Goal: Task Accomplishment & Management: Manage account settings

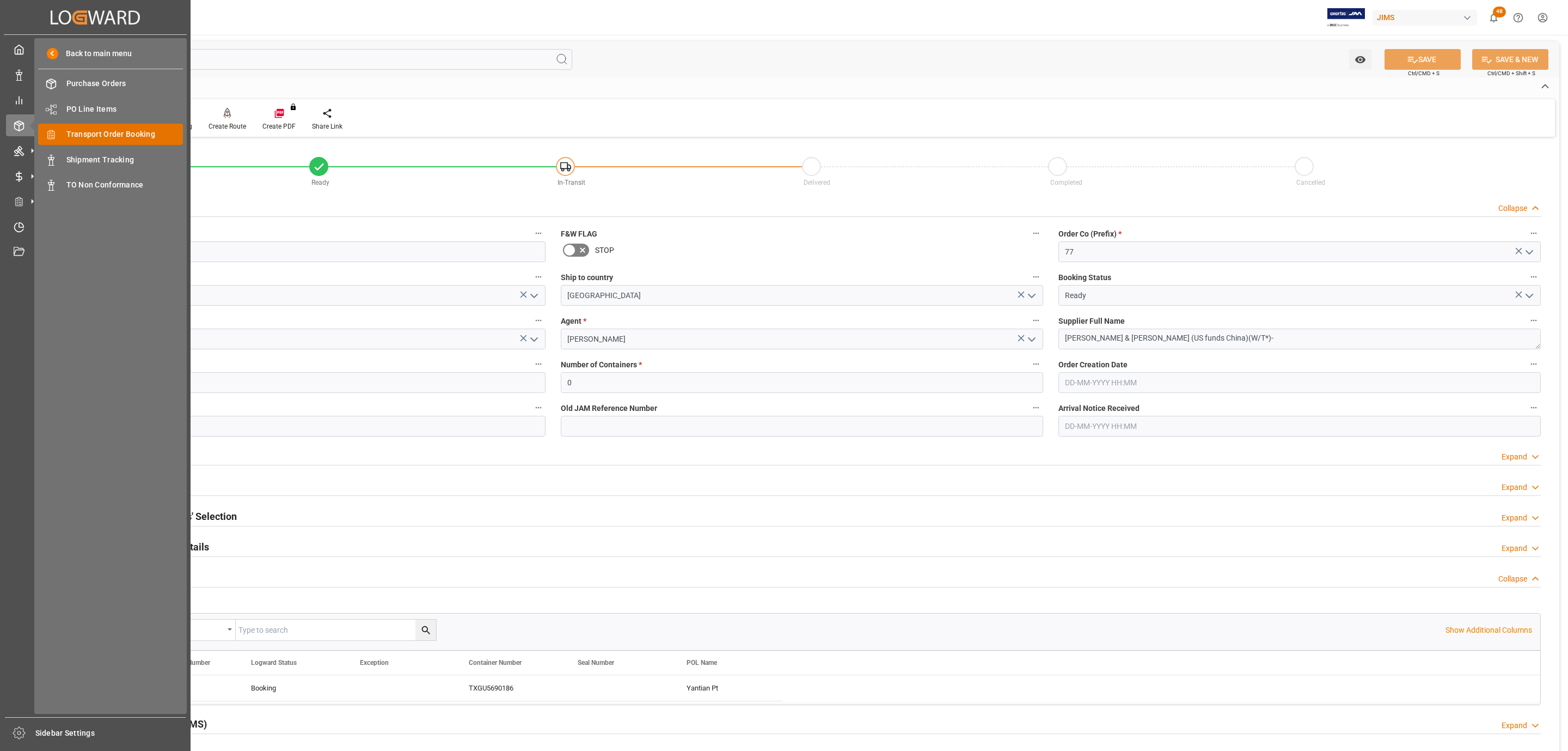
click at [137, 136] on span "Transport Order Booking" at bounding box center [125, 134] width 117 height 11
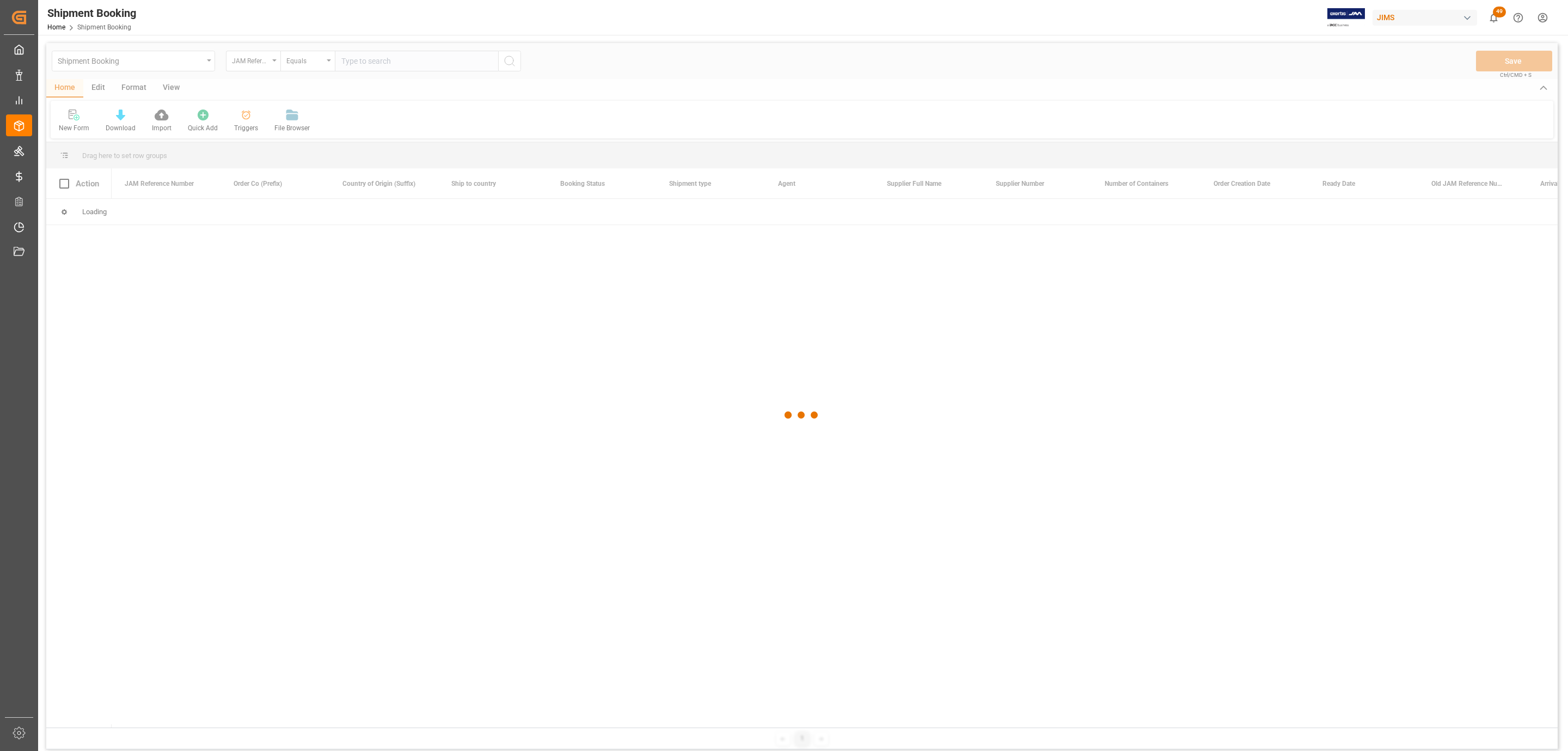
paste input "77-10848-BE"
type input "77-10848-BE"
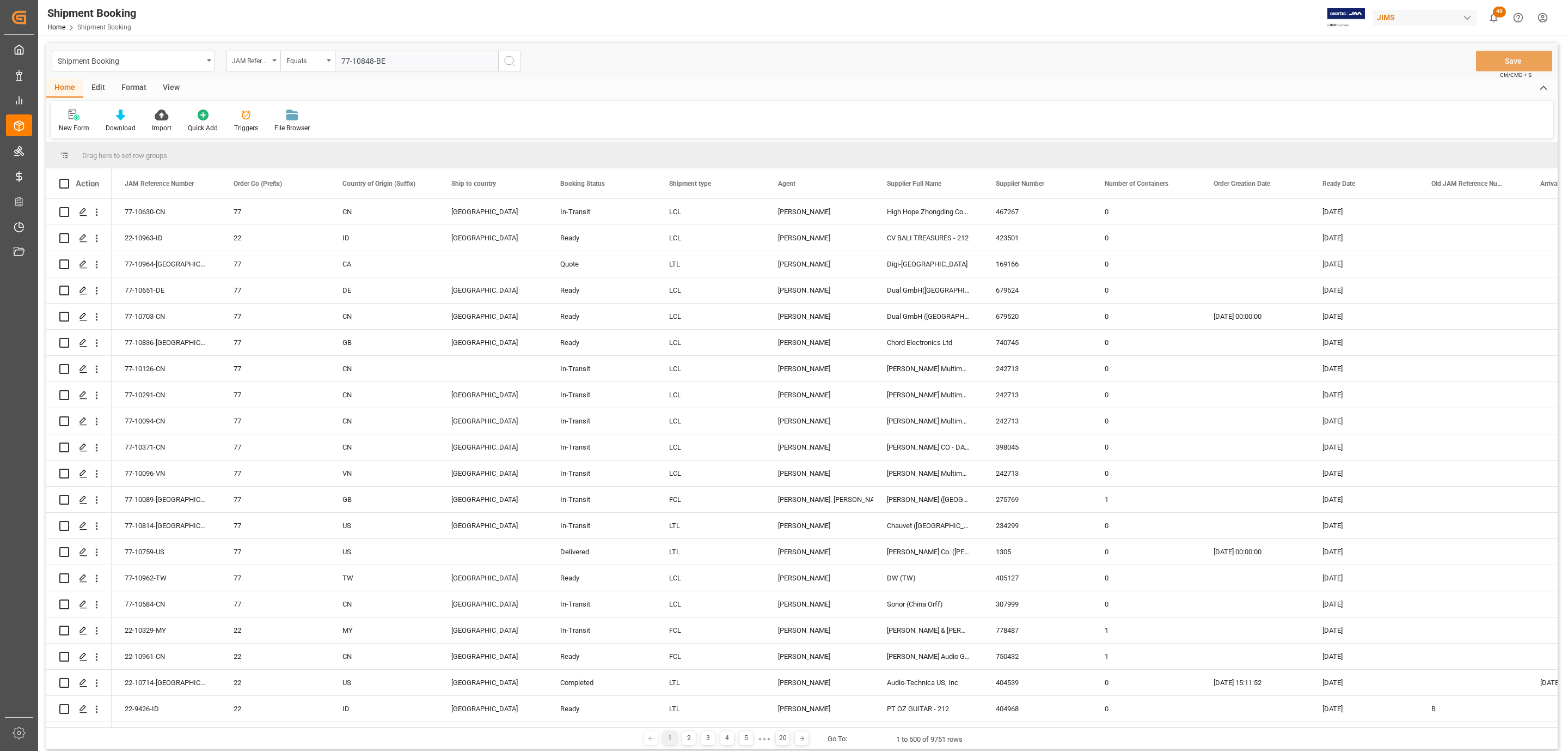
click at [514, 59] on icon "search button" at bounding box center [510, 61] width 13 height 13
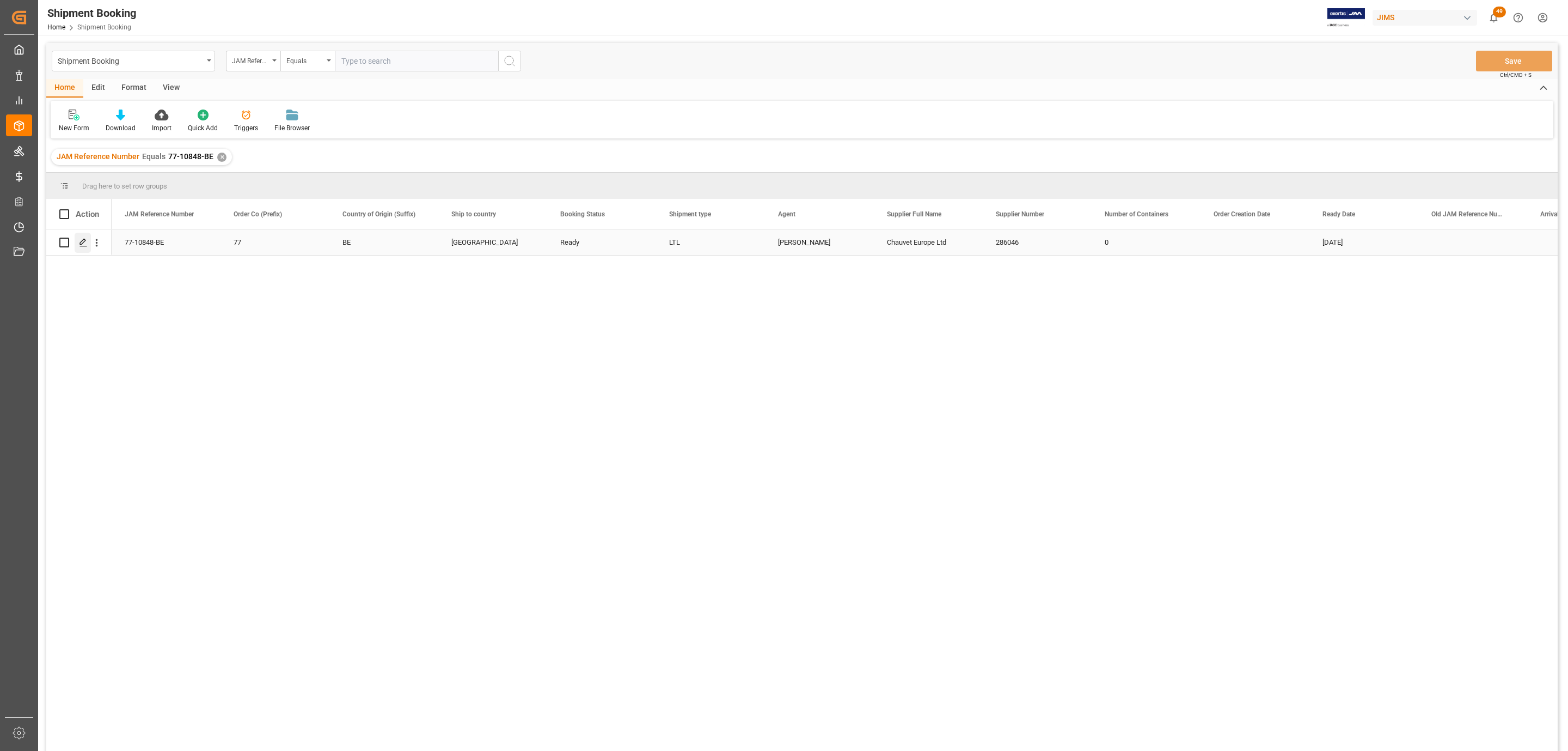
click at [79, 247] on icon "Press SPACE to select this row." at bounding box center [83, 242] width 9 height 9
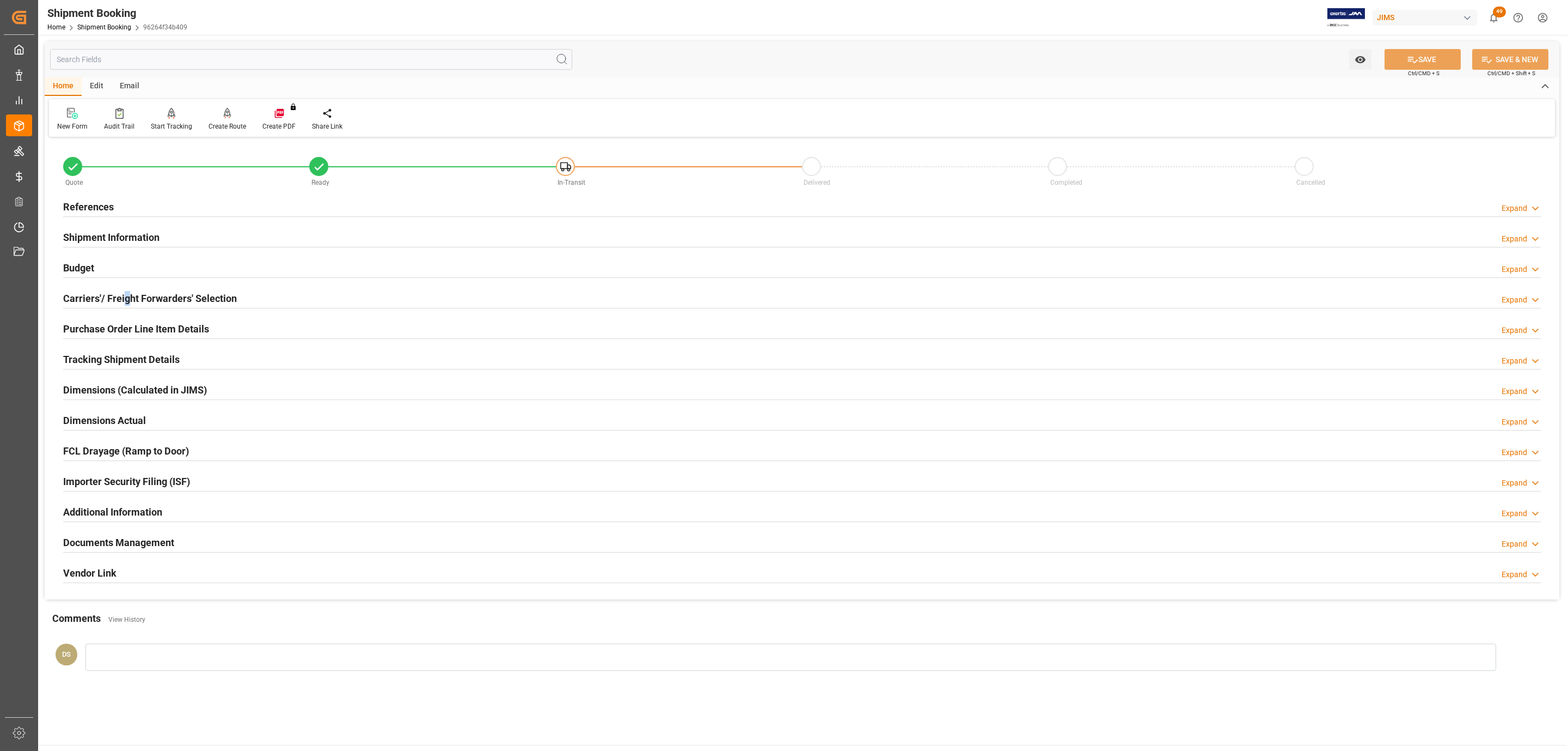
click at [125, 304] on h2 "Carriers'/ Freight Forwarders' Selection" at bounding box center [150, 299] width 174 height 15
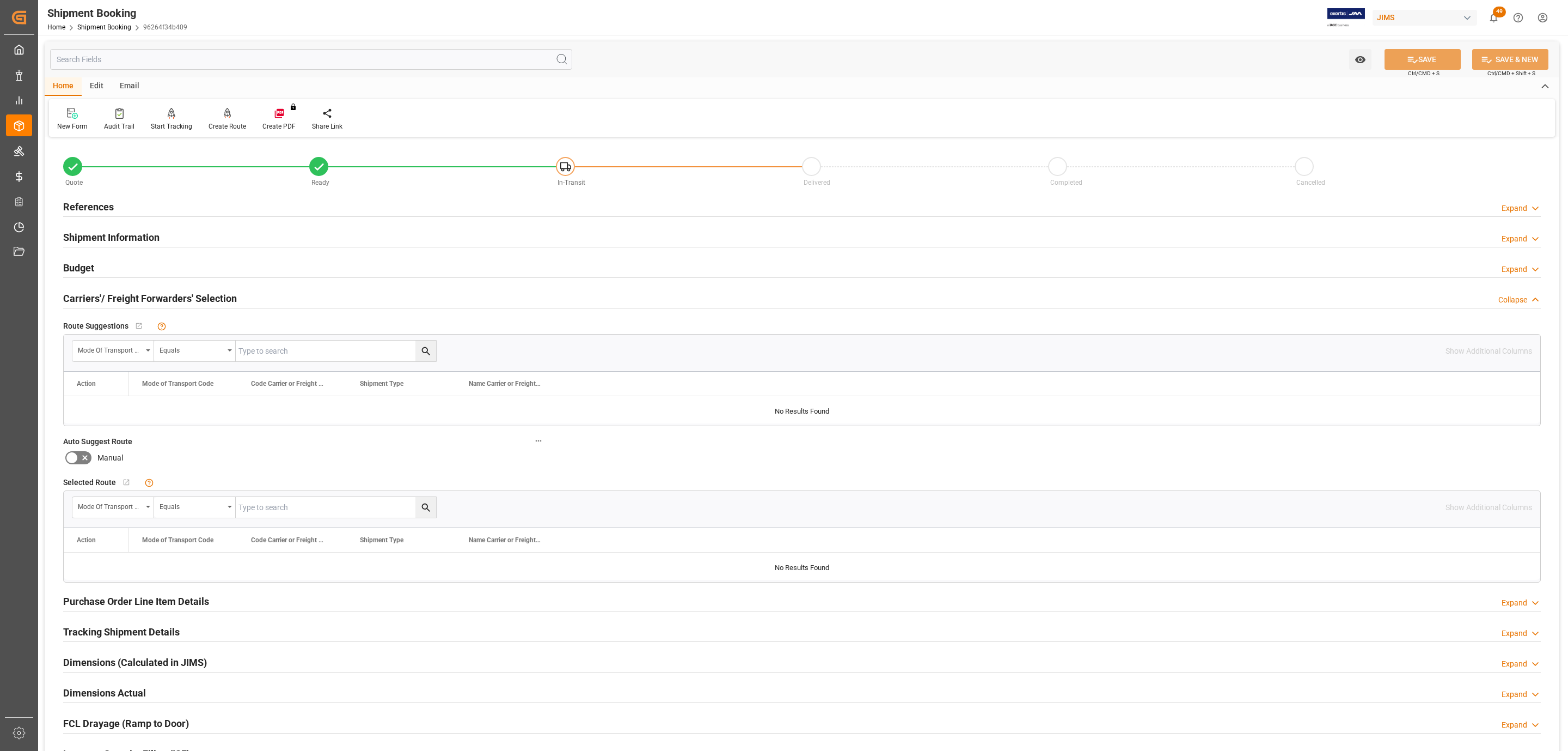
click at [114, 270] on div "Budget Expand" at bounding box center [802, 267] width 1477 height 21
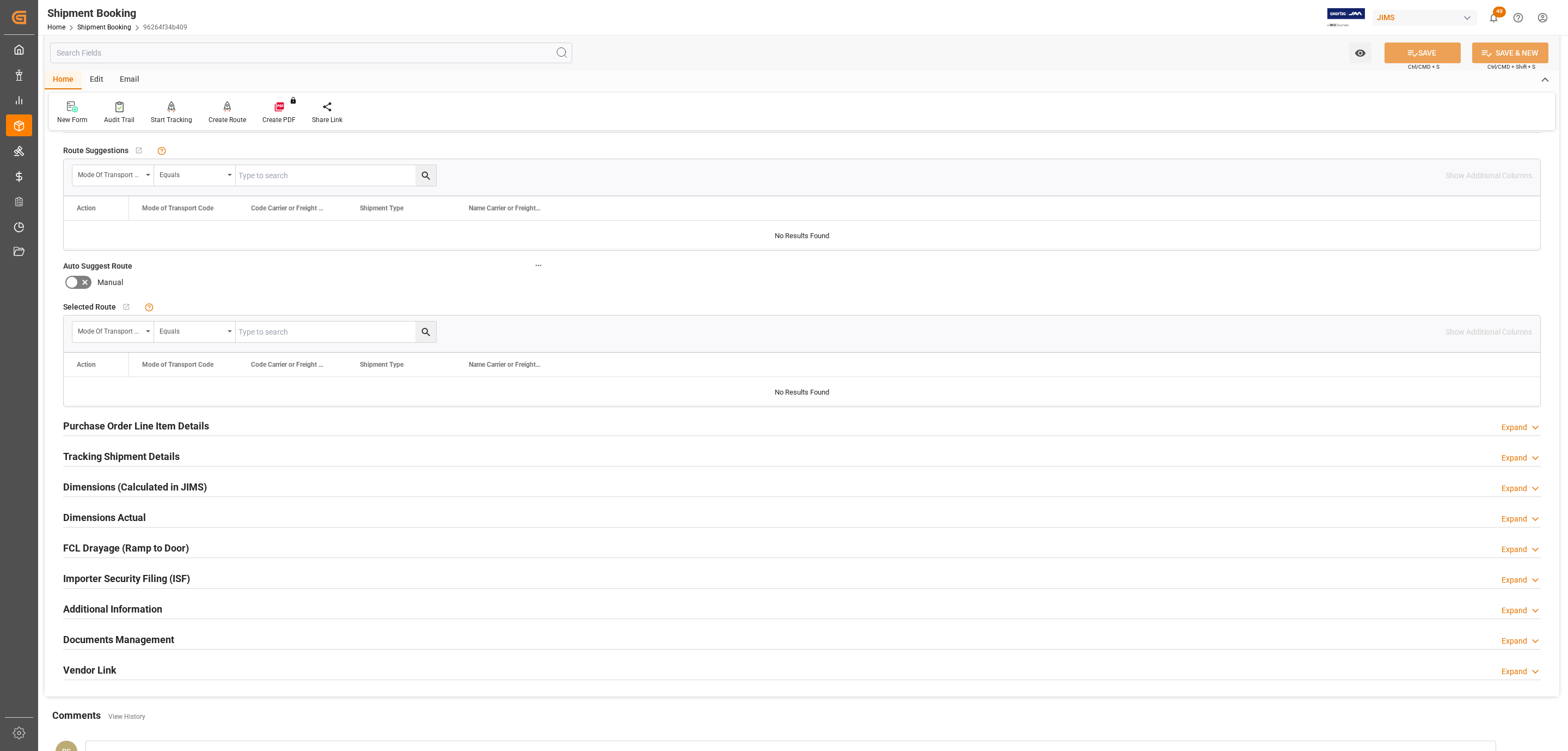
scroll to position [606, 0]
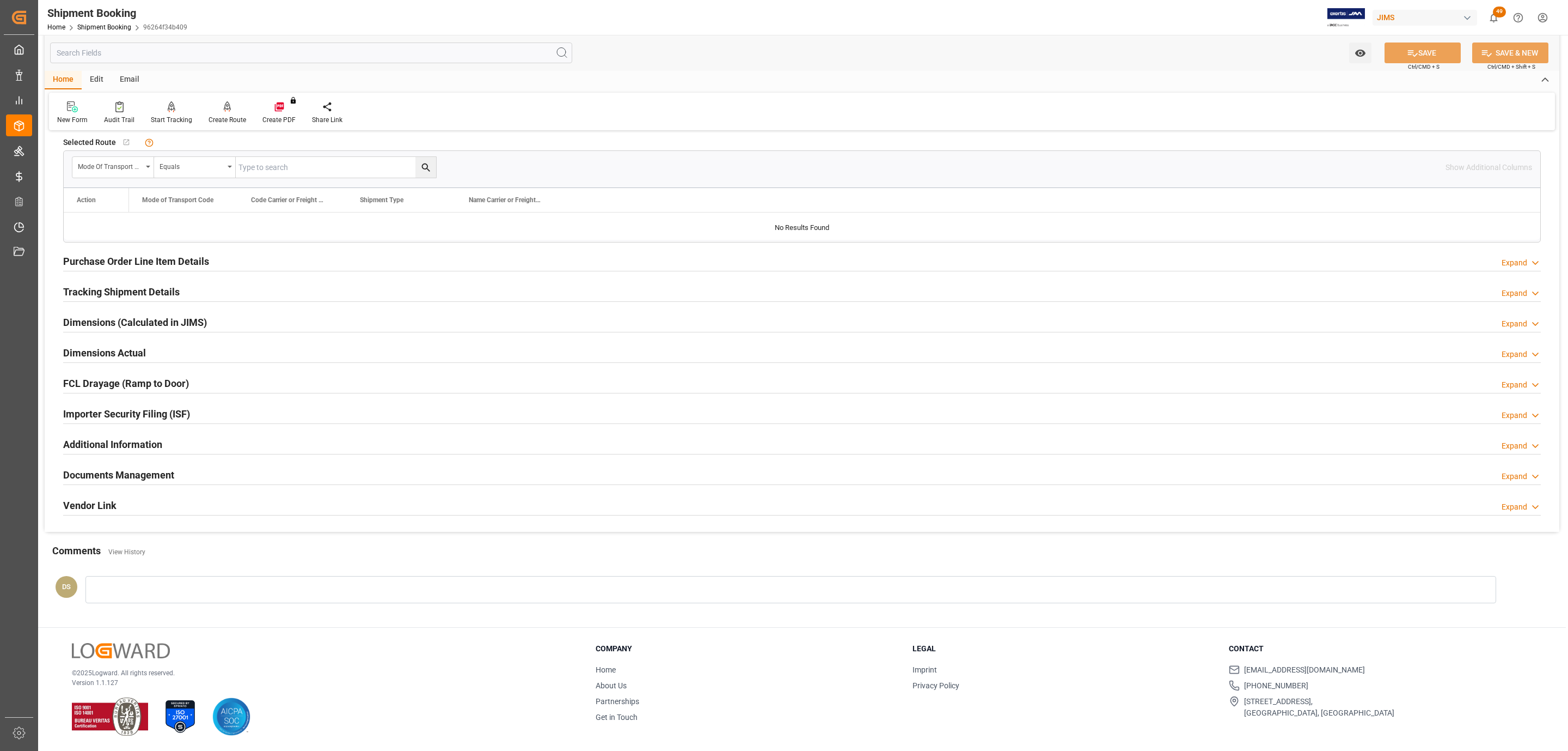
click at [209, 469] on div "Documents Management Expand" at bounding box center [802, 474] width 1477 height 21
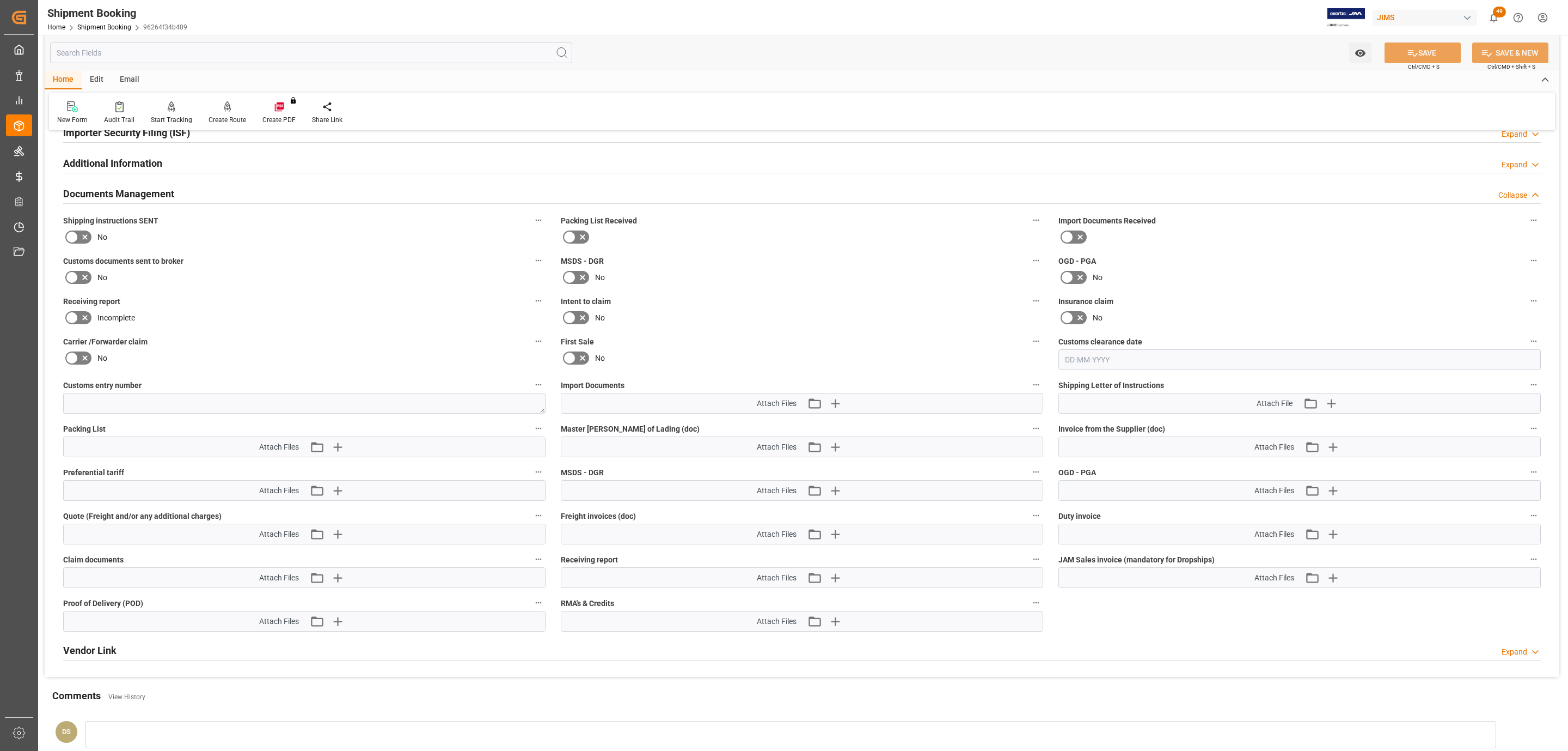
scroll to position [933, 0]
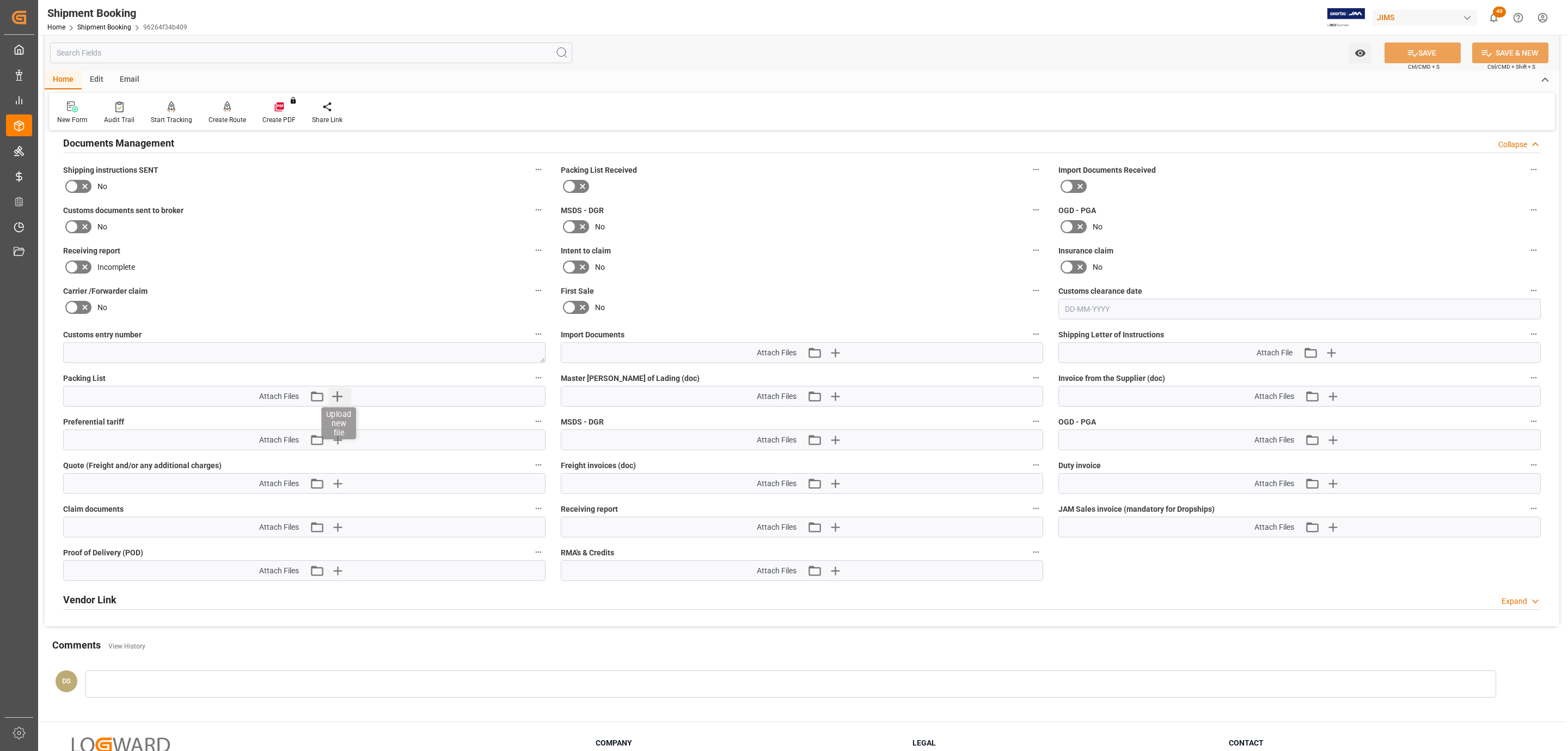
click at [340, 399] on icon "button" at bounding box center [337, 395] width 17 height 17
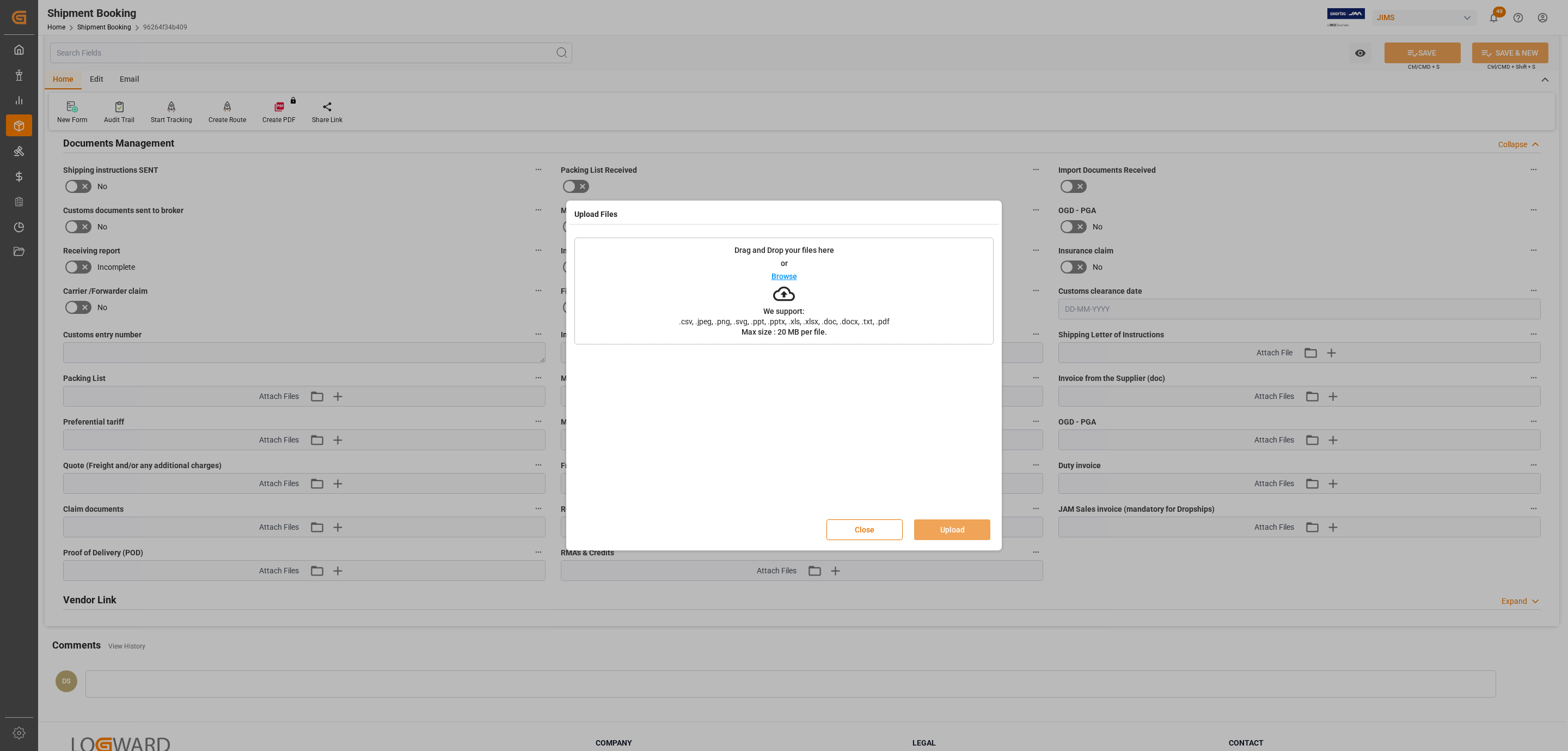
click at [832, 289] on div "Drag and Drop your files here or Browse We support: .csv, .jpeg, .png, .svg, .p…" at bounding box center [784, 291] width 419 height 107
click at [934, 530] on button "Upload" at bounding box center [952, 530] width 76 height 21
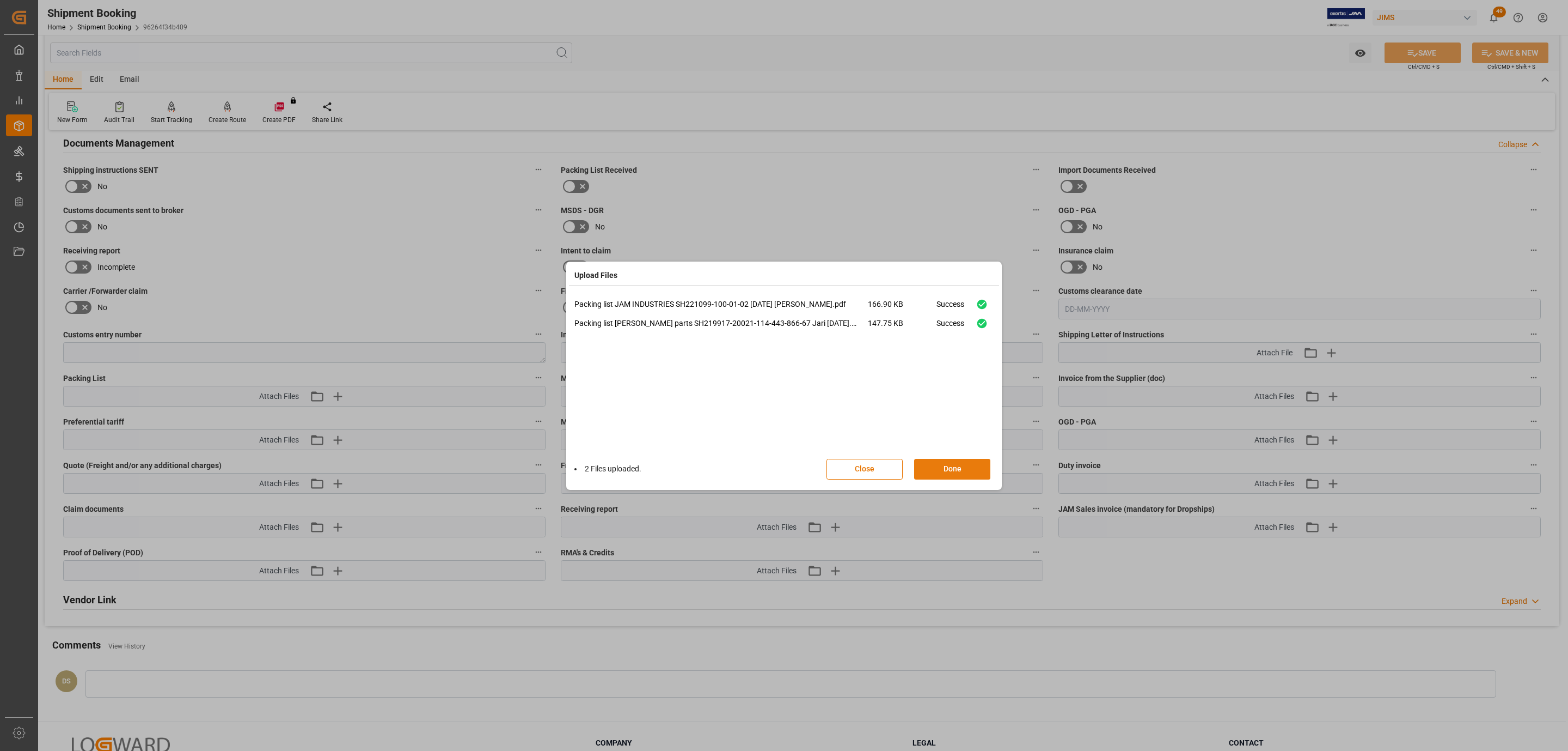
click at [962, 468] on button "Done" at bounding box center [952, 469] width 76 height 21
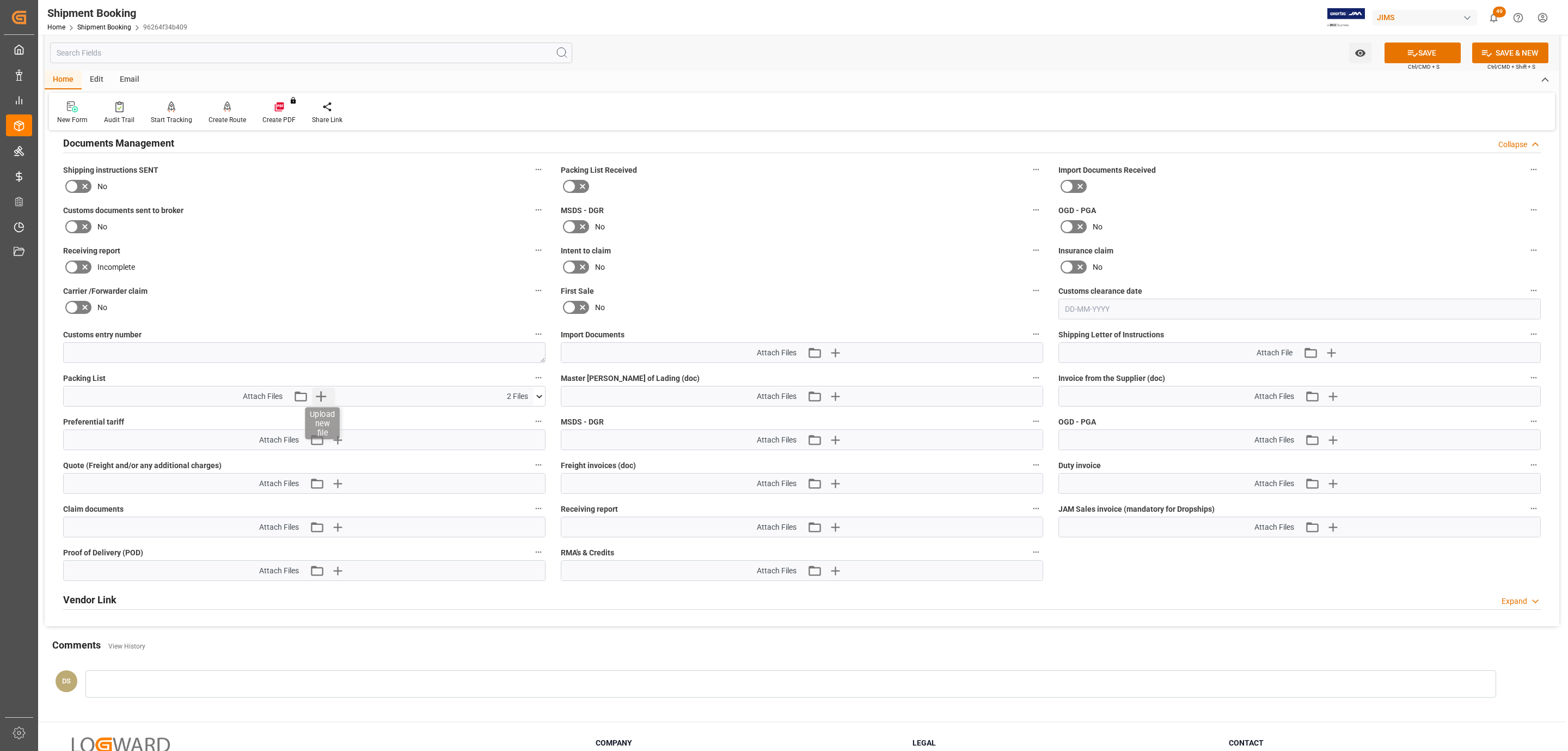
click at [324, 397] on icon "button" at bounding box center [321, 395] width 17 height 17
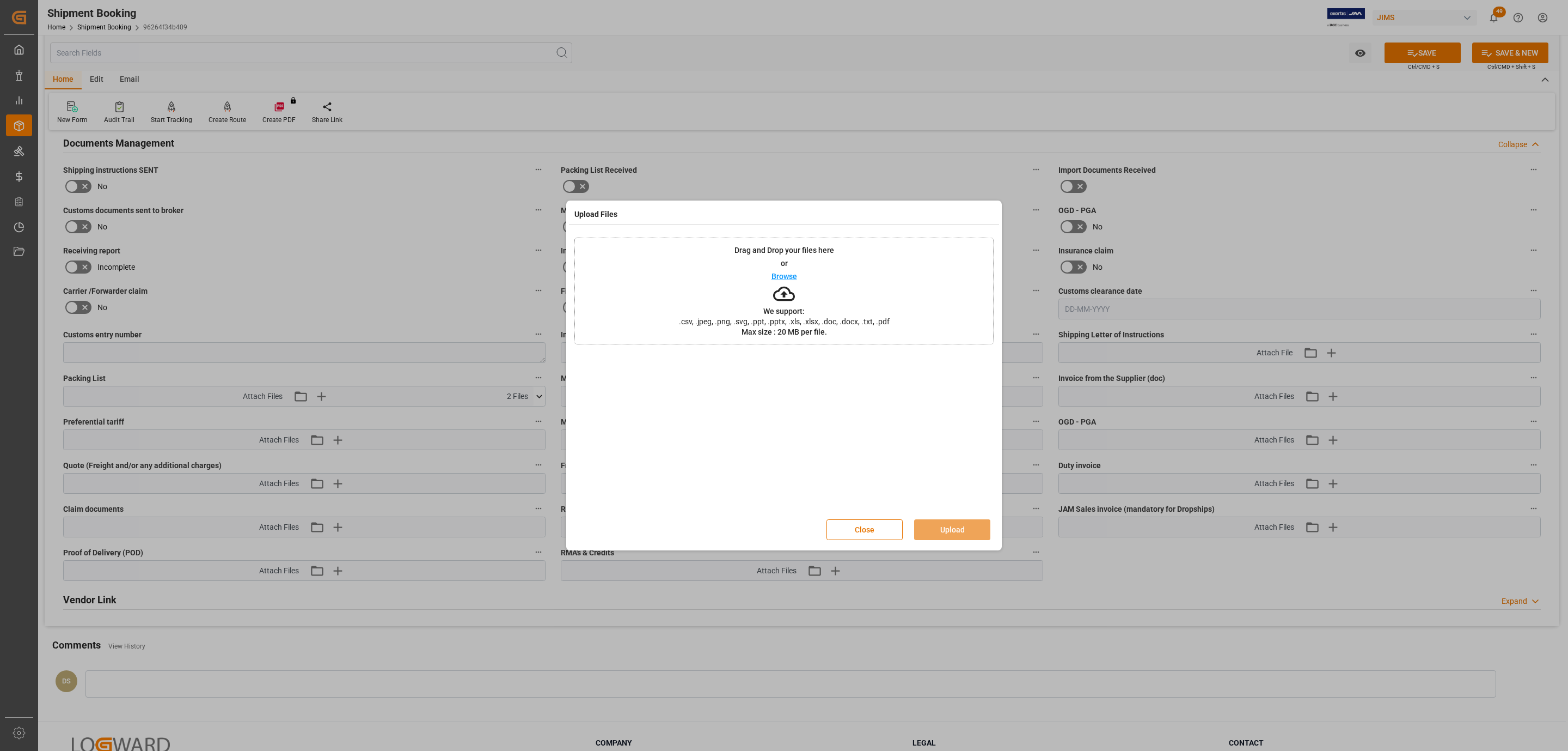
click at [766, 264] on div "Drag and Drop your files here or Browse We support: .csv, .jpeg, .png, .svg, .p…" at bounding box center [784, 291] width 419 height 107
click at [974, 534] on button "Upload" at bounding box center [952, 530] width 76 height 21
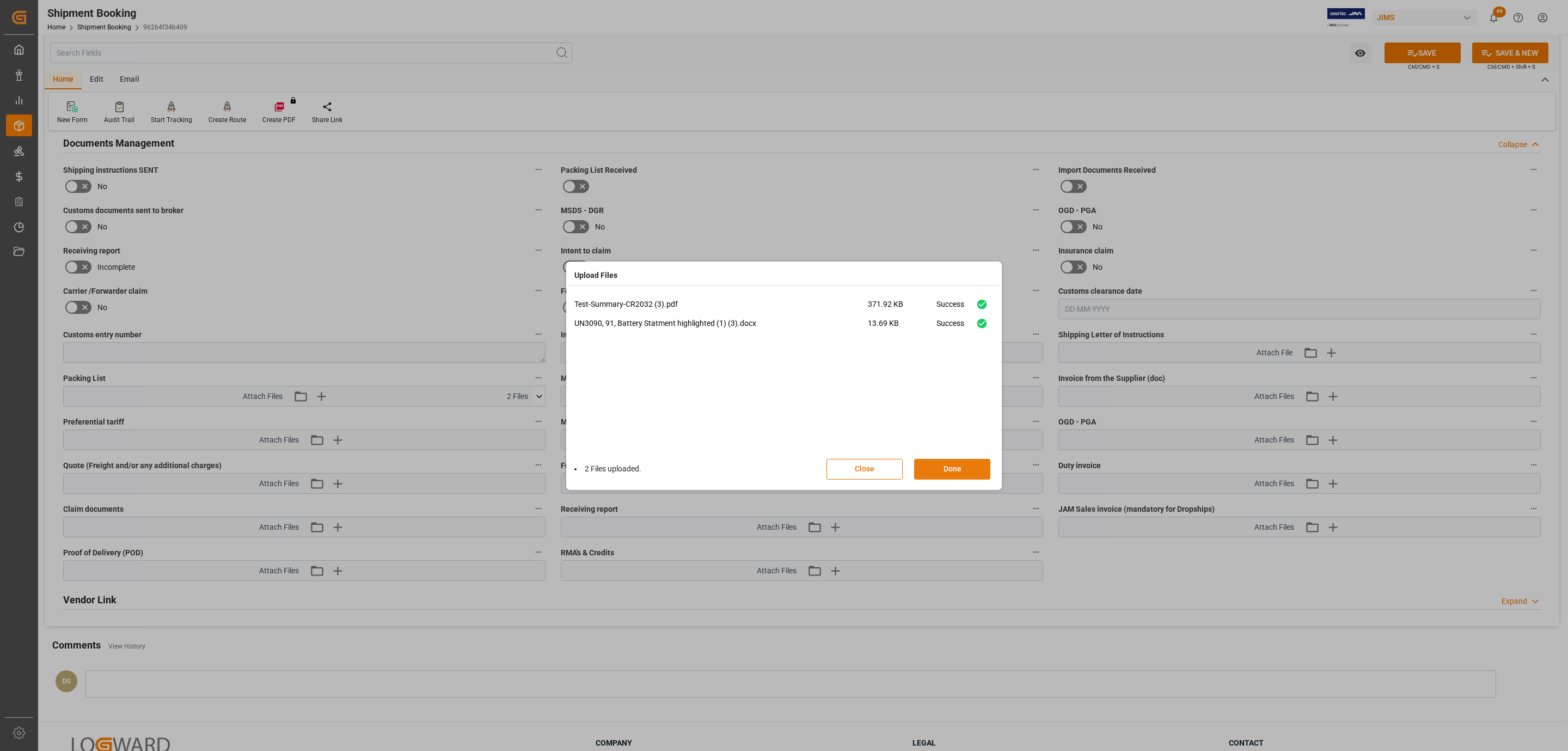
click at [979, 472] on button "Done" at bounding box center [952, 469] width 76 height 21
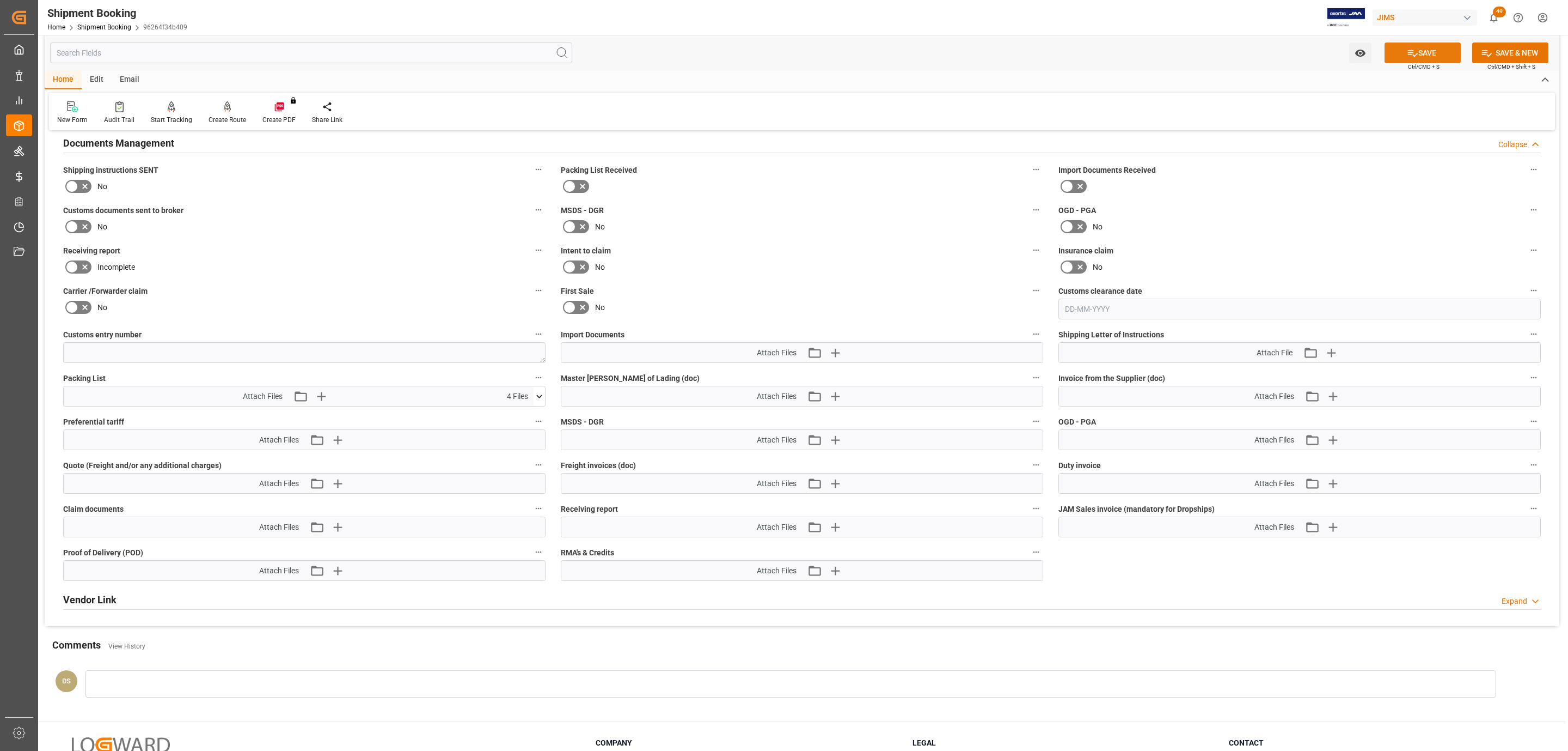
click at [1436, 54] on button "SAVE" at bounding box center [1422, 53] width 76 height 21
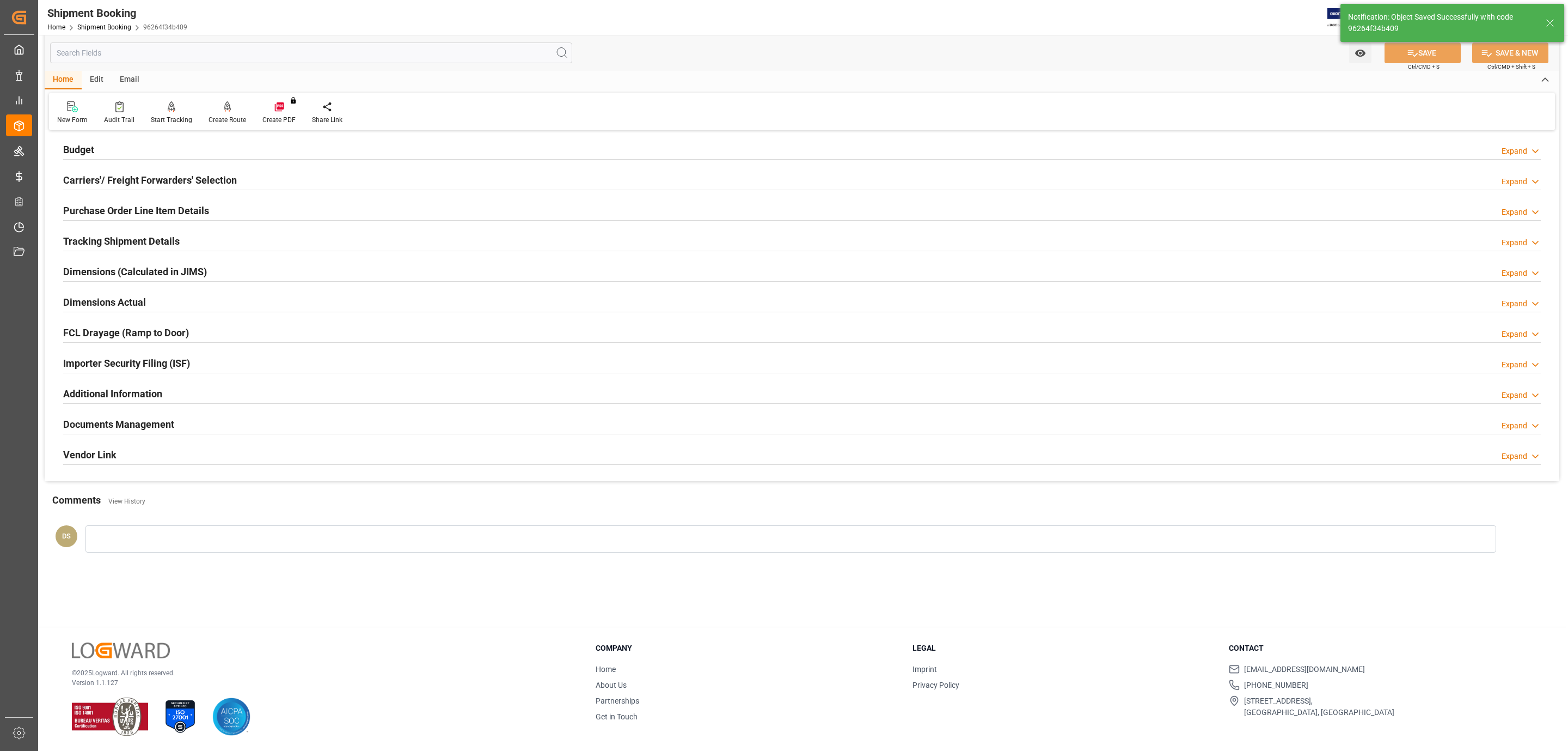
scroll to position [118, 0]
click at [281, 177] on div "Carriers'/ Freight Forwarders' Selection Expand" at bounding box center [802, 179] width 1477 height 21
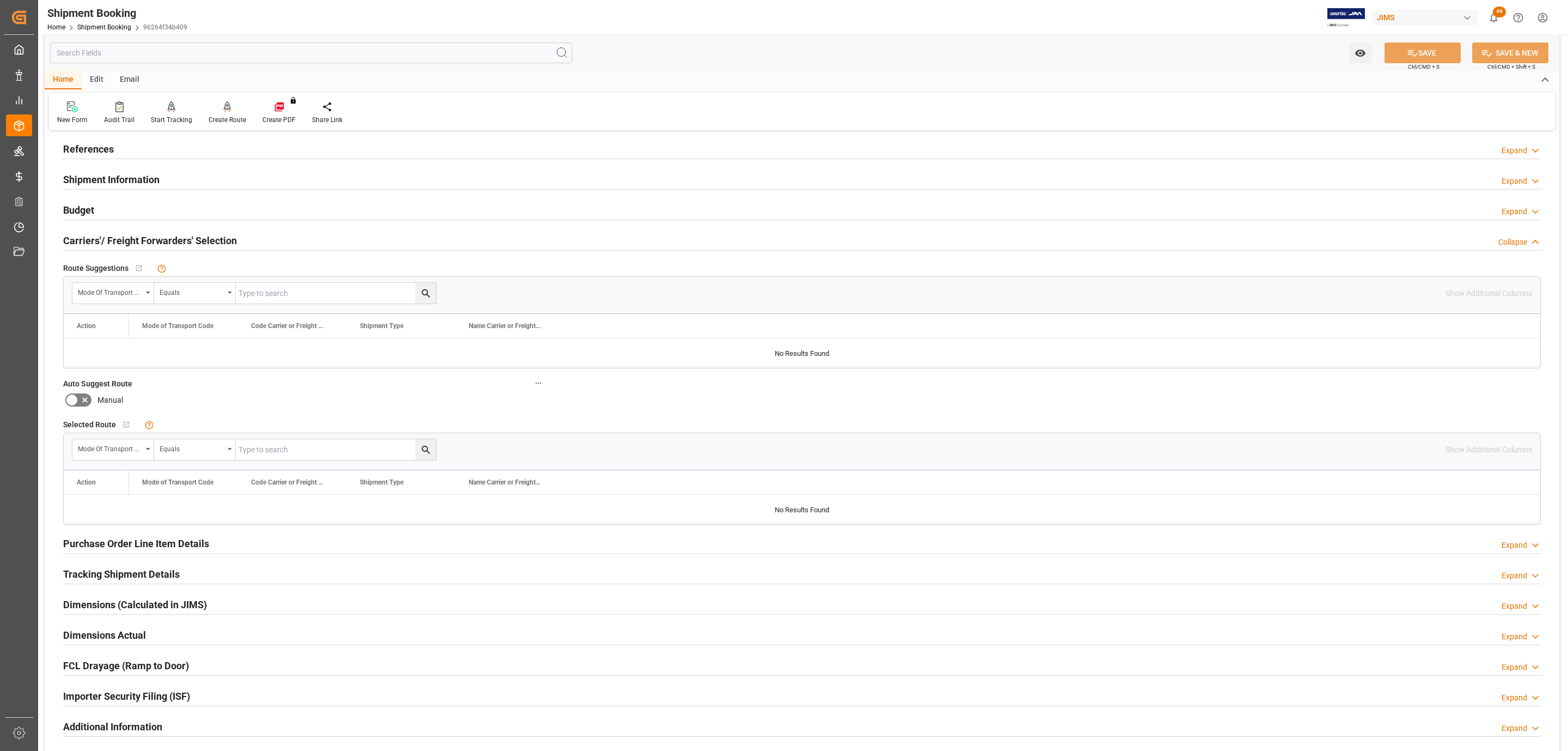
scroll to position [18, 0]
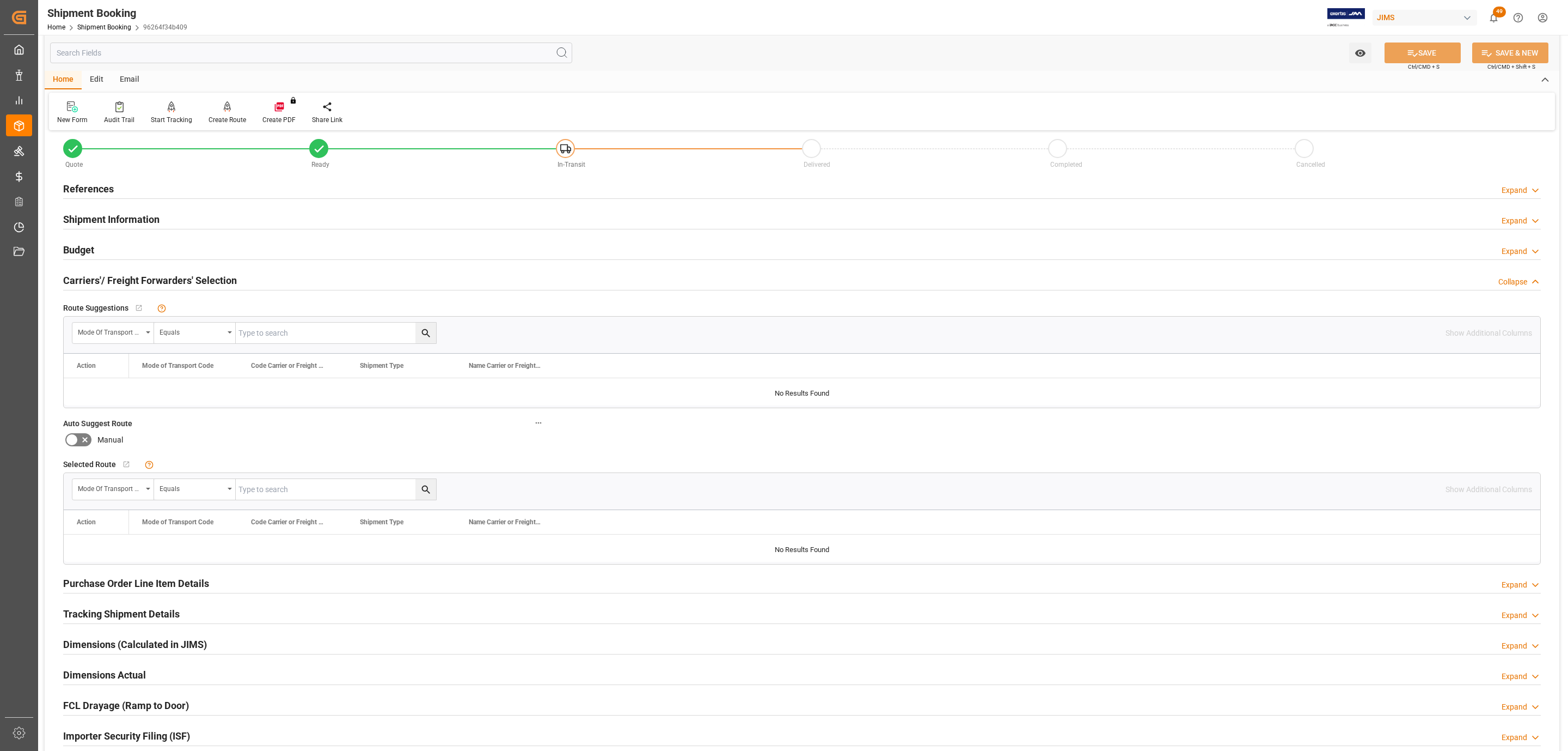
click at [138, 278] on h2 "Carriers'/ Freight Forwarders' Selection" at bounding box center [150, 280] width 174 height 15
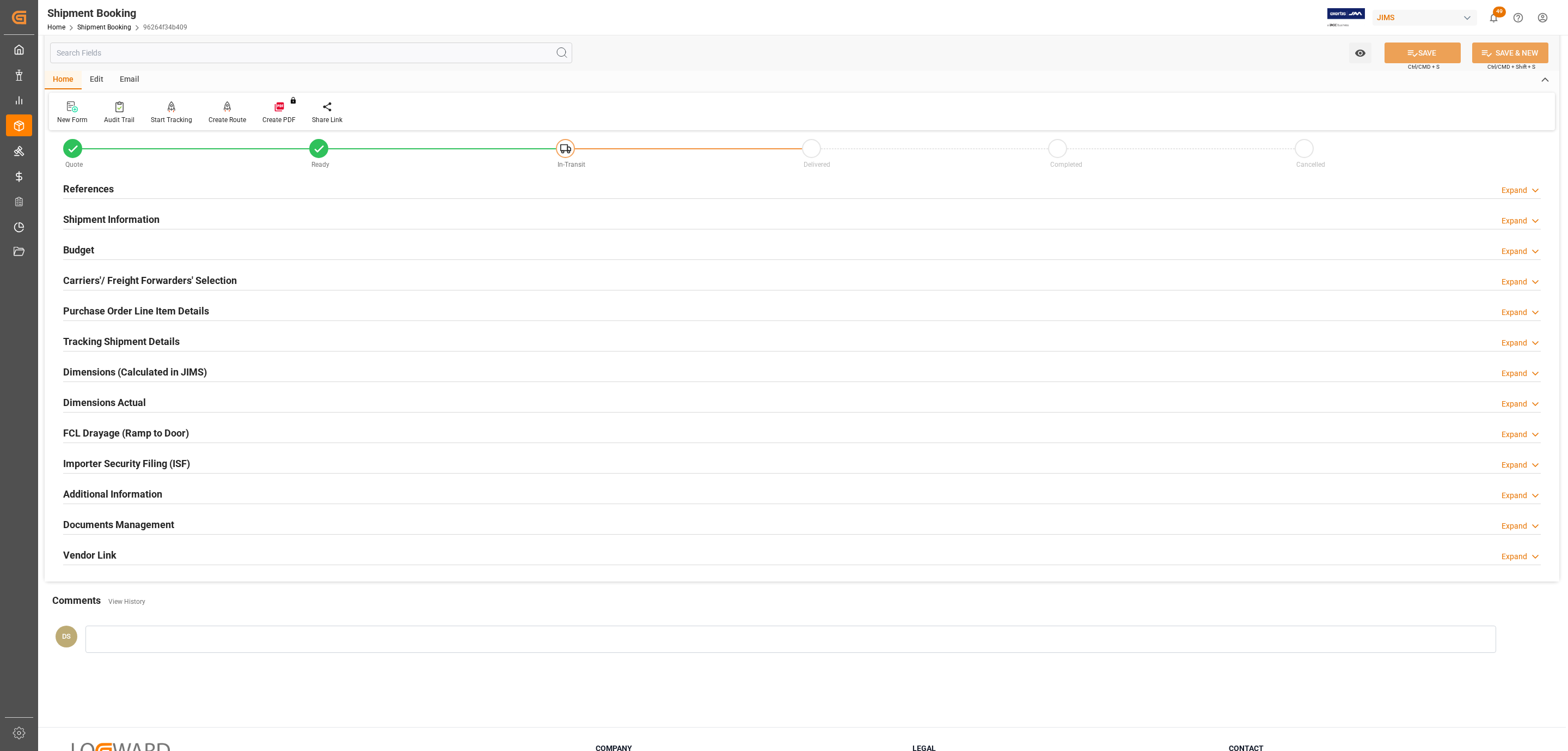
click at [113, 247] on div "Budget Expand" at bounding box center [802, 249] width 1477 height 21
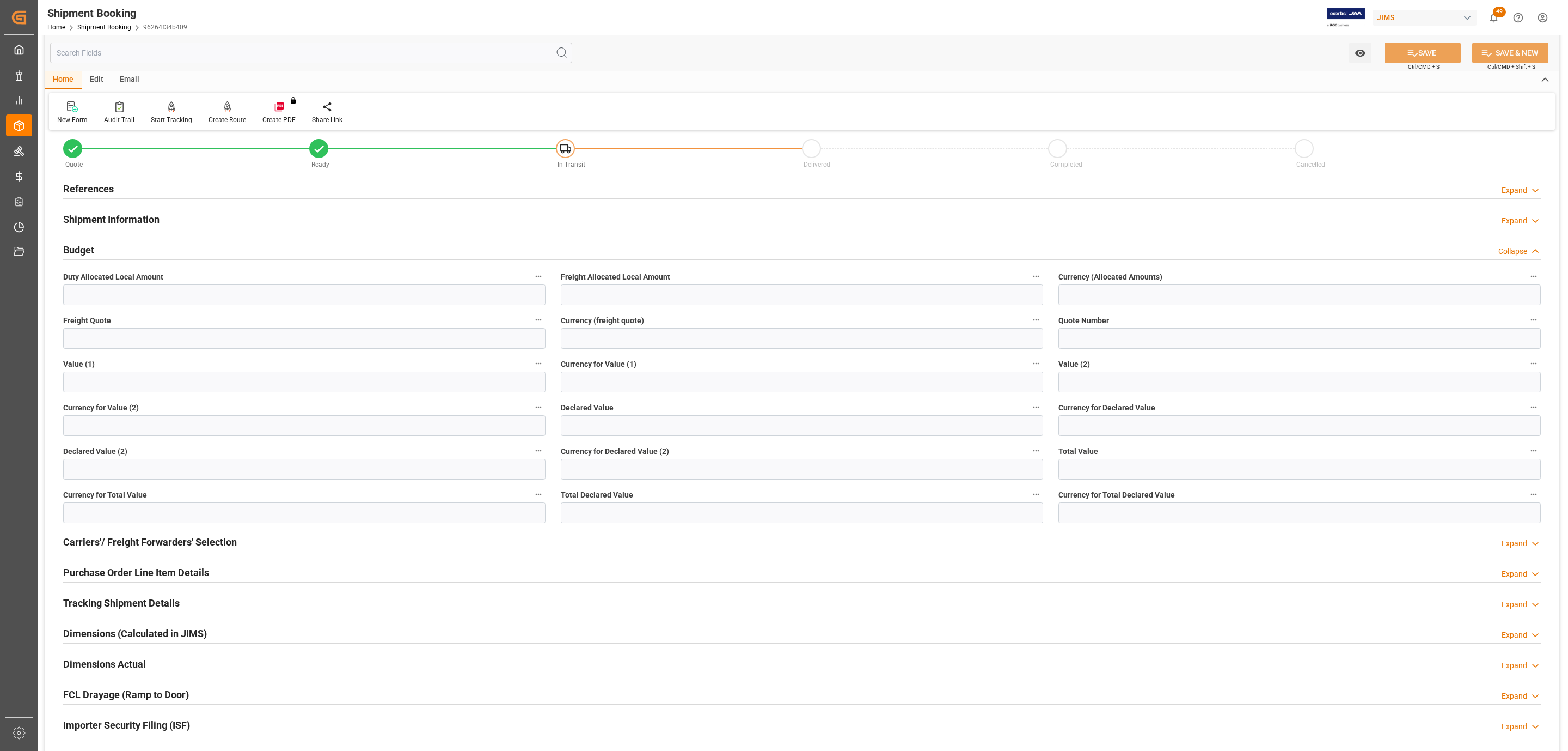
click at [113, 247] on div "Budget Collapse" at bounding box center [802, 249] width 1477 height 21
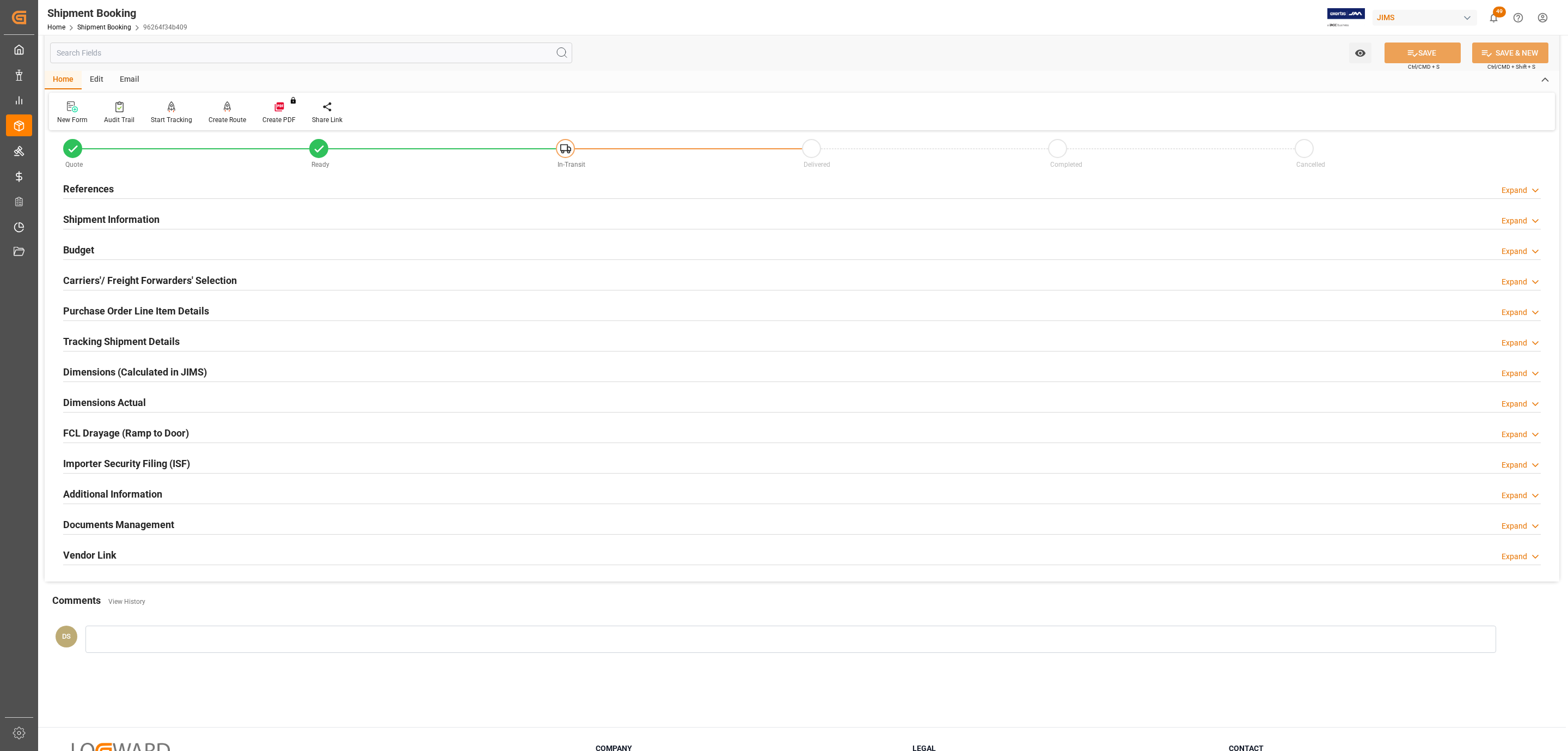
click at [113, 247] on div "Budget Expand" at bounding box center [802, 249] width 1477 height 21
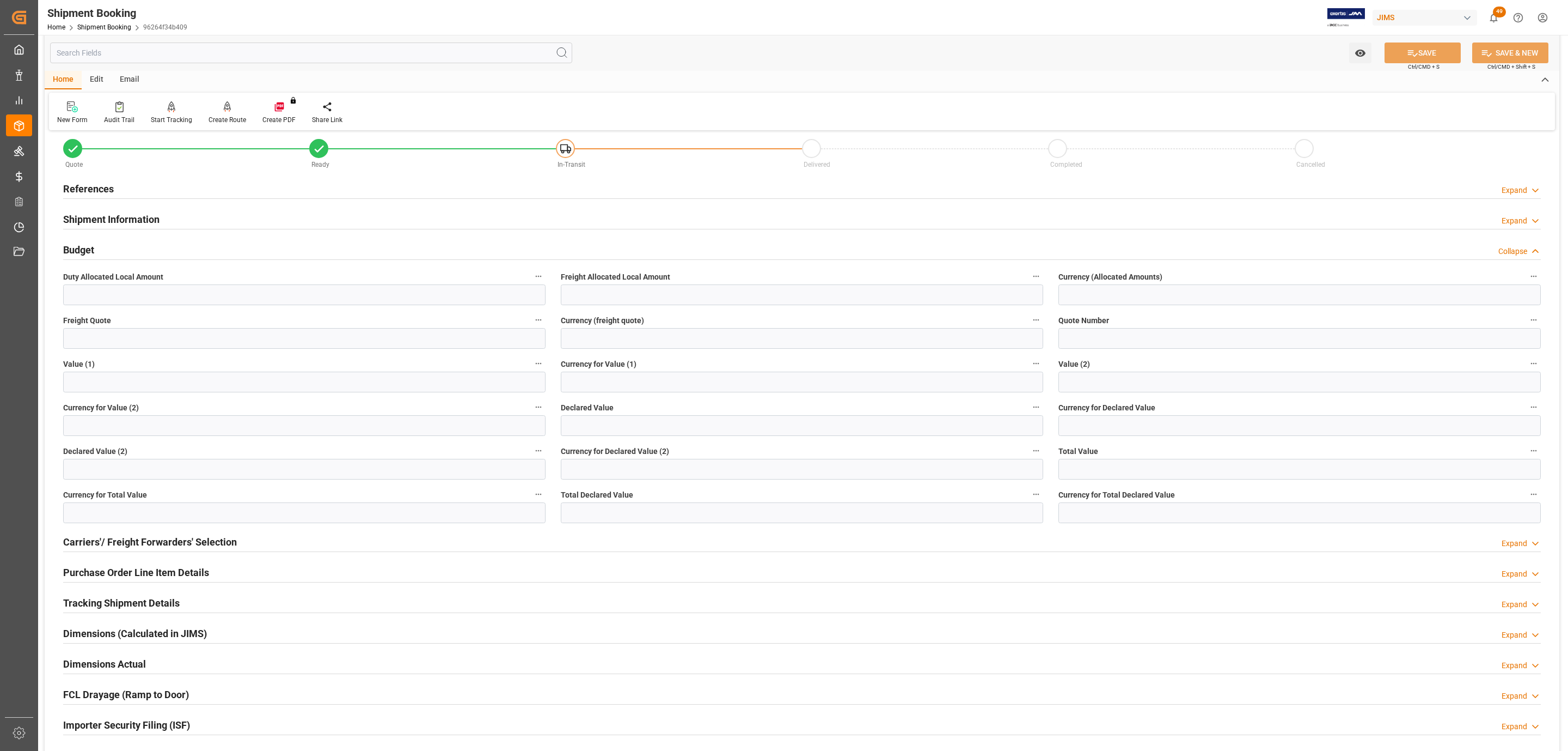
click at [246, 189] on div "References Expand" at bounding box center [802, 188] width 1477 height 21
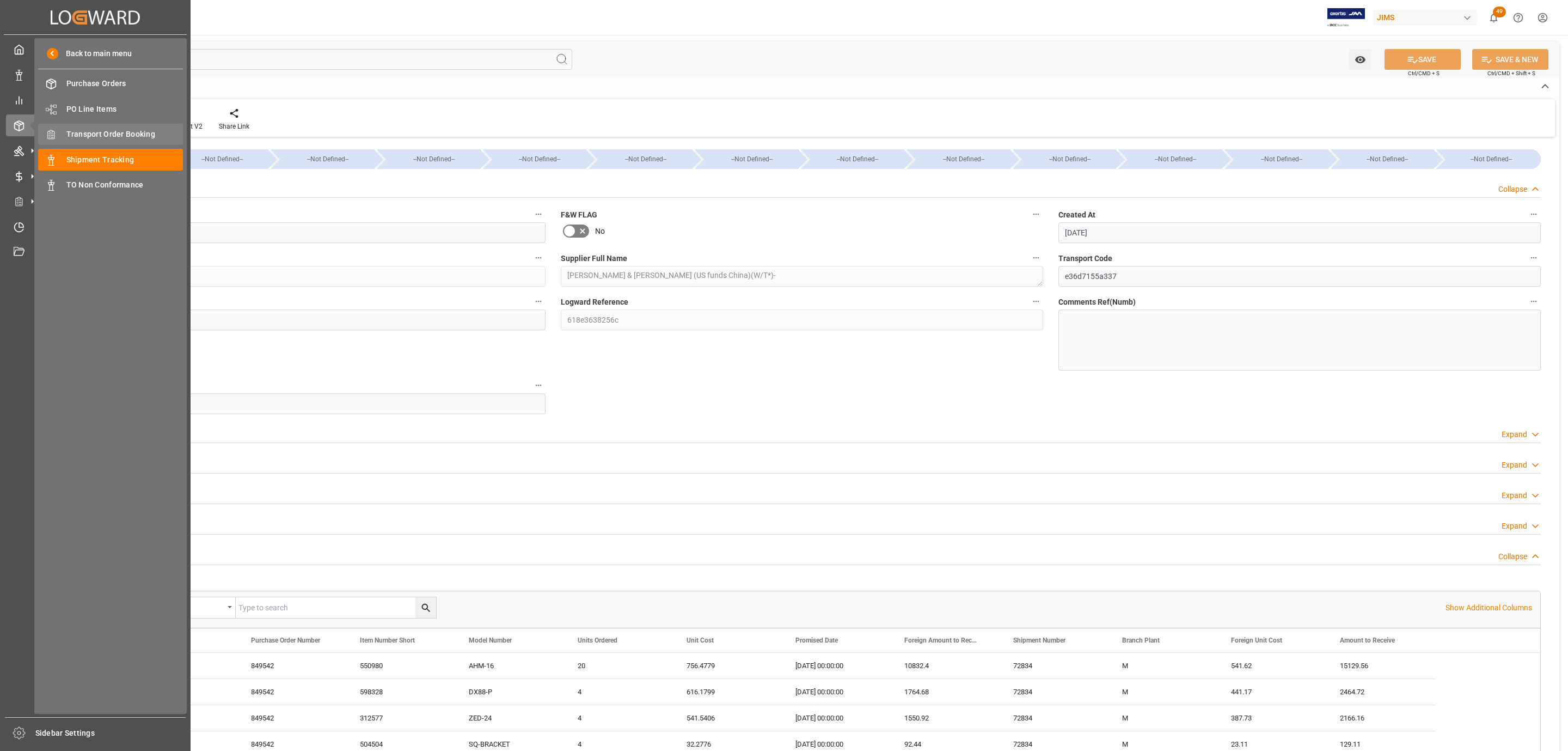
click at [146, 136] on span "Transport Order Booking" at bounding box center [125, 134] width 117 height 11
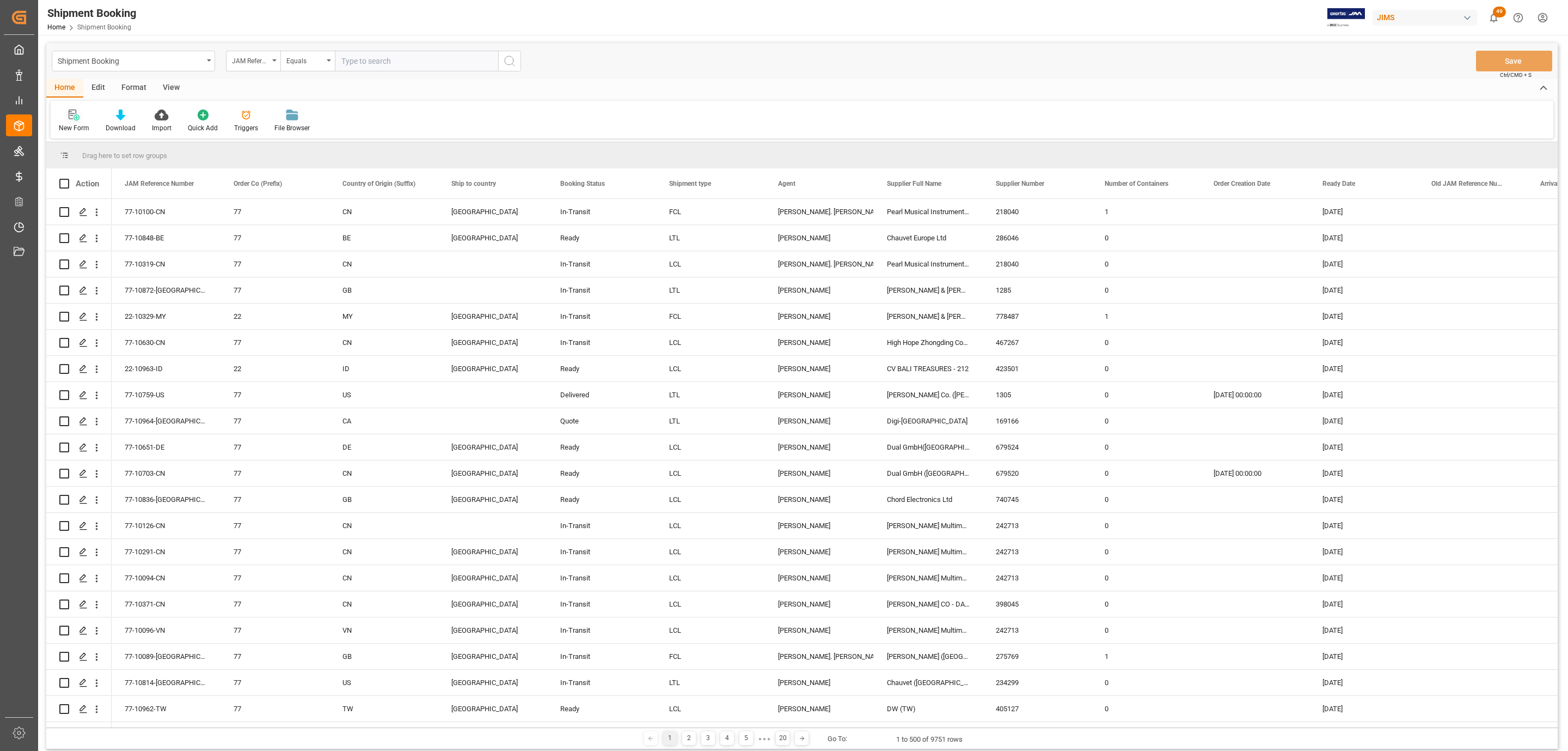
click at [79, 117] on div at bounding box center [74, 114] width 30 height 11
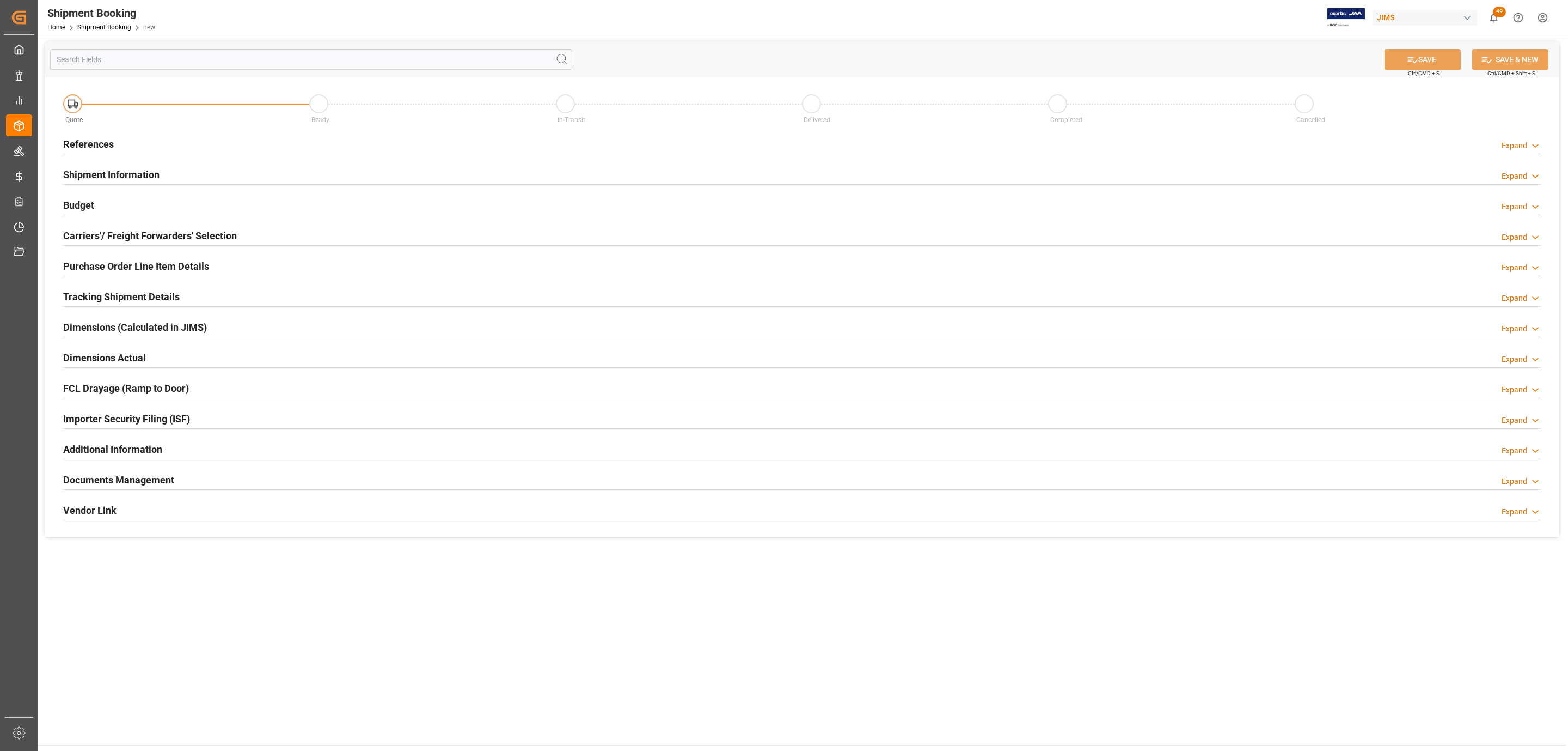
click at [169, 139] on div "References Expand" at bounding box center [802, 143] width 1477 height 21
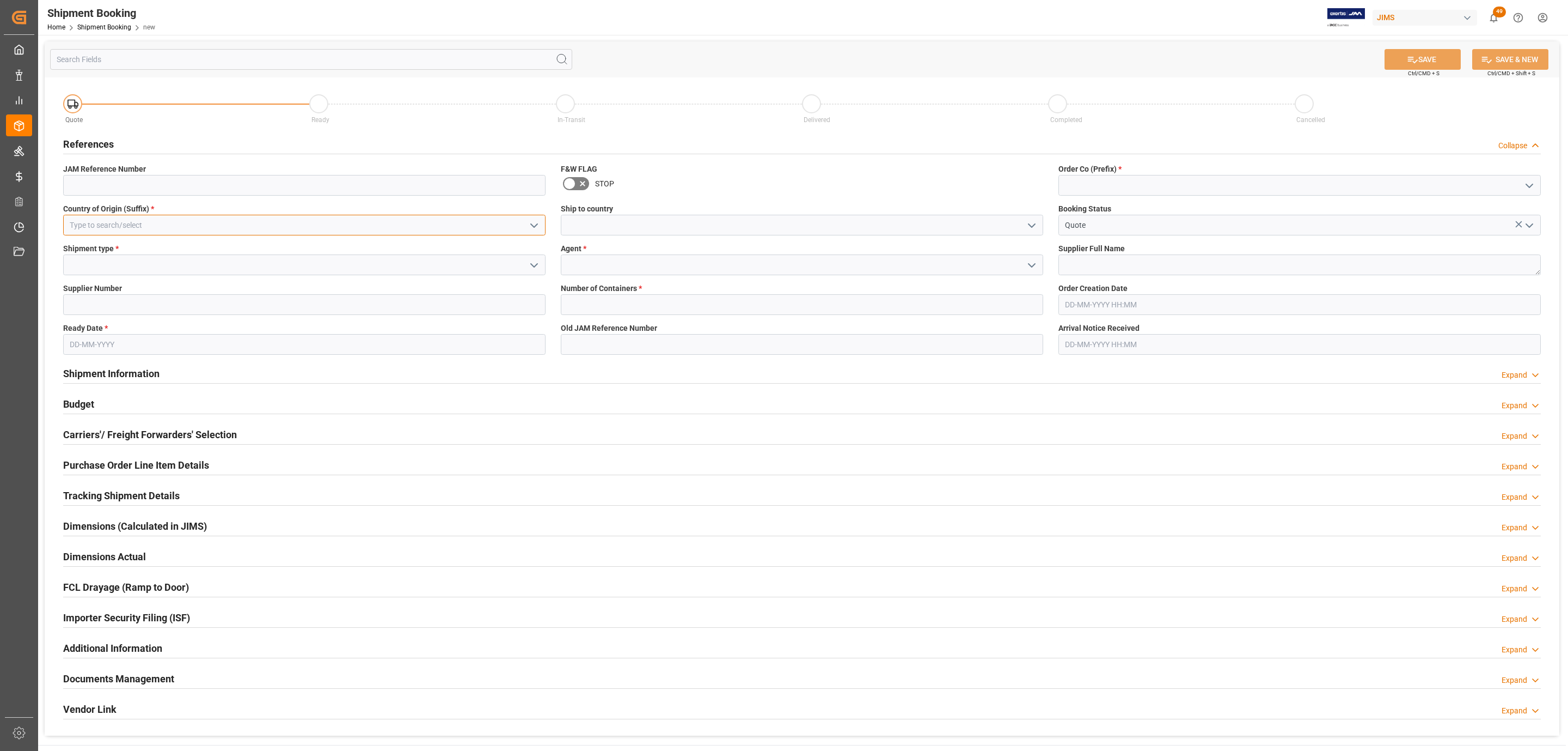
click at [169, 221] on input at bounding box center [304, 225] width 483 height 21
type input "cn"
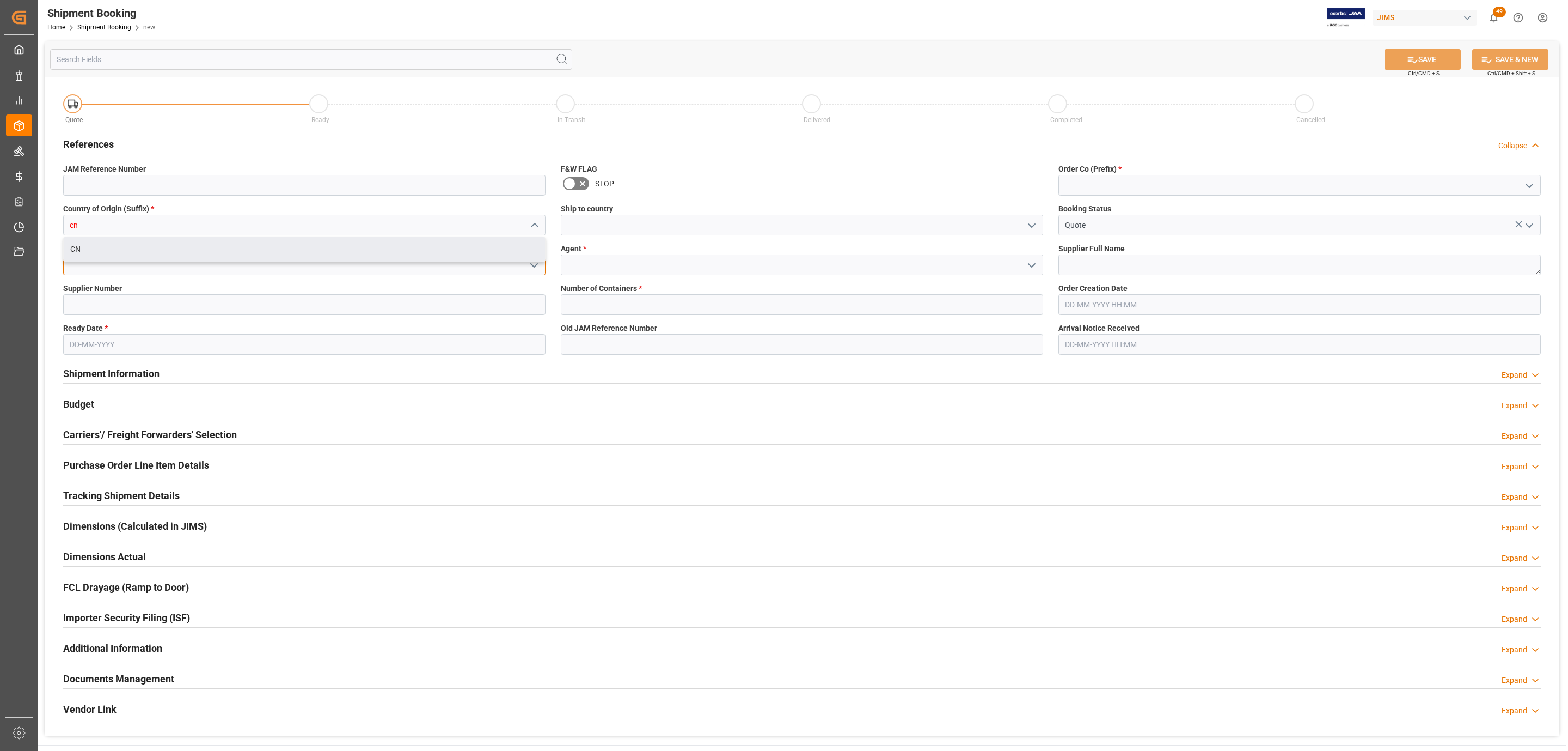
click at [131, 263] on div "Quote Ready In-Transit Delivered Completed Cancelled References Collapse JAM Re…" at bounding box center [802, 406] width 1515 height 658
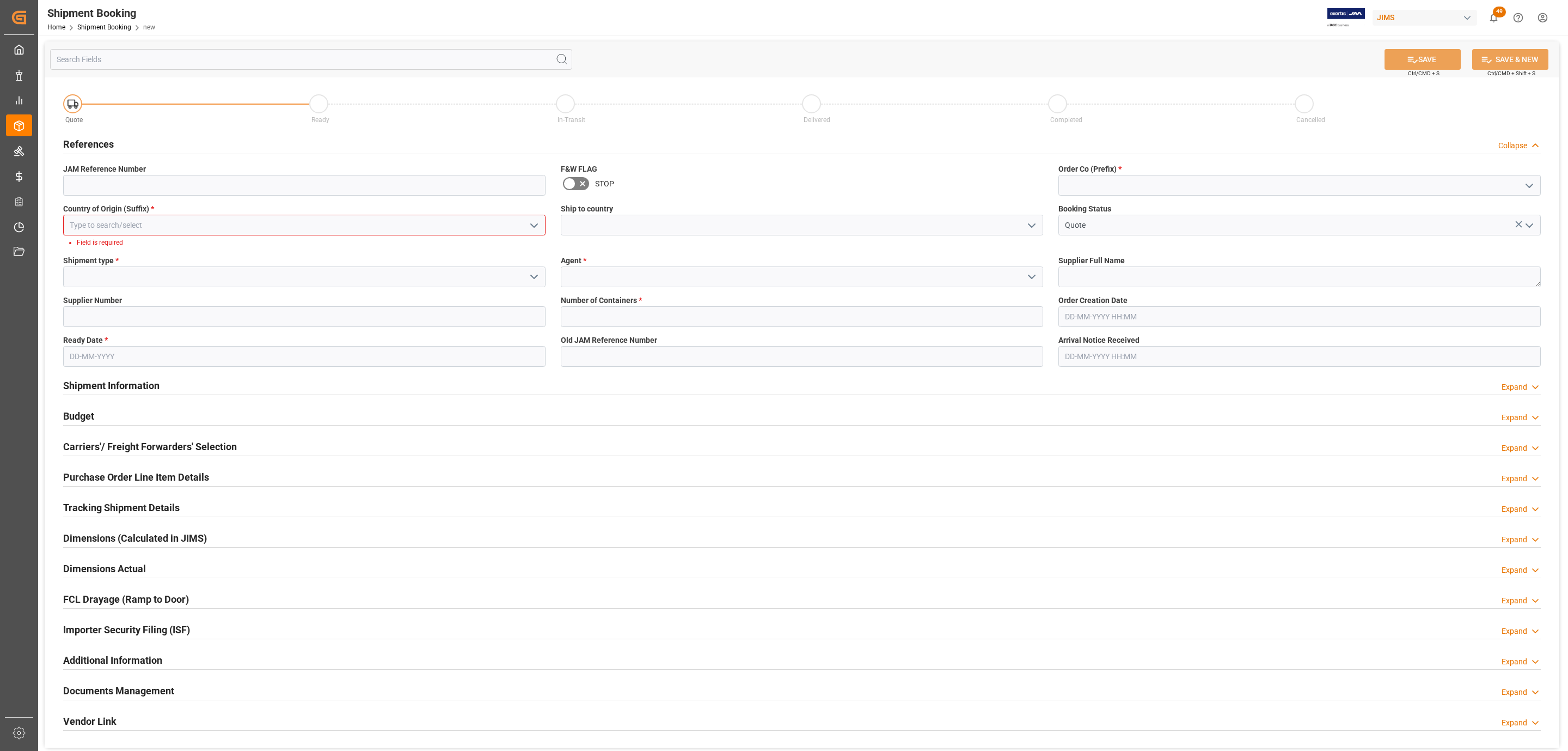
click at [134, 255] on label "Shipment type *" at bounding box center [304, 260] width 483 height 11
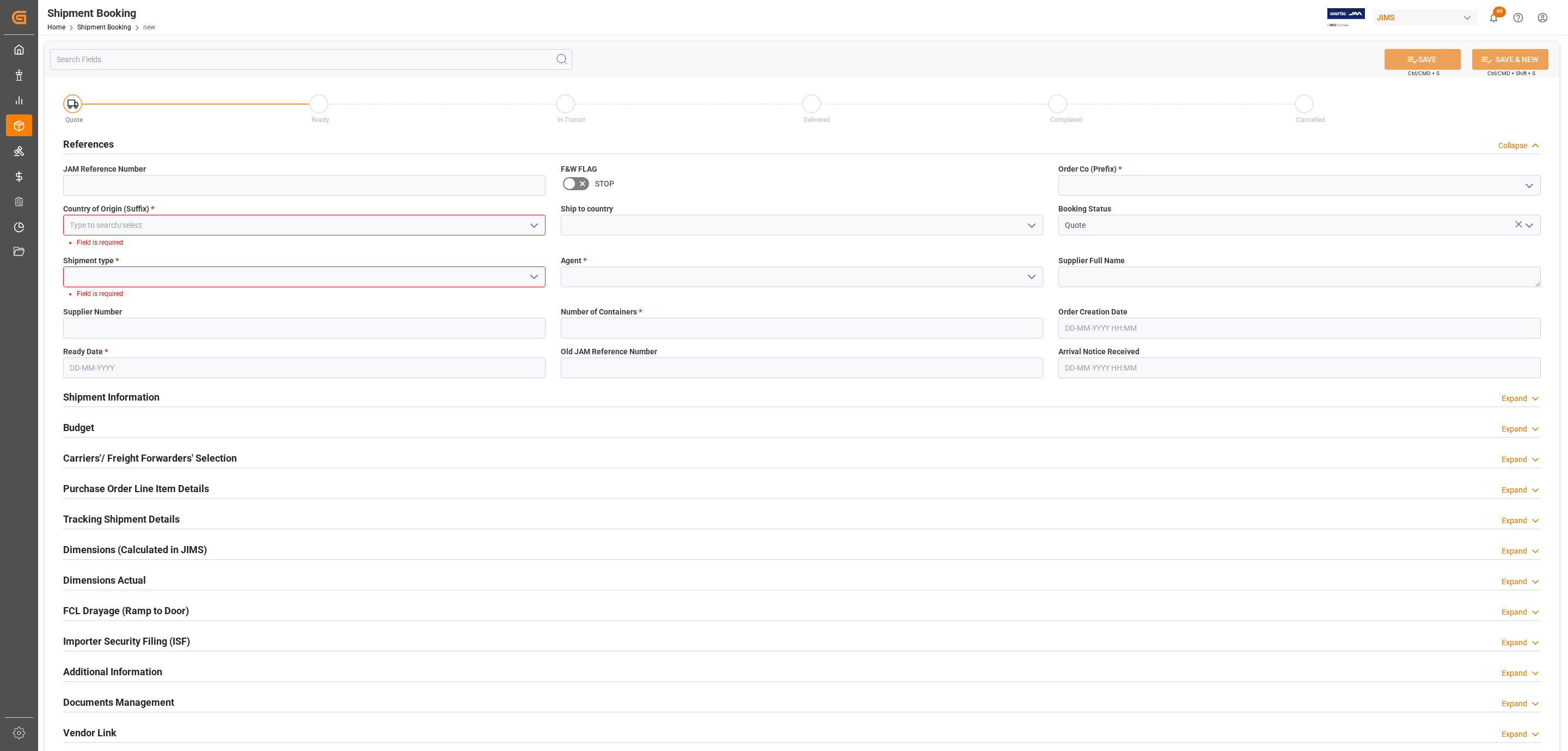
click at [216, 209] on label "Country of Origin (Suffix) *" at bounding box center [304, 209] width 483 height 11
click at [198, 224] on input at bounding box center [304, 225] width 483 height 21
click at [120, 253] on div "CN" at bounding box center [304, 249] width 481 height 25
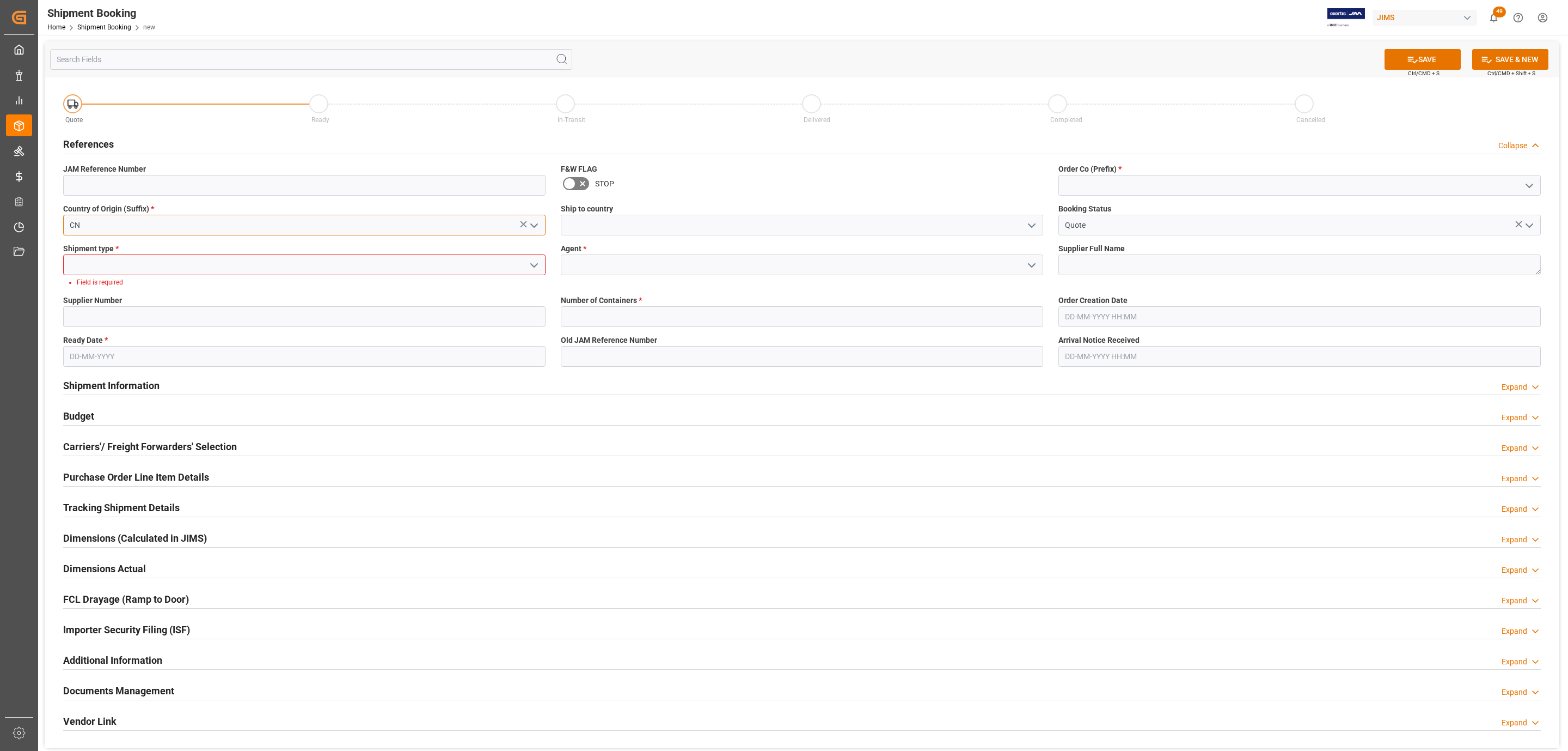
type input "CN"
click at [532, 261] on icon "open menu" at bounding box center [535, 265] width 13 height 13
click at [114, 337] on div "LTL" at bounding box center [304, 338] width 481 height 25
type input "LTL"
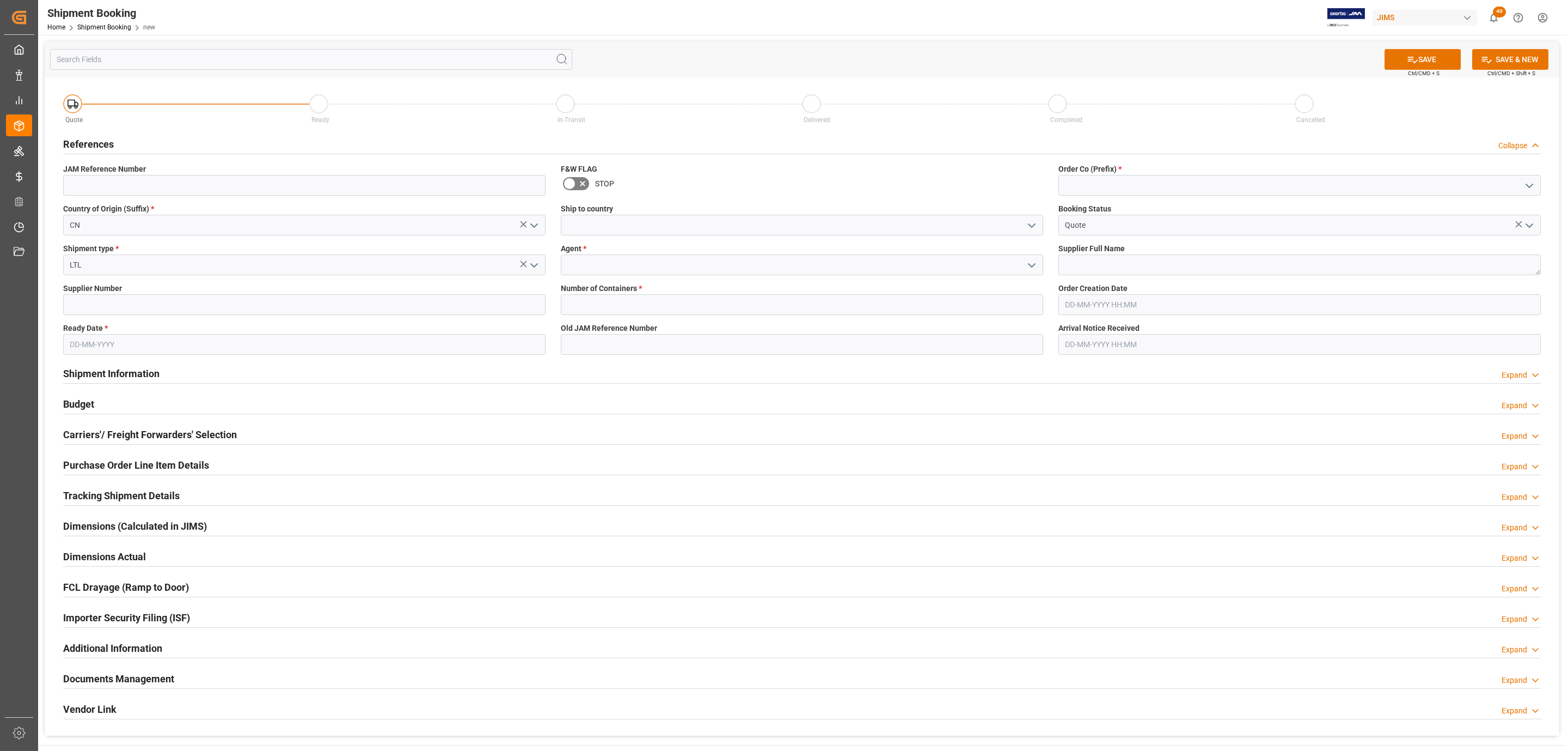
click at [81, 348] on input "text" at bounding box center [304, 345] width 483 height 21
click at [122, 498] on div "29 30 1 2 3 4 5" at bounding box center [141, 495] width 148 height 22
click at [163, 435] on span "12" at bounding box center [162, 432] width 7 height 7
type input "[DATE]"
click at [1032, 224] on icon "open menu" at bounding box center [1032, 226] width 13 height 13
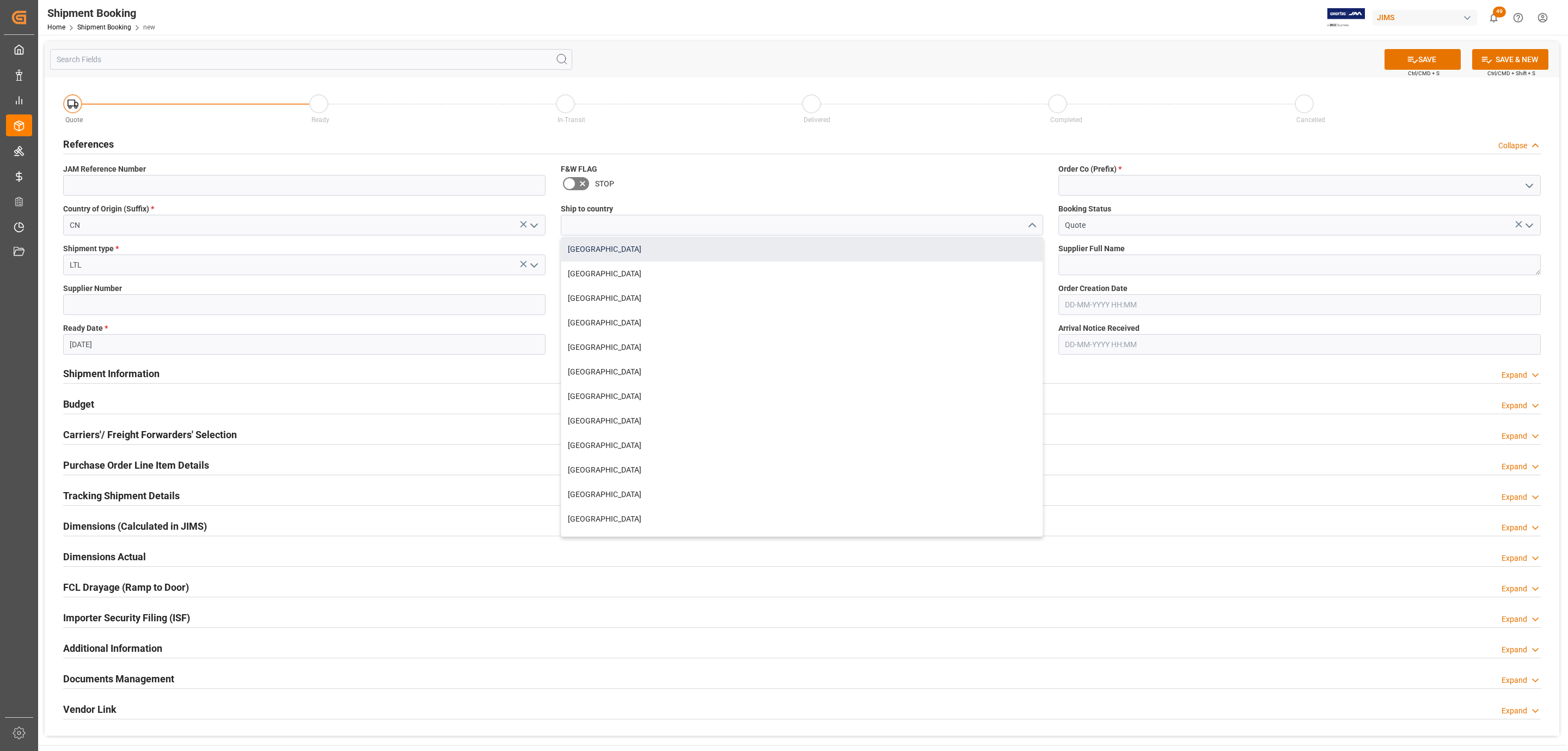
click at [710, 256] on div "[GEOGRAPHIC_DATA]" at bounding box center [802, 249] width 481 height 25
type input "[GEOGRAPHIC_DATA]"
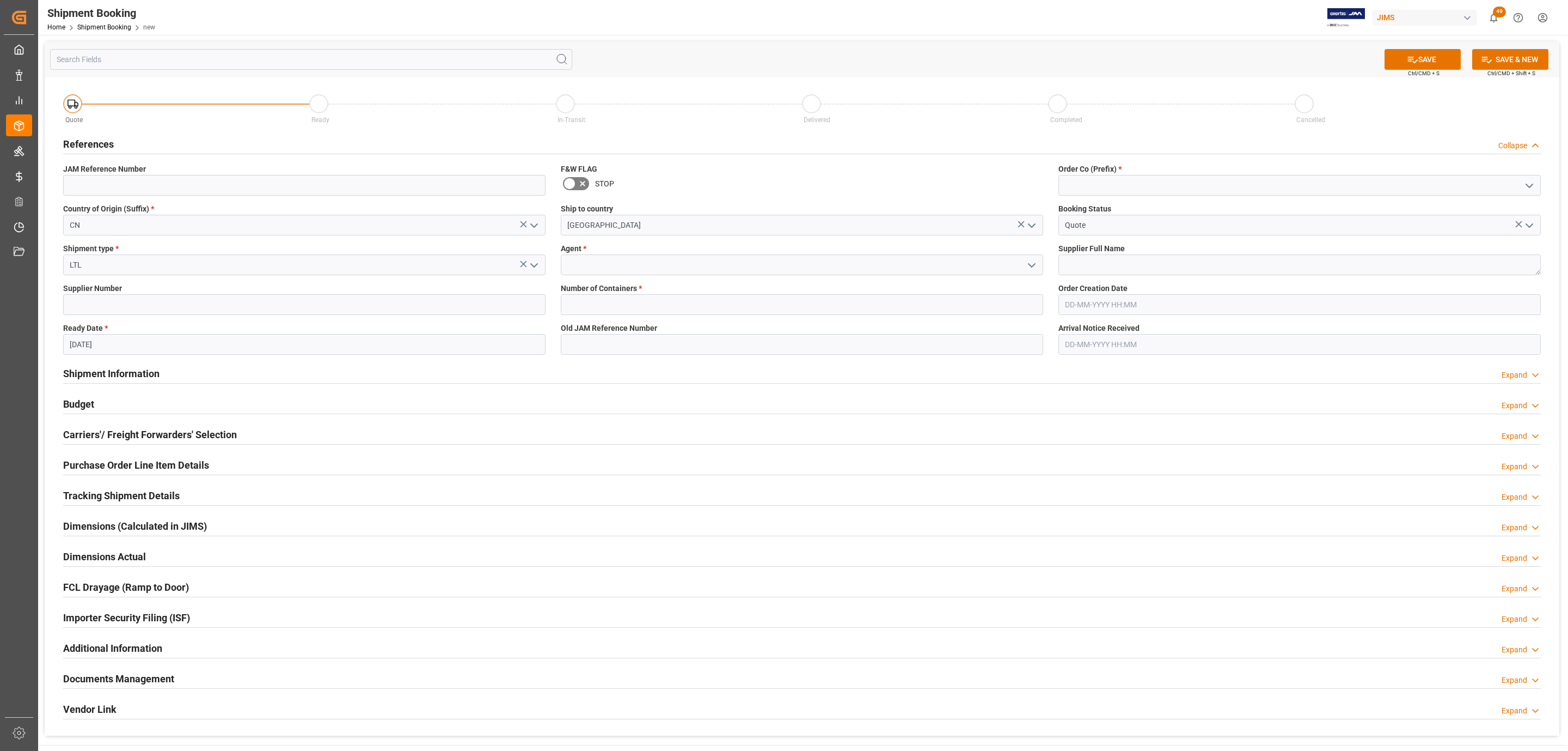
click at [1033, 269] on icon "open menu" at bounding box center [1032, 265] width 13 height 13
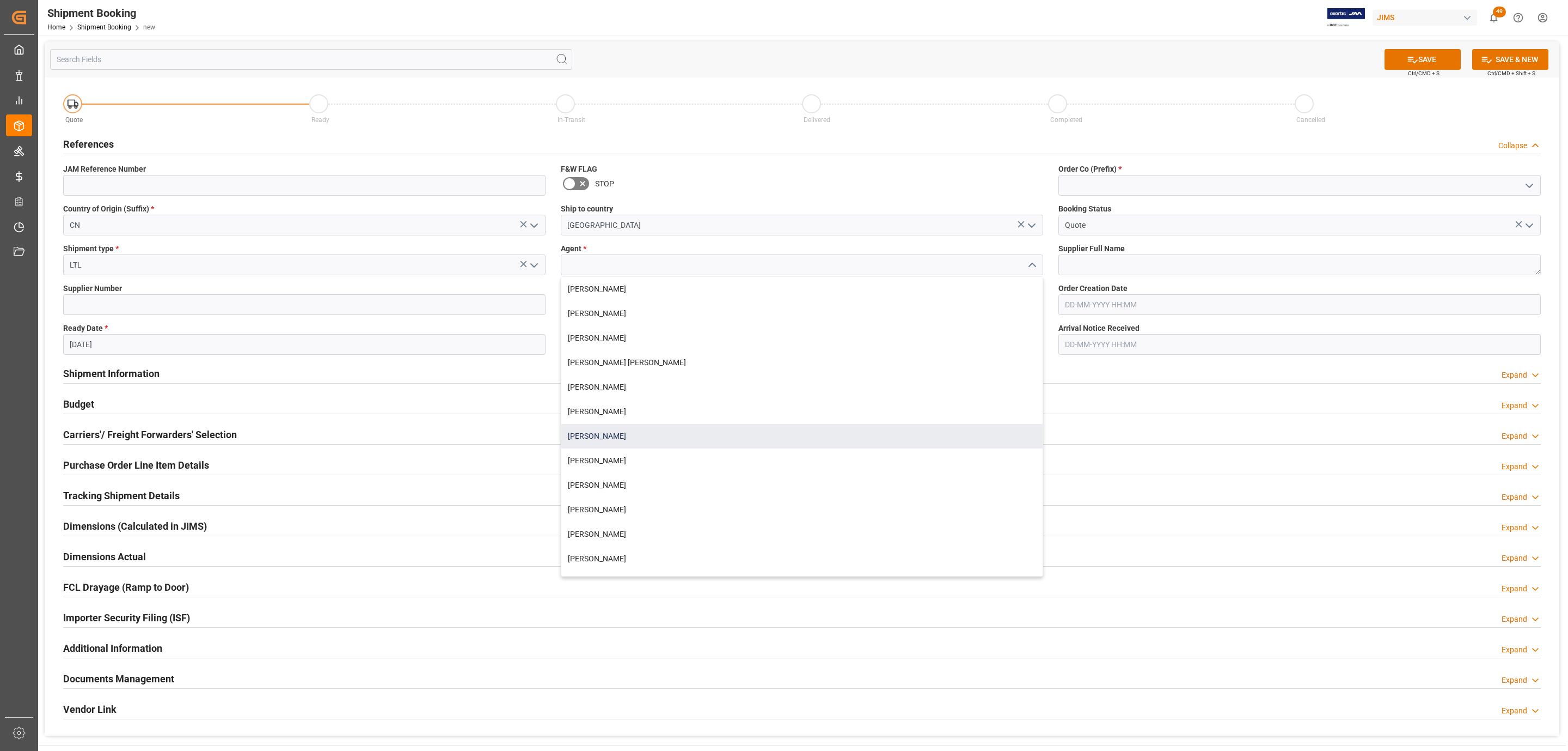
click at [601, 430] on div "[PERSON_NAME]" at bounding box center [802, 436] width 481 height 25
type input "[PERSON_NAME]"
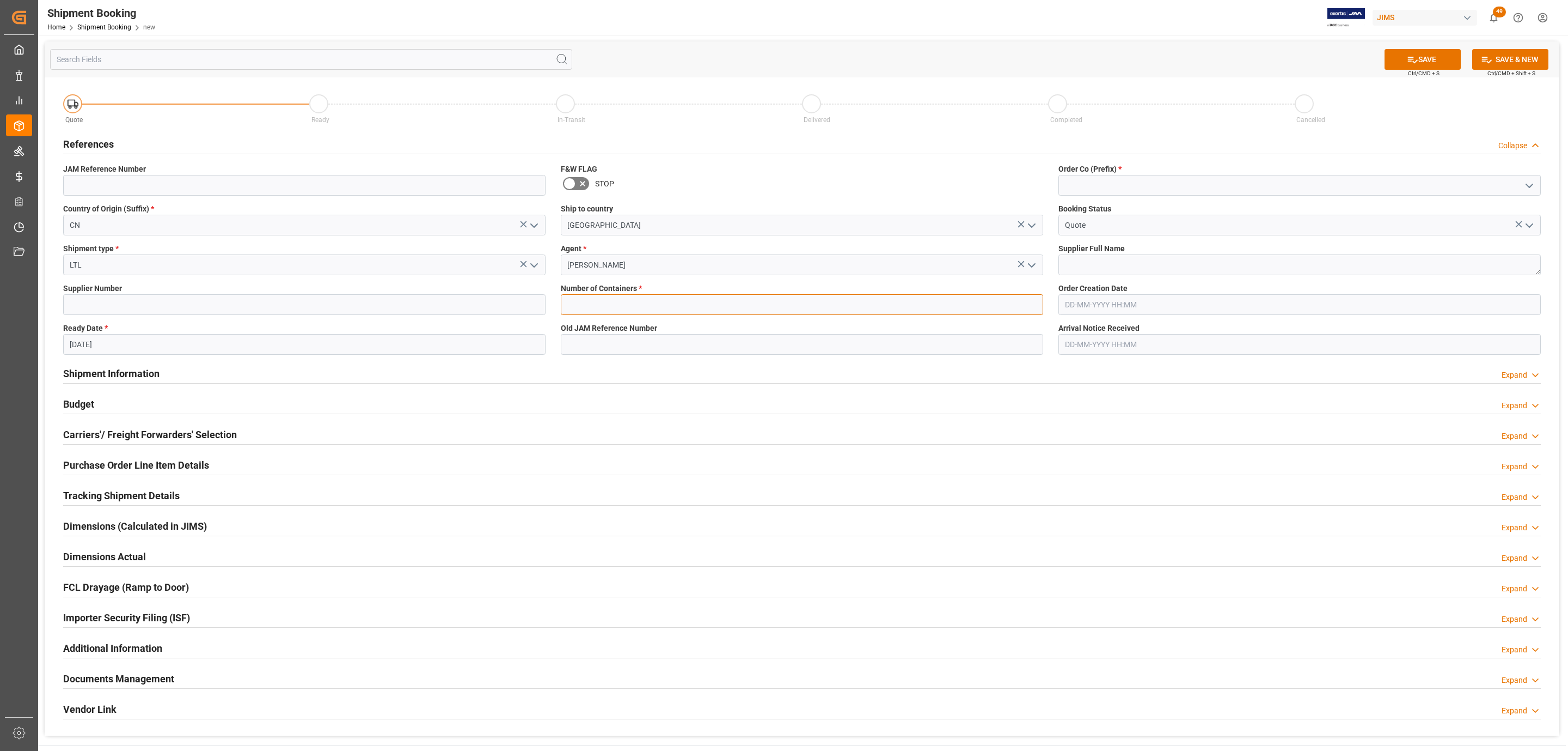
click at [593, 305] on input "text" at bounding box center [802, 305] width 483 height 21
type input "0"
click at [1529, 186] on polyline "open menu" at bounding box center [1529, 186] width 7 height 3
click at [1106, 226] on div "77" at bounding box center [1299, 233] width 481 height 25
type input "77"
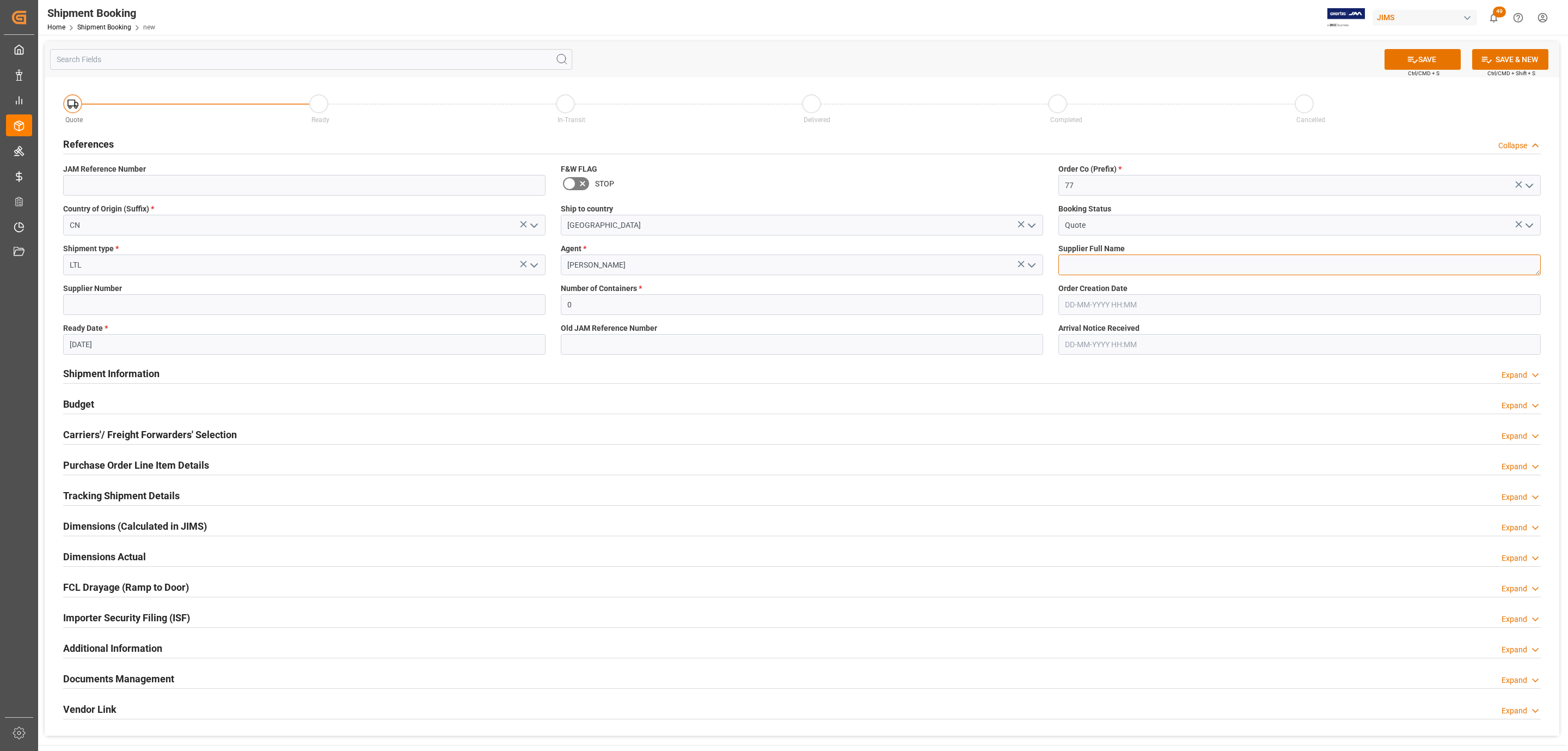
click at [1091, 265] on textarea at bounding box center [1300, 264] width 483 height 21
type textarea "Chauvet China"
click at [1411, 51] on button "SAVE" at bounding box center [1422, 59] width 76 height 21
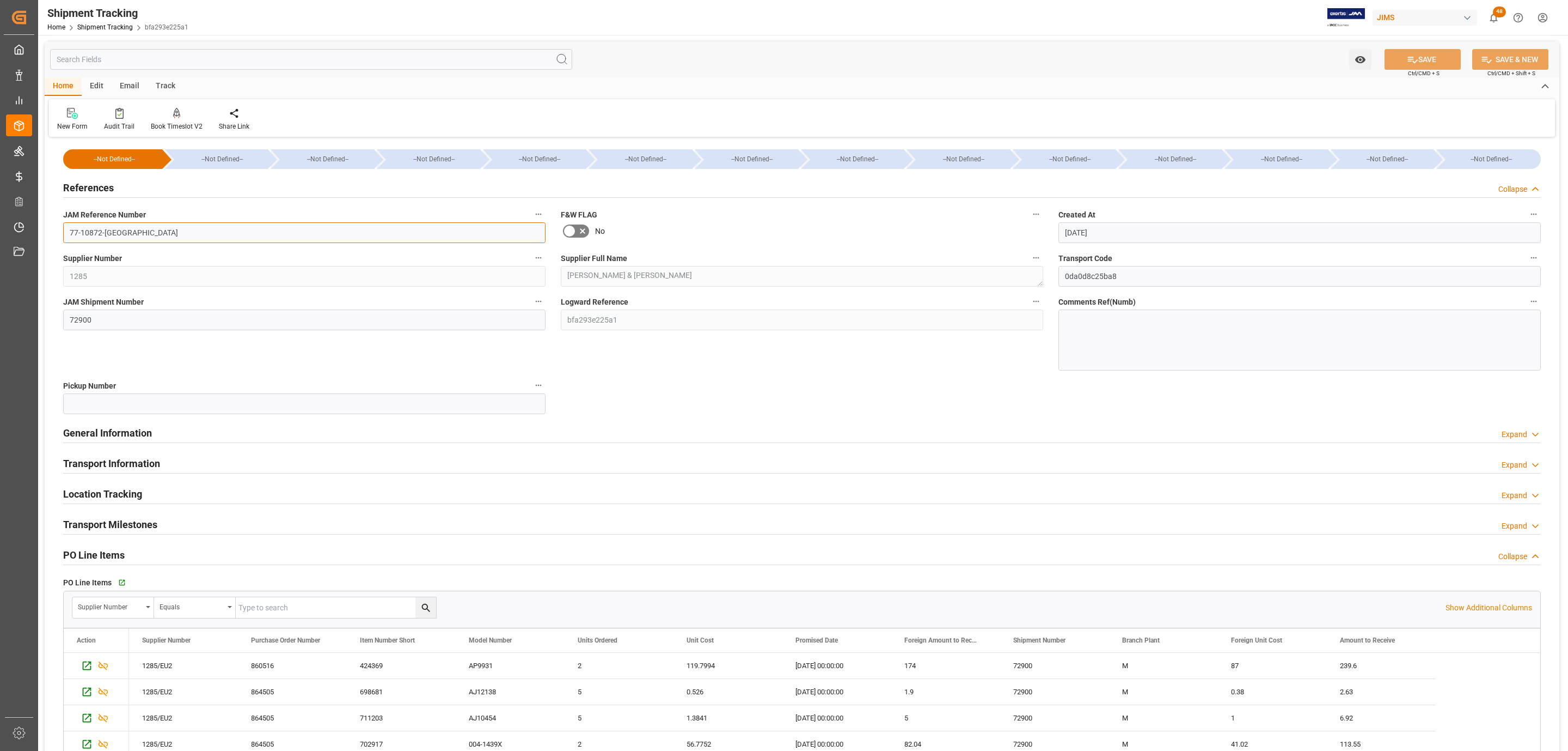
click at [111, 235] on input "77-10872-[GEOGRAPHIC_DATA]" at bounding box center [304, 233] width 483 height 21
click at [111, 234] on input "77-10872-[GEOGRAPHIC_DATA]" at bounding box center [304, 233] width 483 height 21
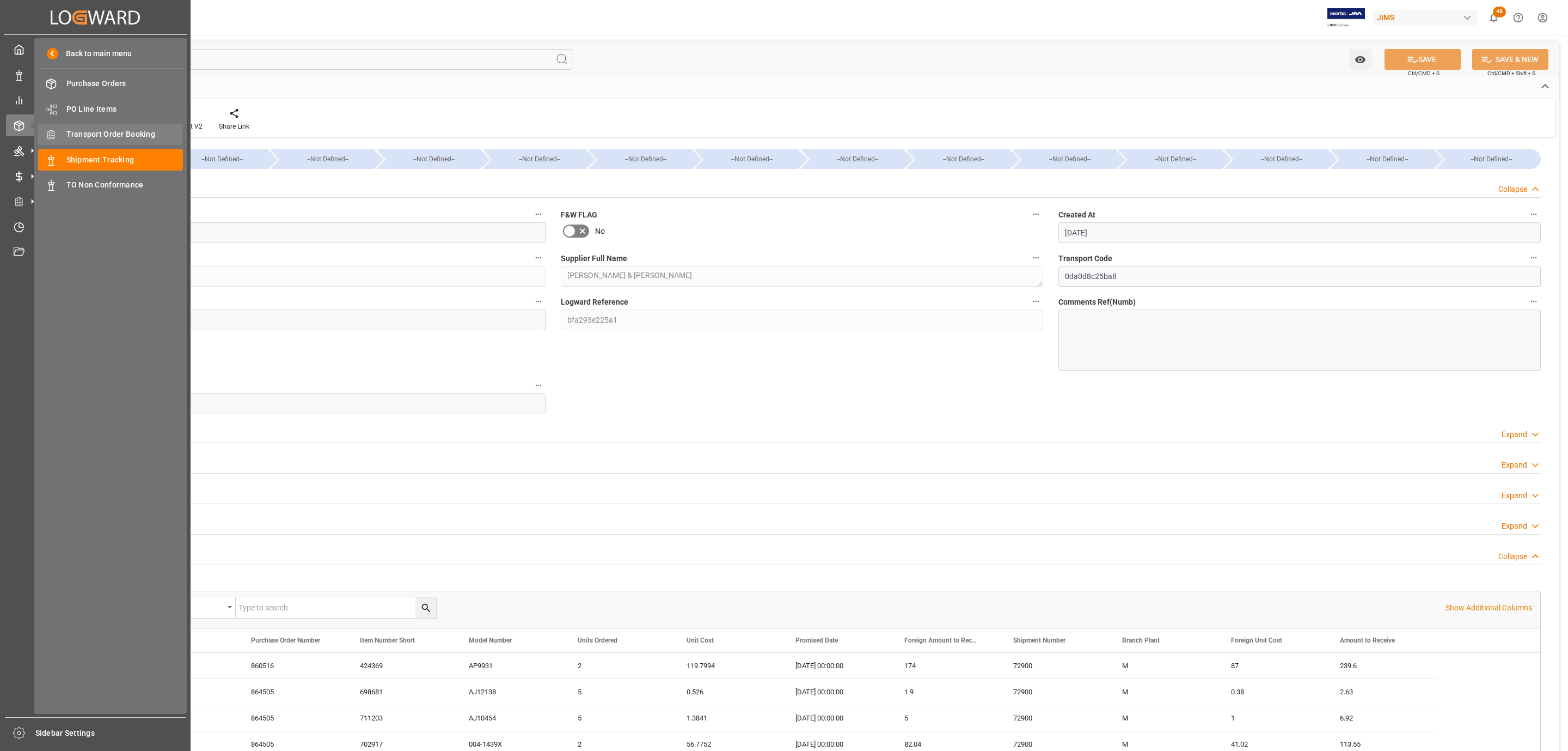
click at [136, 133] on span "Transport Order Booking" at bounding box center [125, 134] width 117 height 11
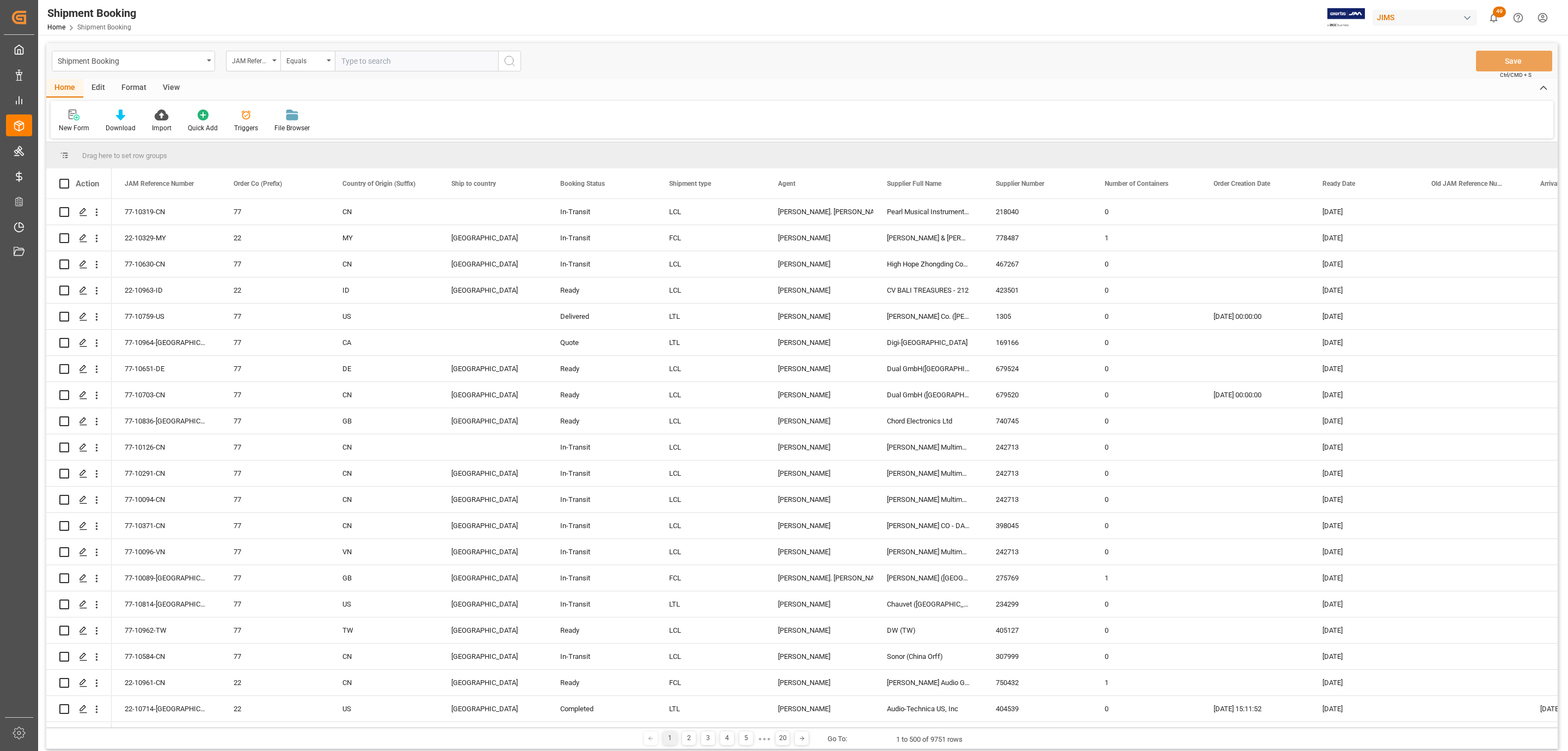
click at [389, 59] on input "text" at bounding box center [416, 61] width 163 height 21
type input "77-10872-GB"
click at [509, 62] on icon "search button" at bounding box center [510, 61] width 13 height 13
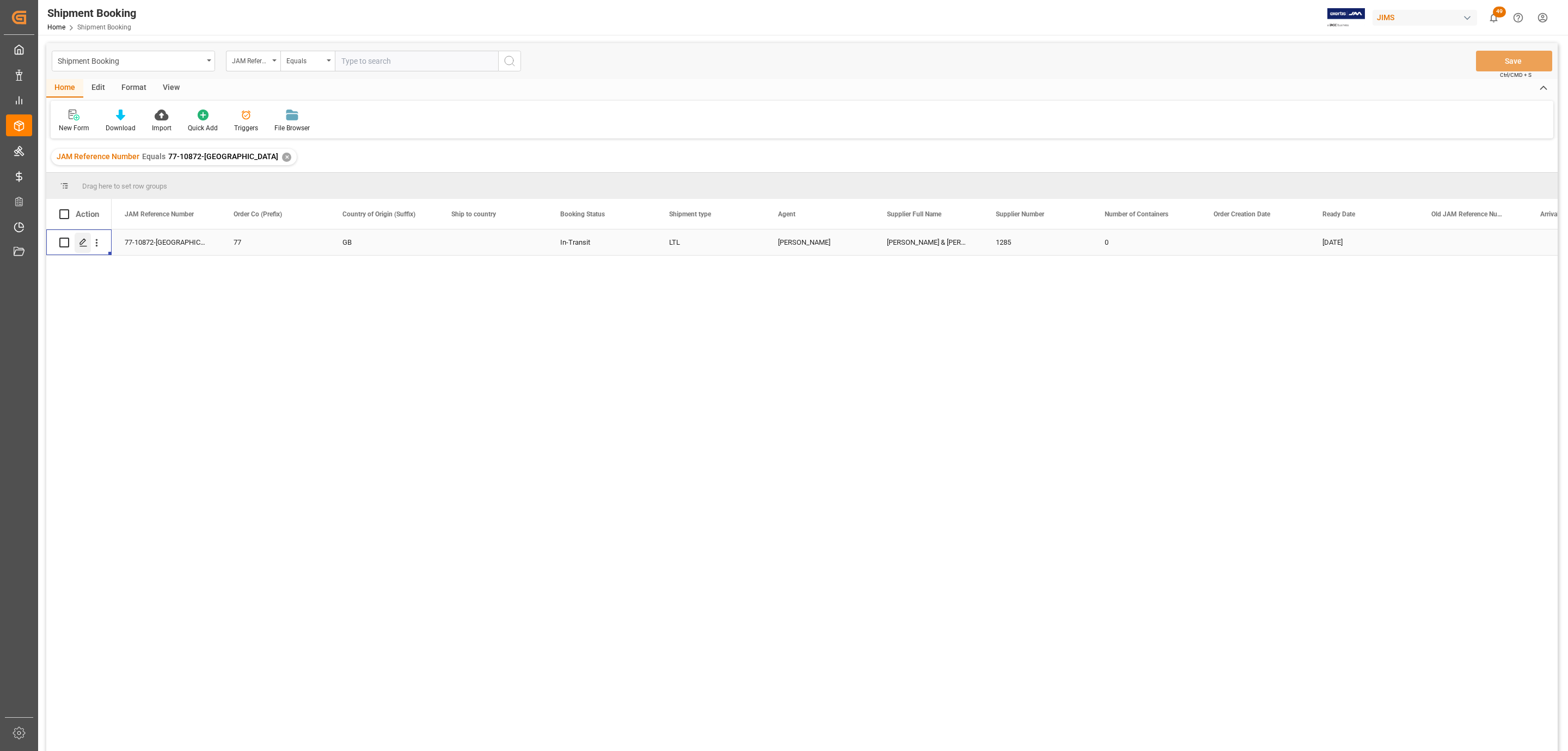
click at [84, 242] on icon "Press SPACE to select this row." at bounding box center [83, 242] width 9 height 9
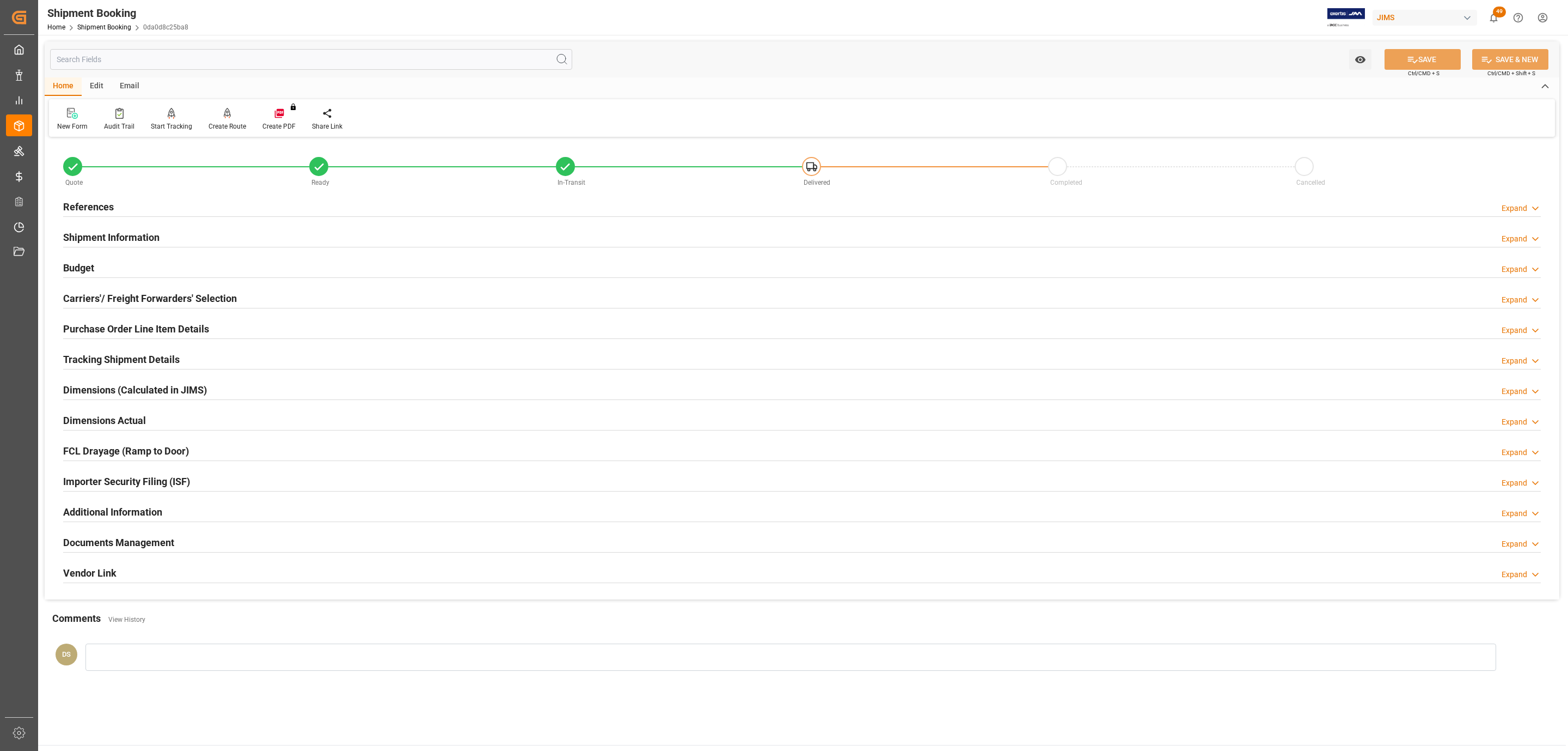
click at [92, 527] on div "Additional Information Expand" at bounding box center [802, 512] width 1493 height 30
click at [94, 535] on div "Documents Management" at bounding box center [119, 542] width 111 height 21
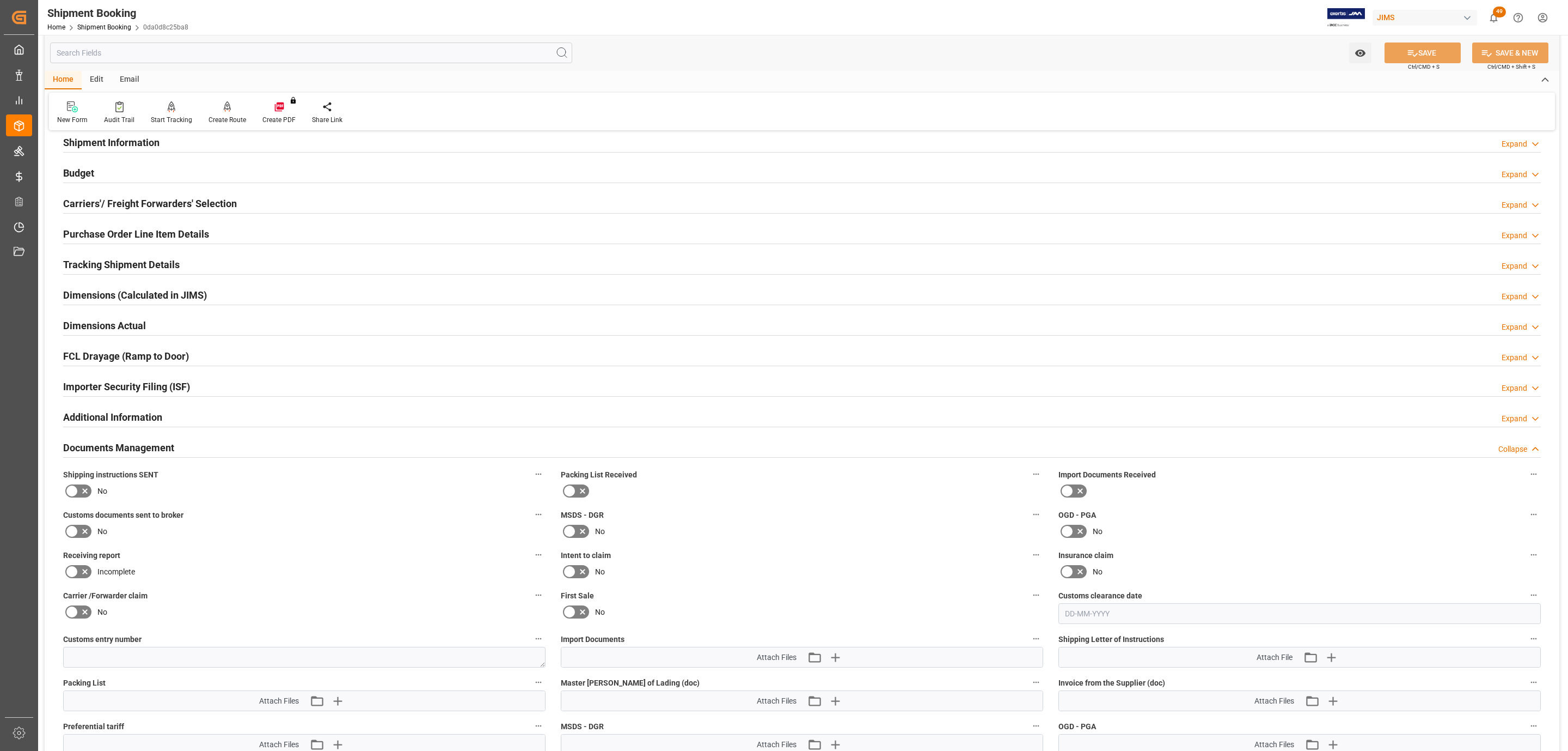
scroll to position [245, 0]
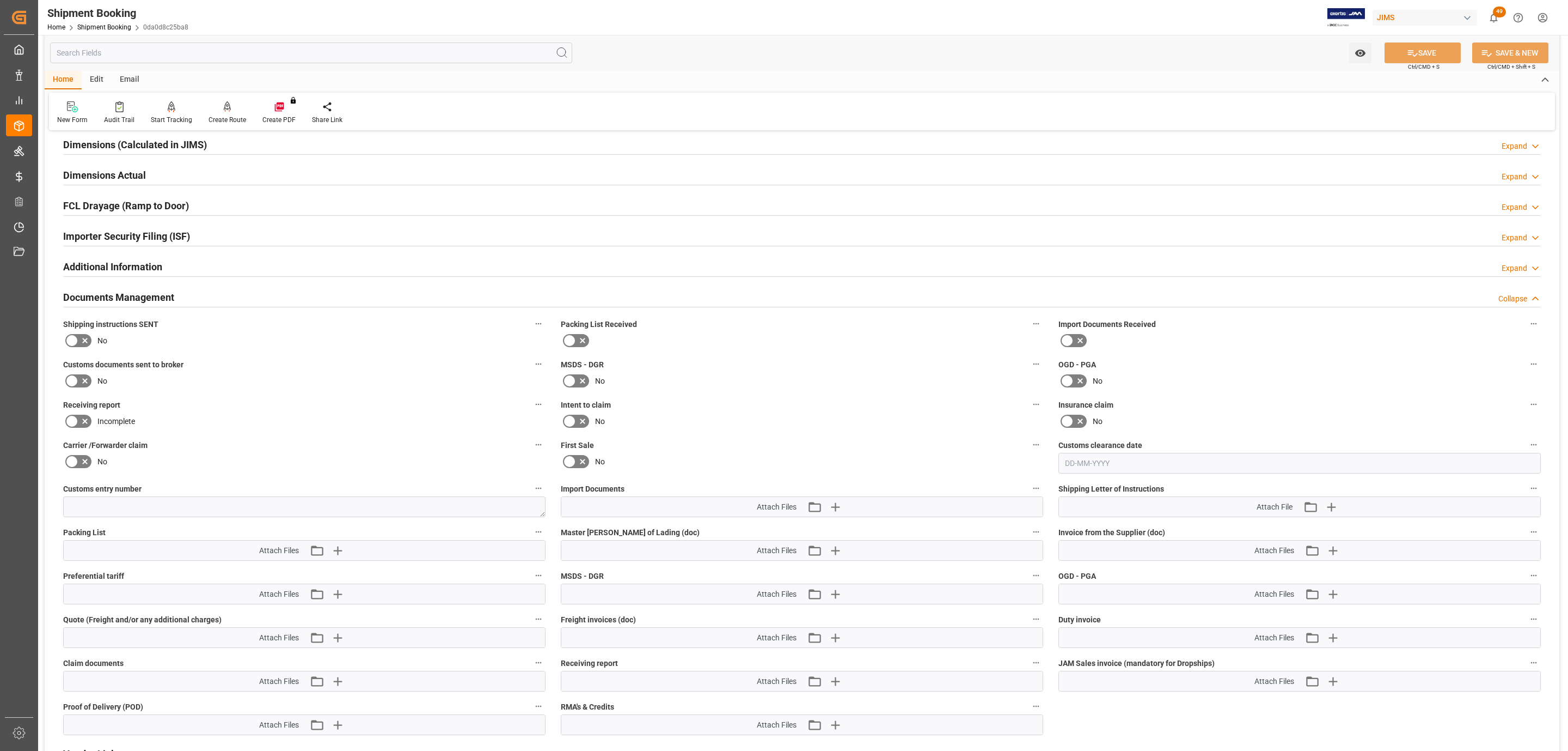
click at [74, 347] on icon at bounding box center [72, 341] width 13 height 13
click at [0, 0] on input "checkbox" at bounding box center [0, 0] width 0 height 0
click at [74, 378] on icon at bounding box center [72, 381] width 13 height 13
click at [0, 0] on input "checkbox" at bounding box center [0, 0] width 0 height 0
click at [832, 509] on icon "button" at bounding box center [834, 506] width 17 height 17
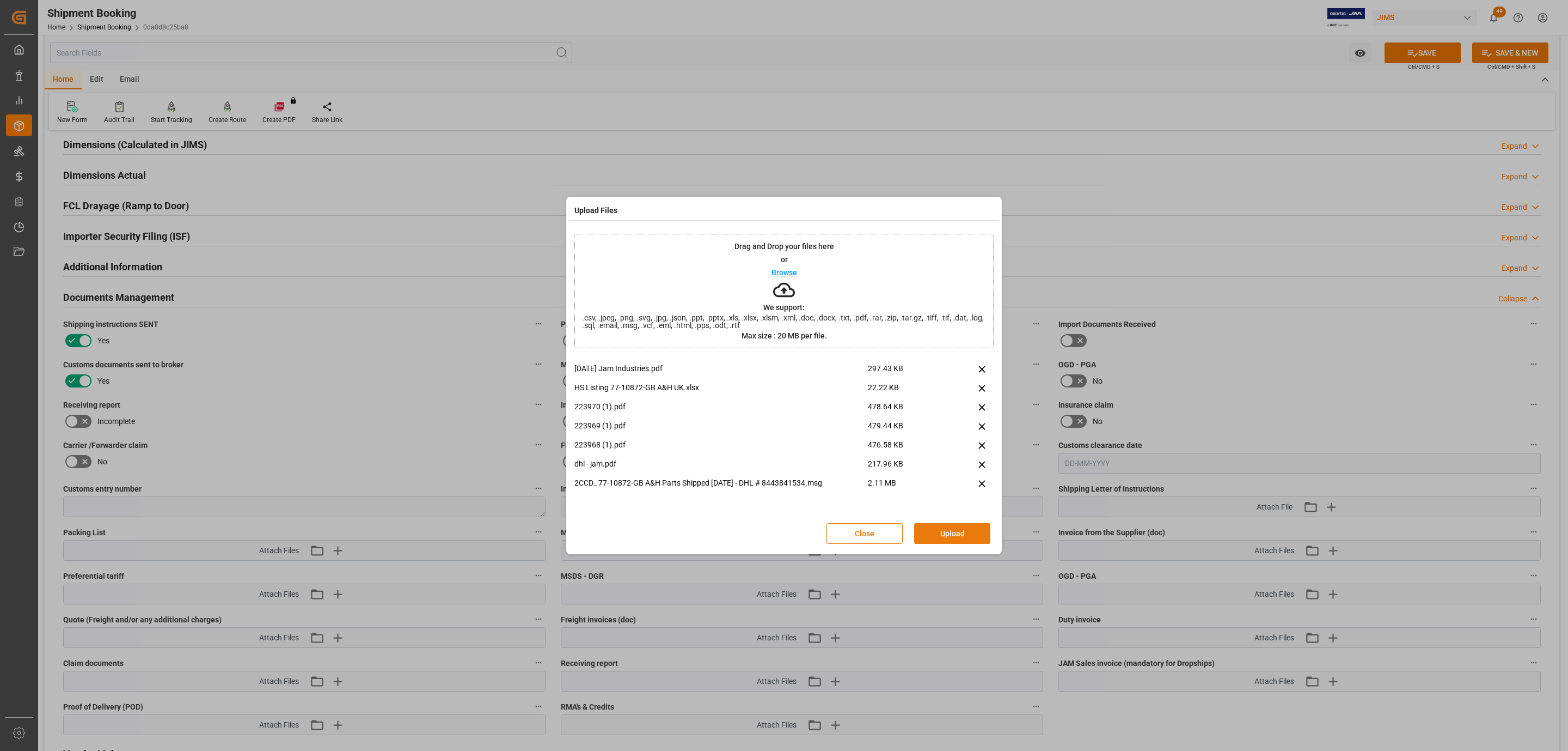
click at [954, 531] on button "Upload" at bounding box center [952, 533] width 76 height 21
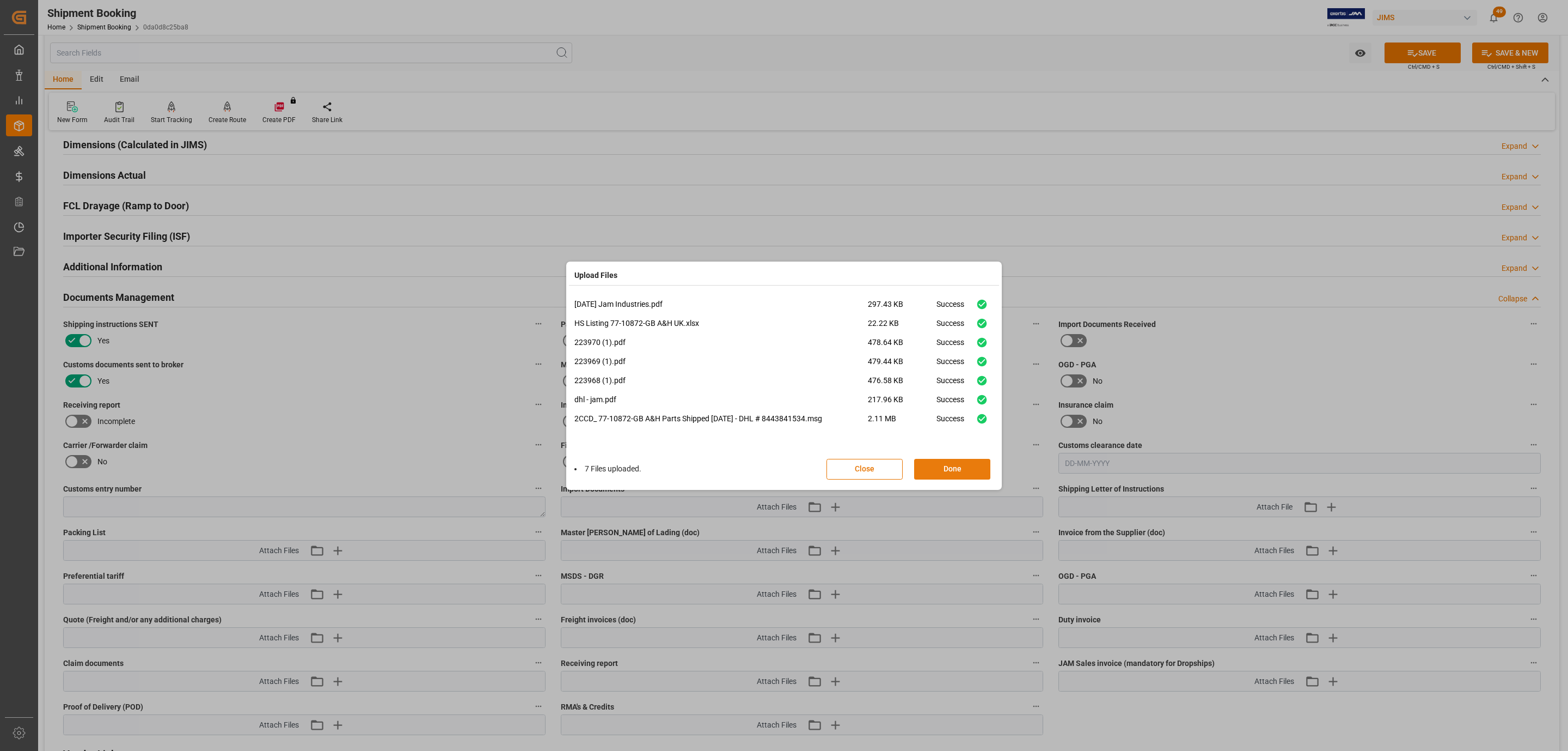
click at [965, 467] on button "Done" at bounding box center [952, 469] width 76 height 21
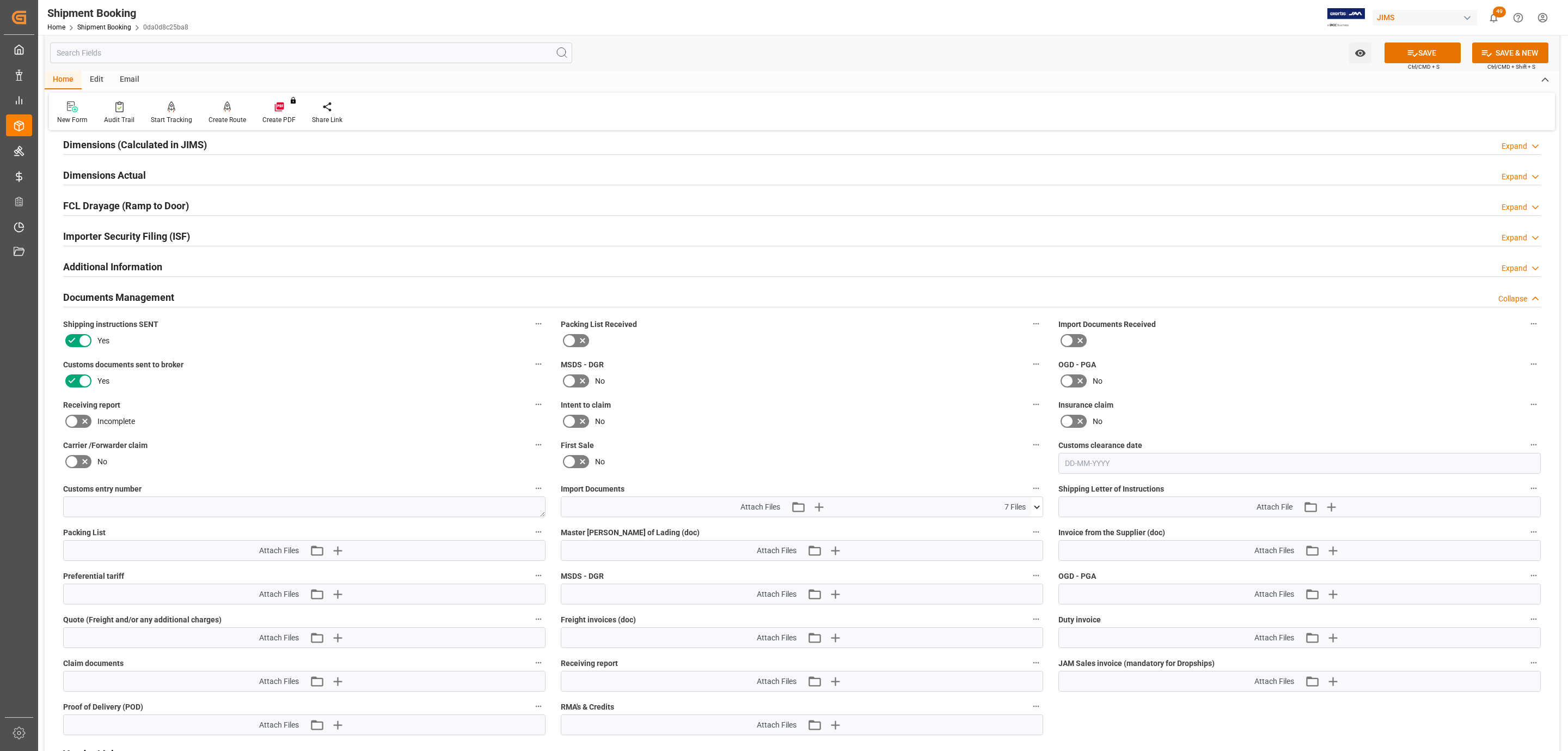
click at [1407, 52] on icon at bounding box center [1412, 53] width 11 height 11
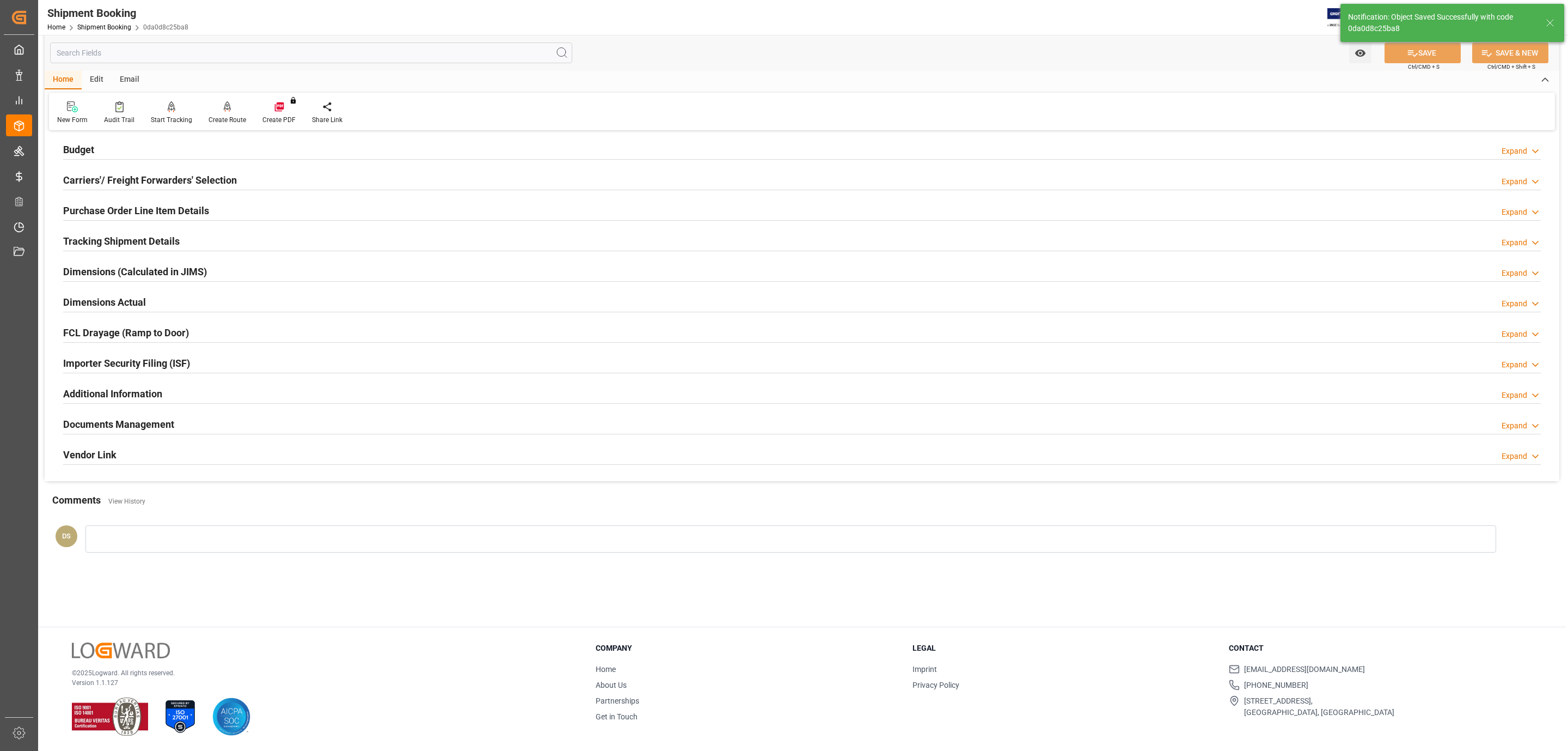
scroll to position [118, 0]
click at [116, 237] on h2 "Tracking Shipment Details" at bounding box center [121, 241] width 117 height 15
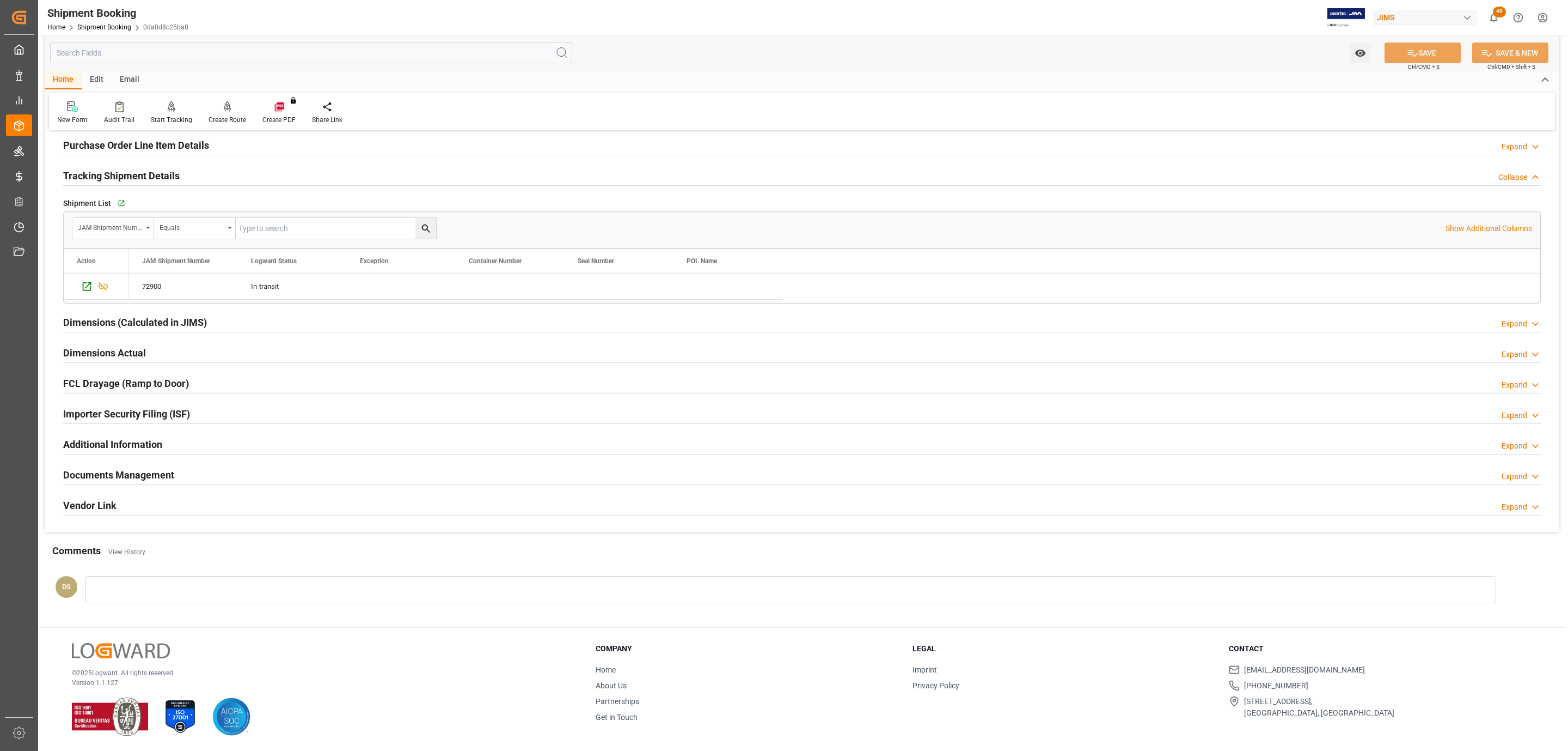
scroll to position [106, 0]
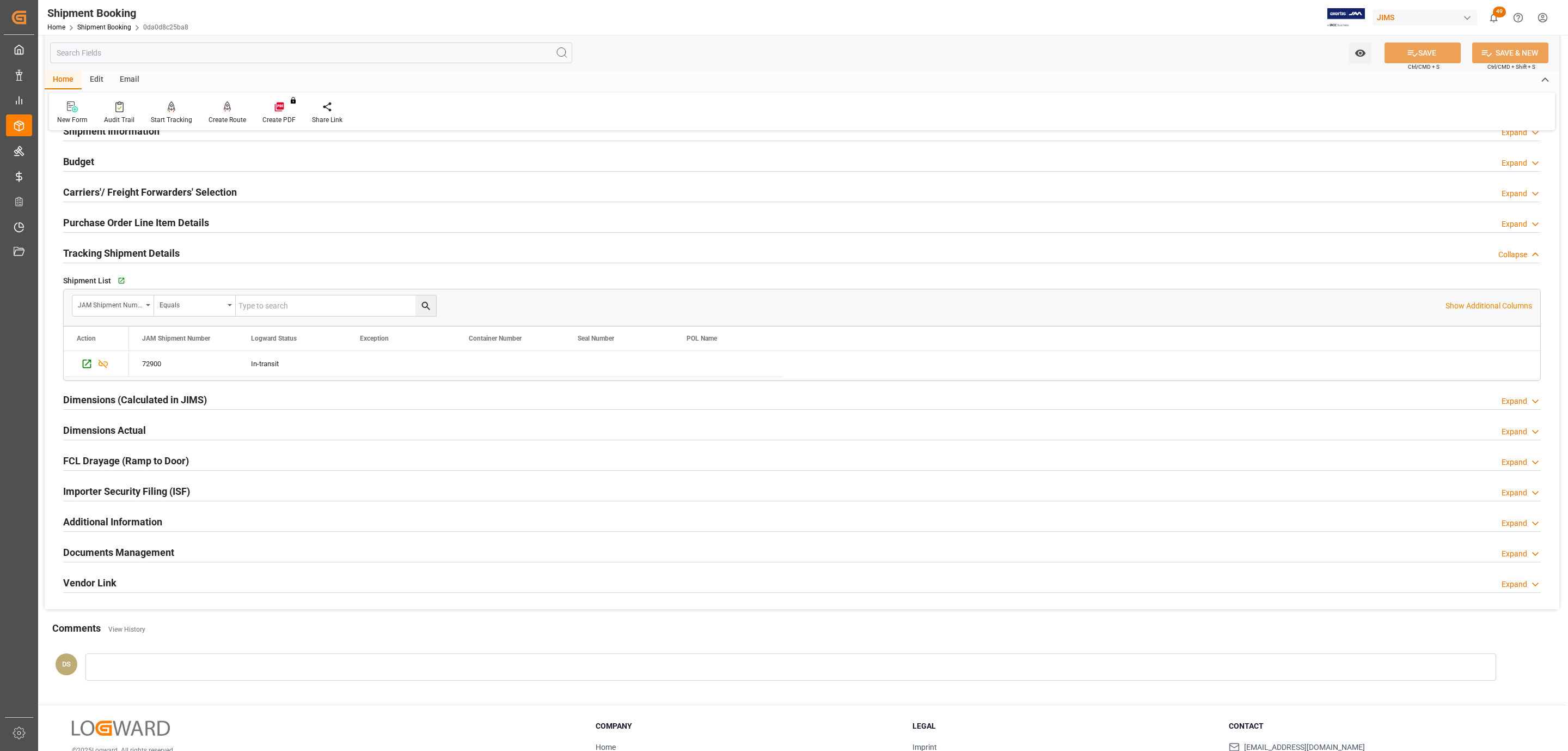
click at [129, 183] on div "Carriers'/ Freight Forwarders' Selection" at bounding box center [150, 191] width 174 height 21
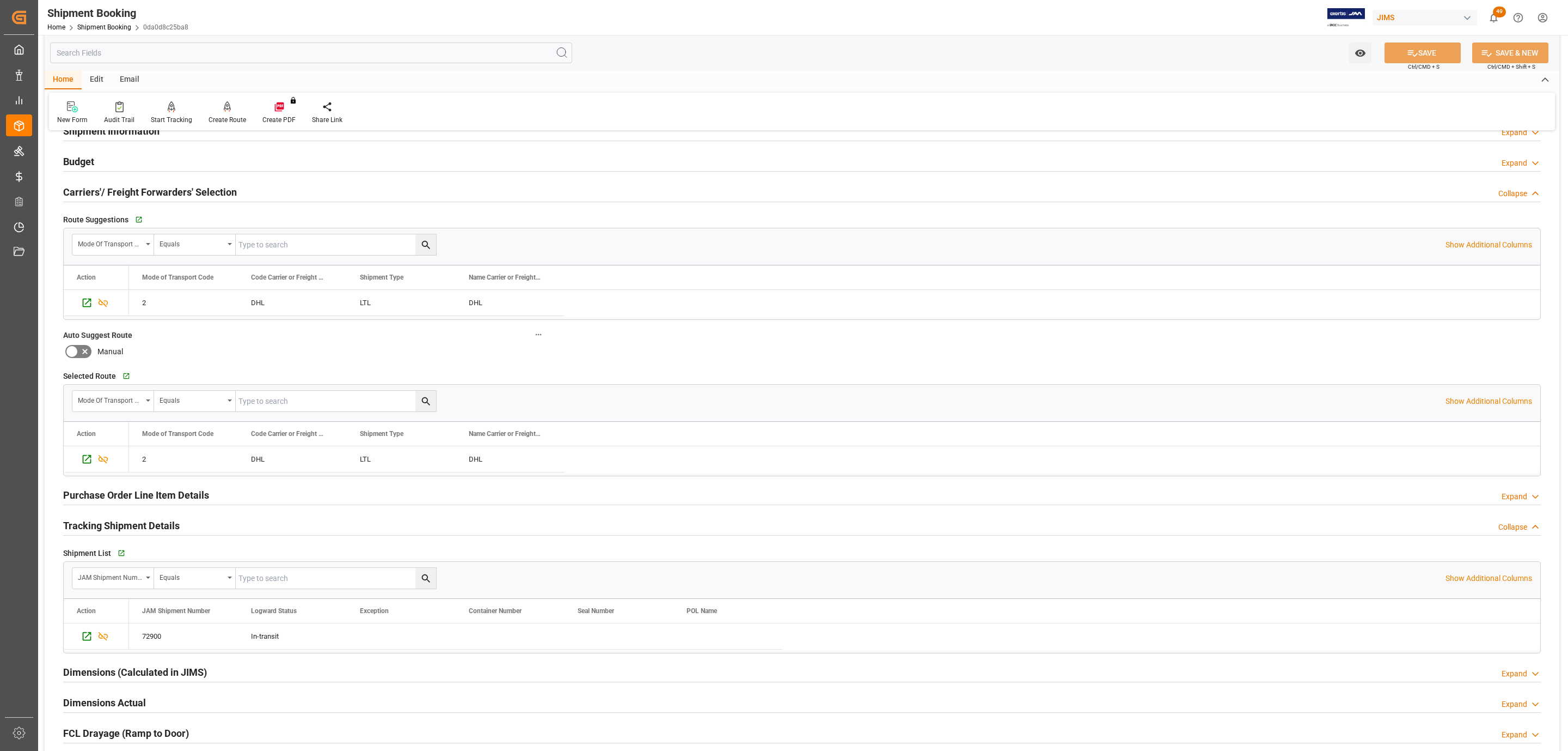
click at [120, 189] on h2 "Carriers'/ Freight Forwarders' Selection" at bounding box center [150, 192] width 174 height 15
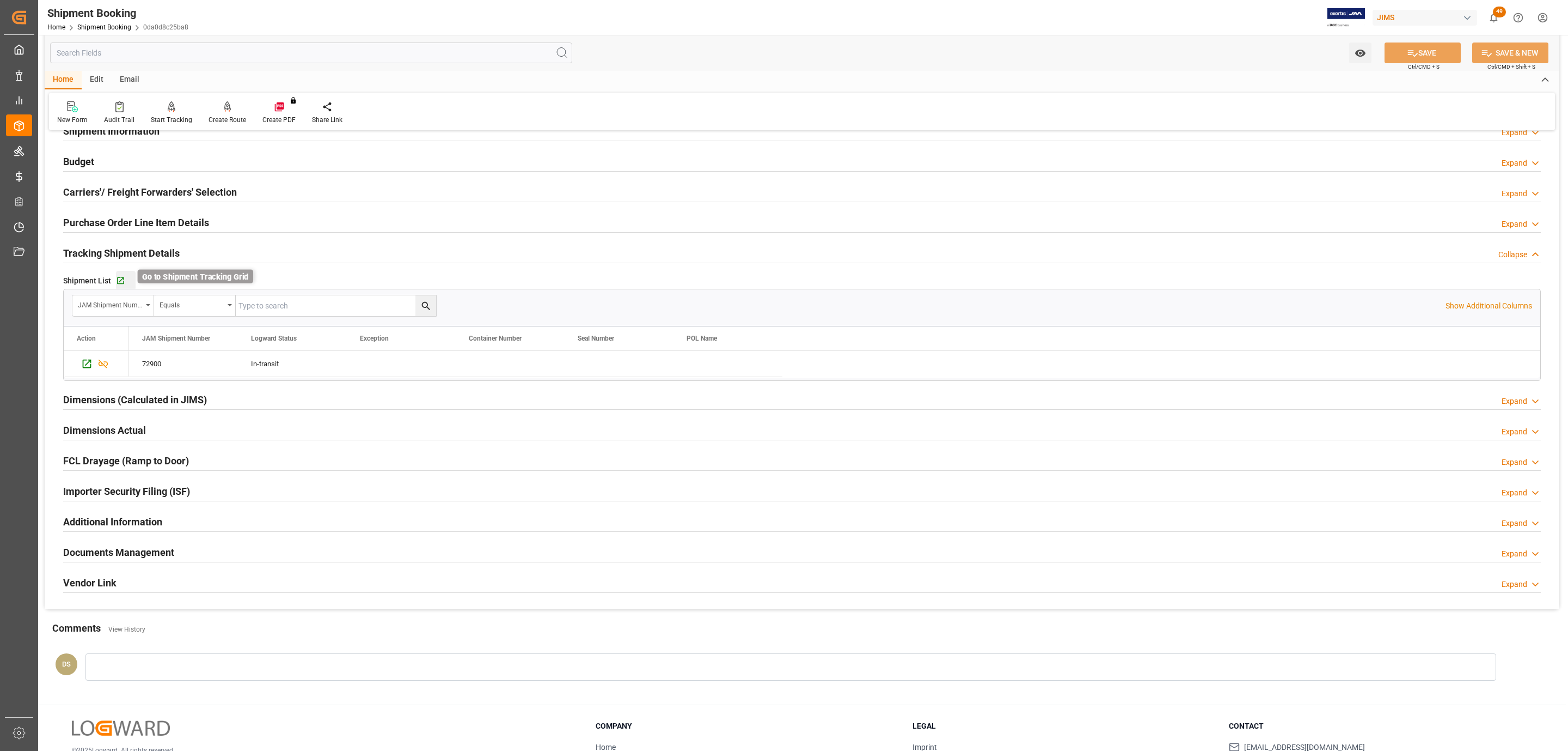
click at [121, 283] on icon "button" at bounding box center [120, 281] width 9 height 9
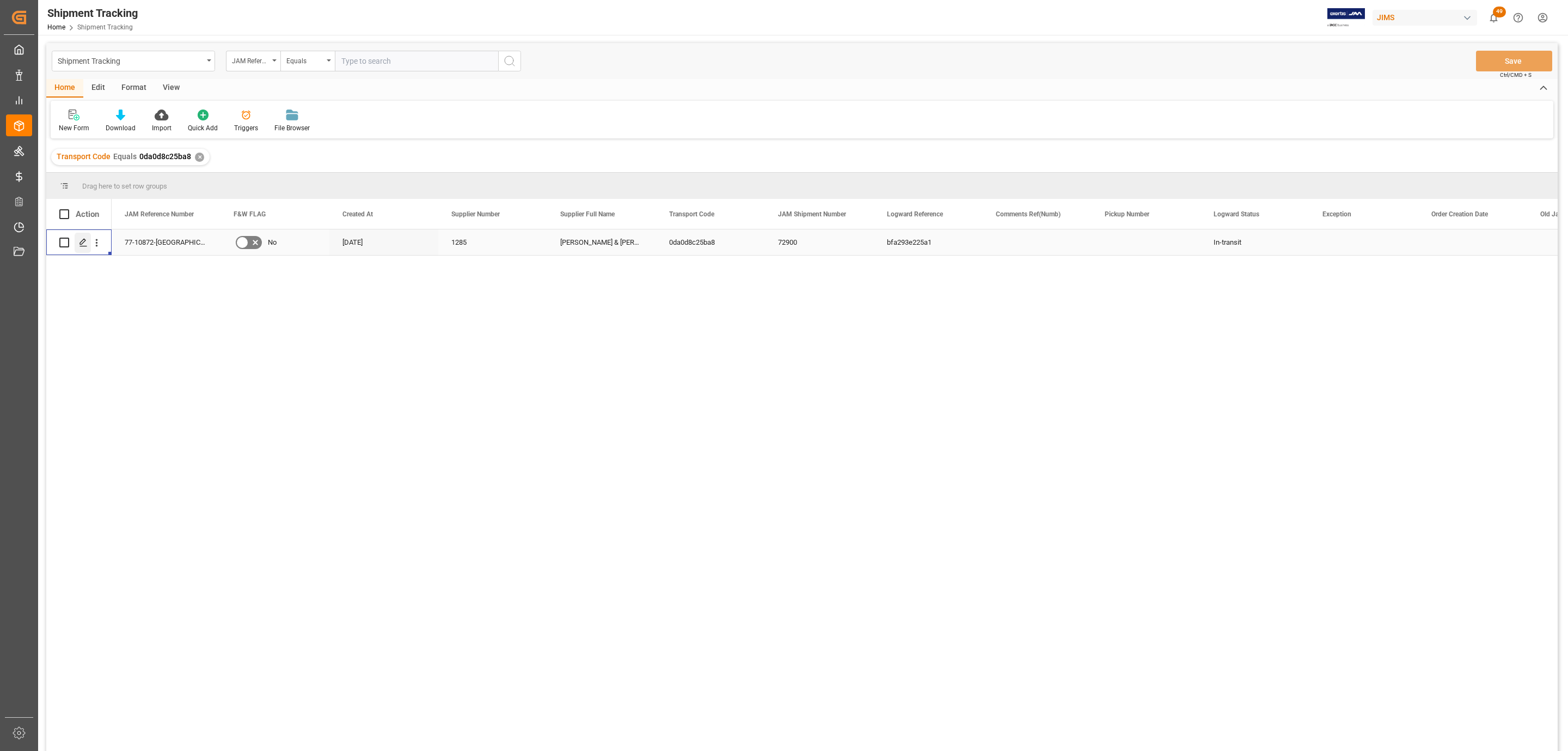
click at [85, 242] on icon "Press SPACE to select this row." at bounding box center [83, 242] width 9 height 9
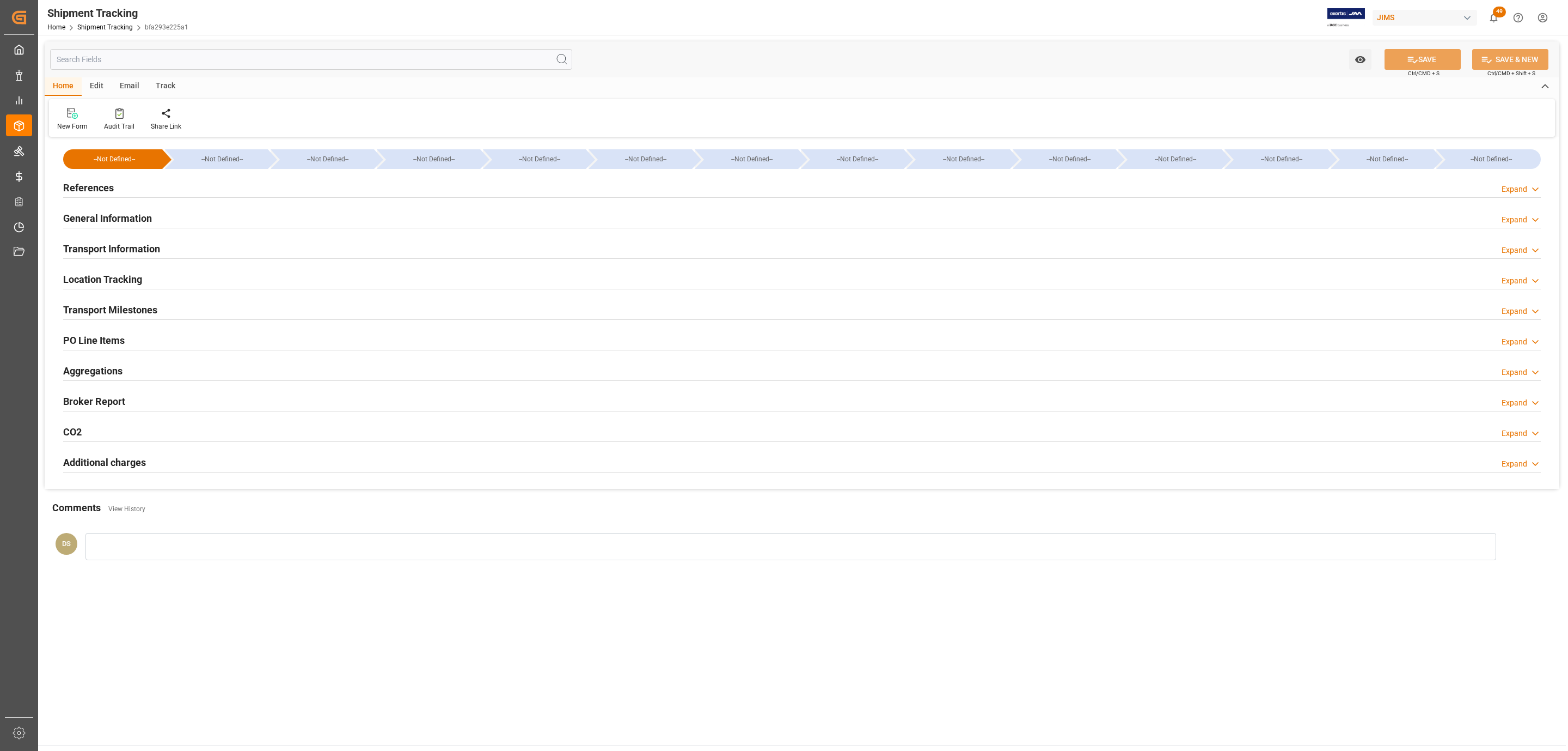
click at [147, 309] on h2 "Transport Milestones" at bounding box center [110, 310] width 94 height 15
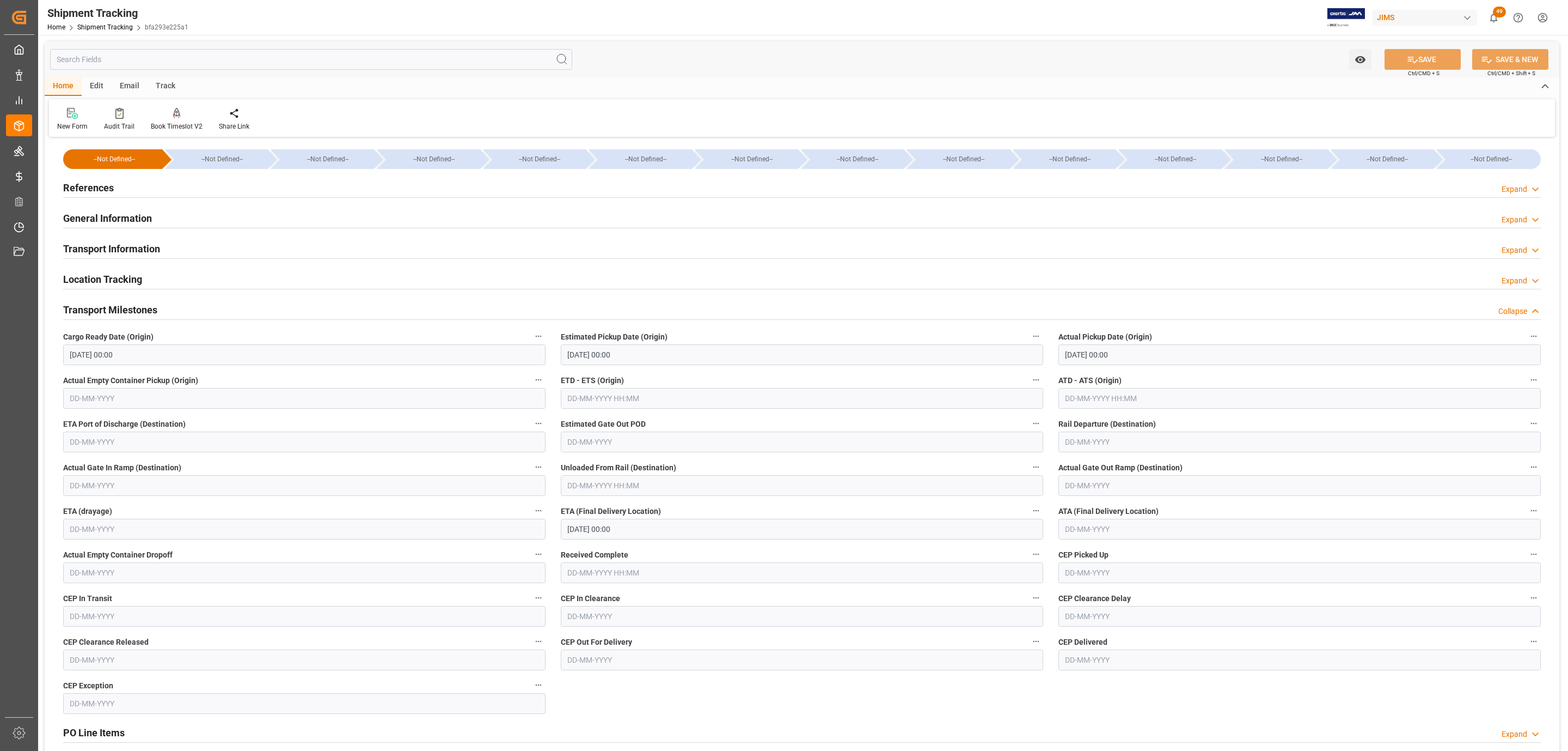
type input "[DATE] 00:00"
click at [144, 248] on h2 "Transport Information" at bounding box center [111, 249] width 97 height 15
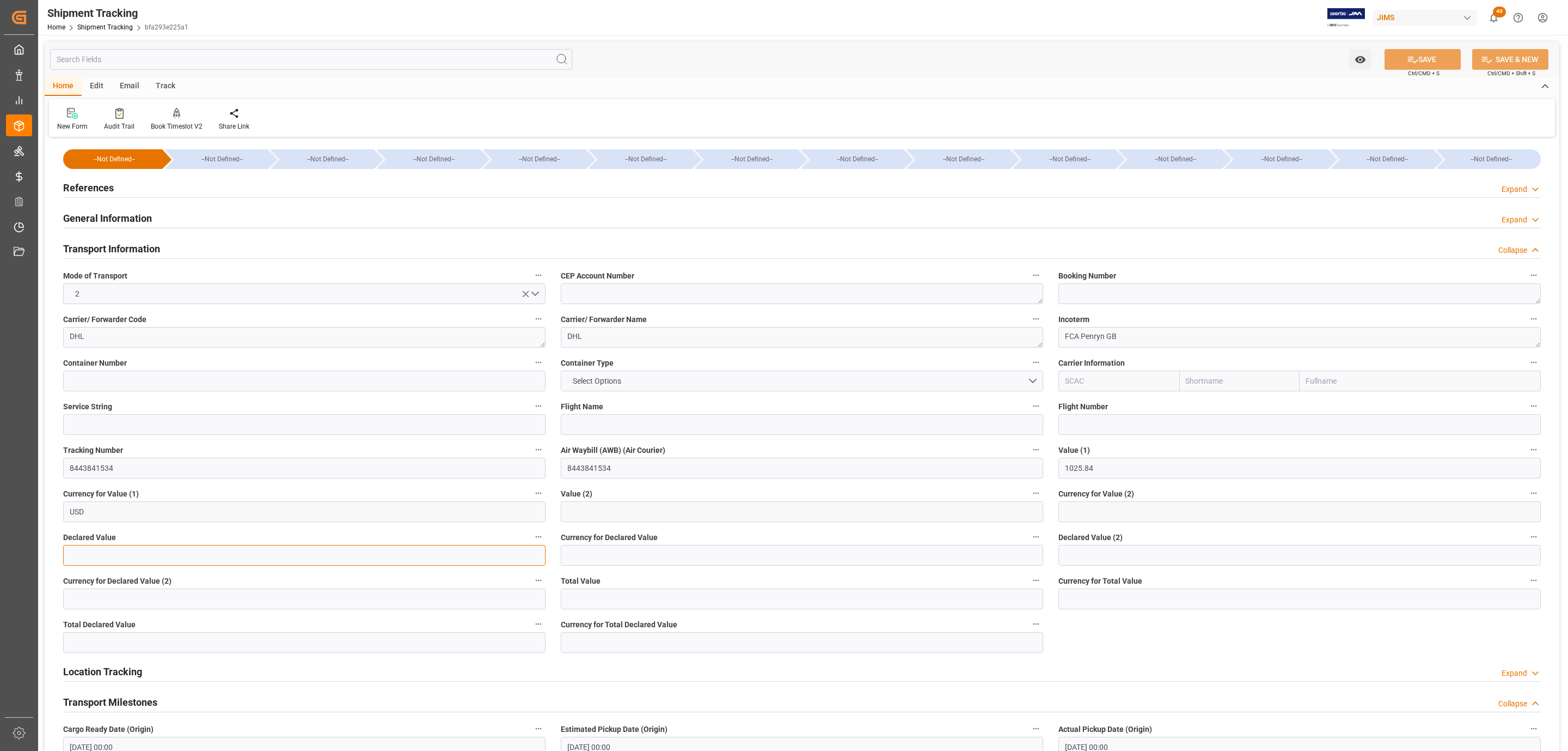
click at [105, 551] on input "text" at bounding box center [304, 555] width 483 height 21
type input "1025.89"
type input "usd"
click at [1415, 58] on button "SAVE" at bounding box center [1422, 59] width 76 height 21
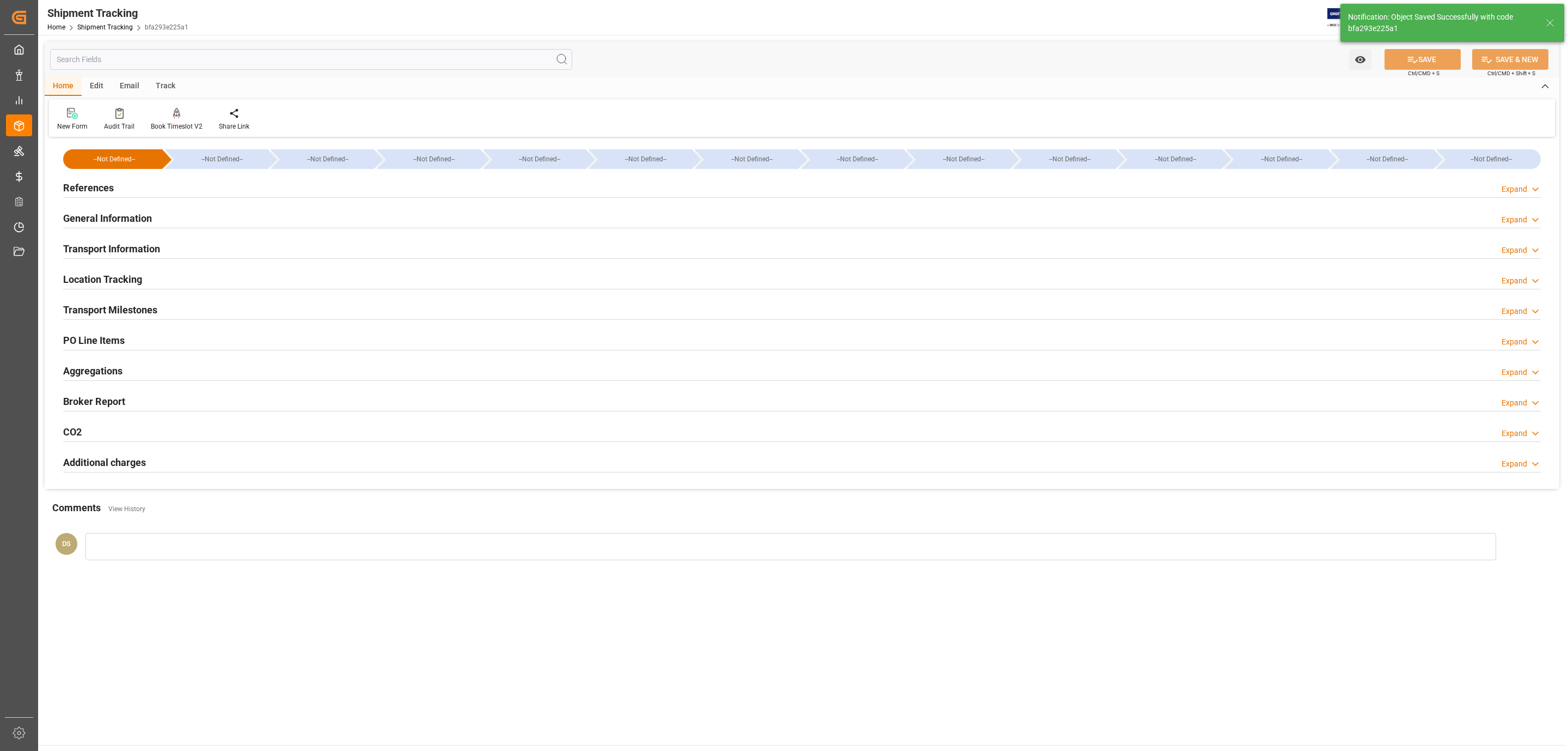
click at [108, 252] on h2 "Transport Information" at bounding box center [111, 249] width 97 height 15
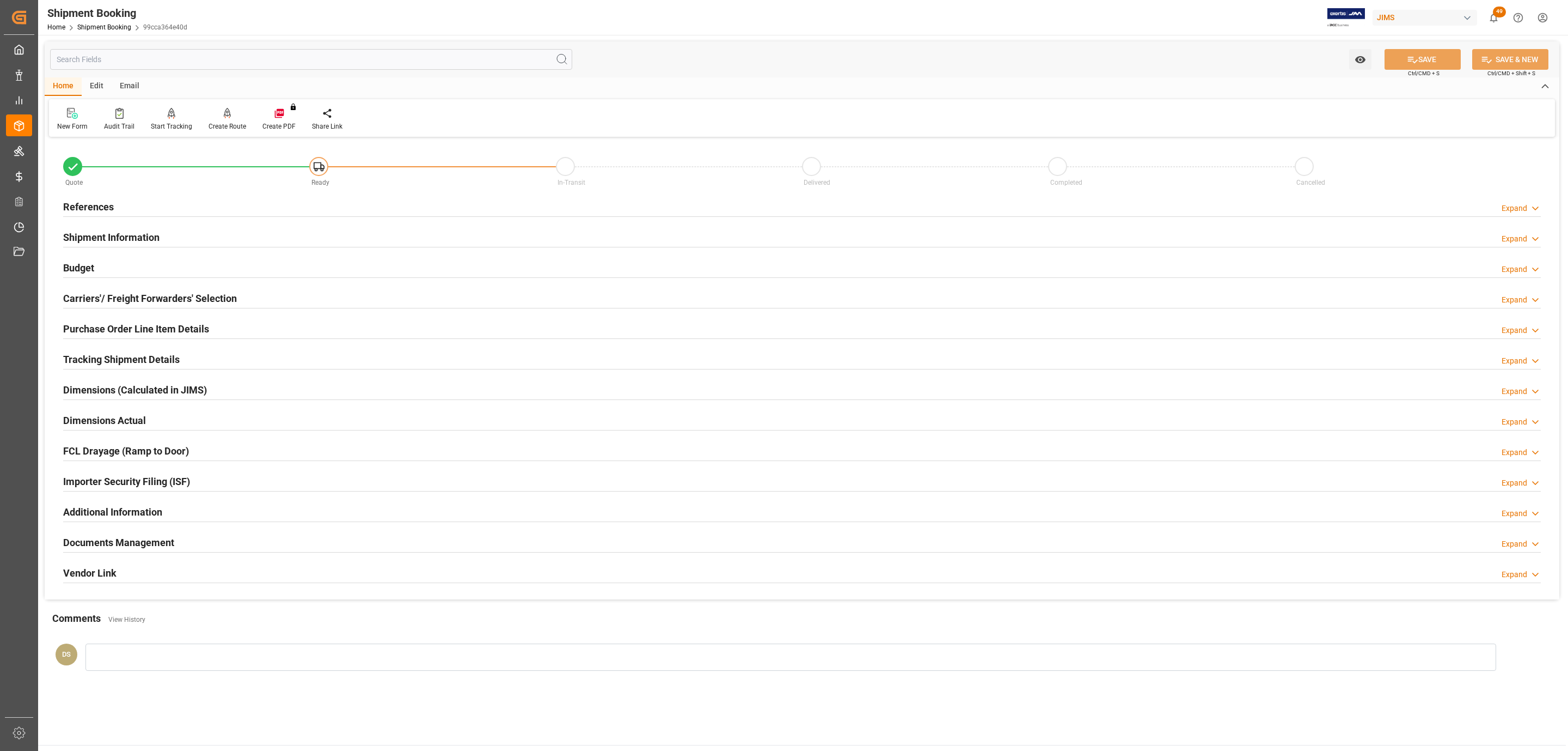
click at [129, 195] on div "References Expand" at bounding box center [802, 206] width 1477 height 21
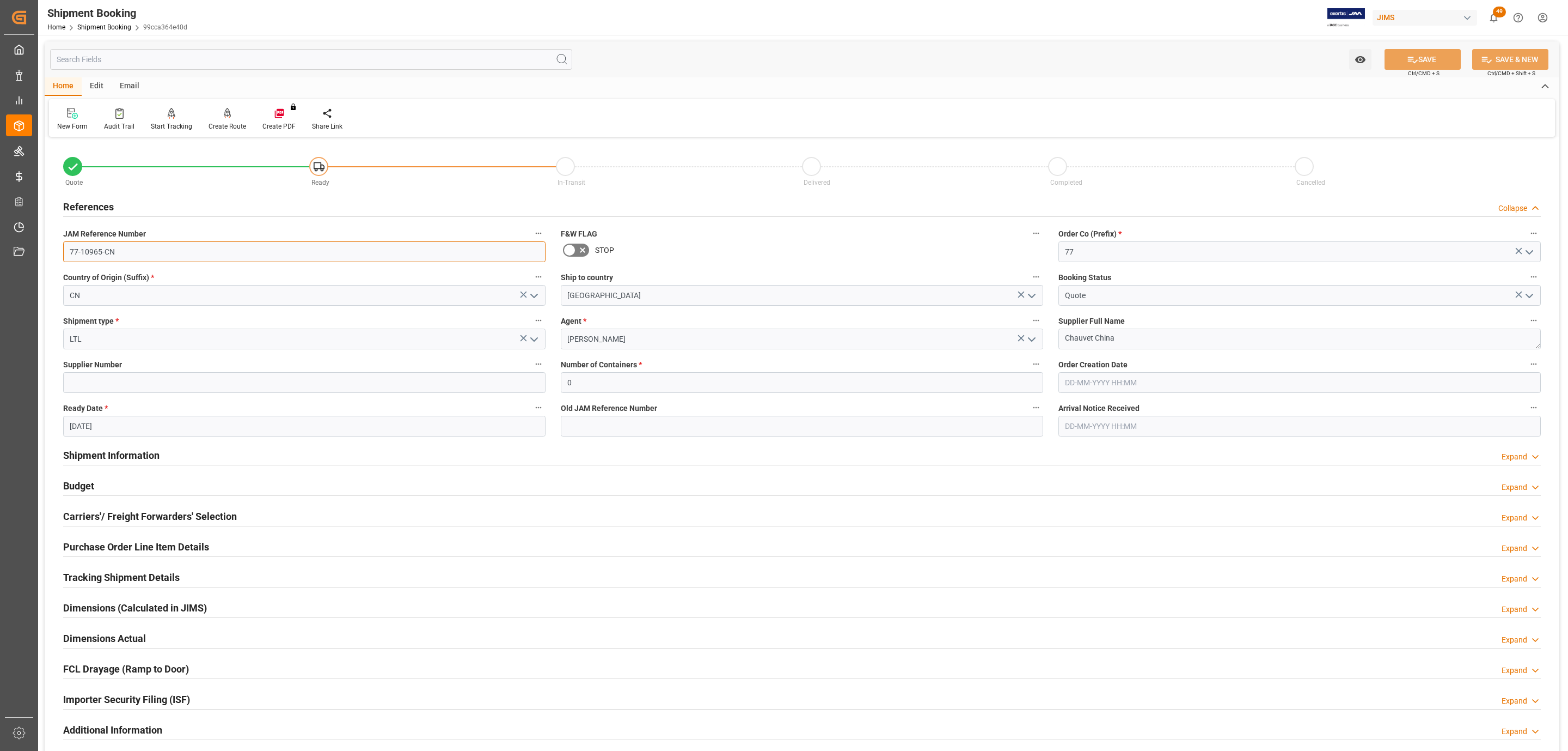
click at [94, 246] on input "77-10965-CN" at bounding box center [304, 252] width 483 height 21
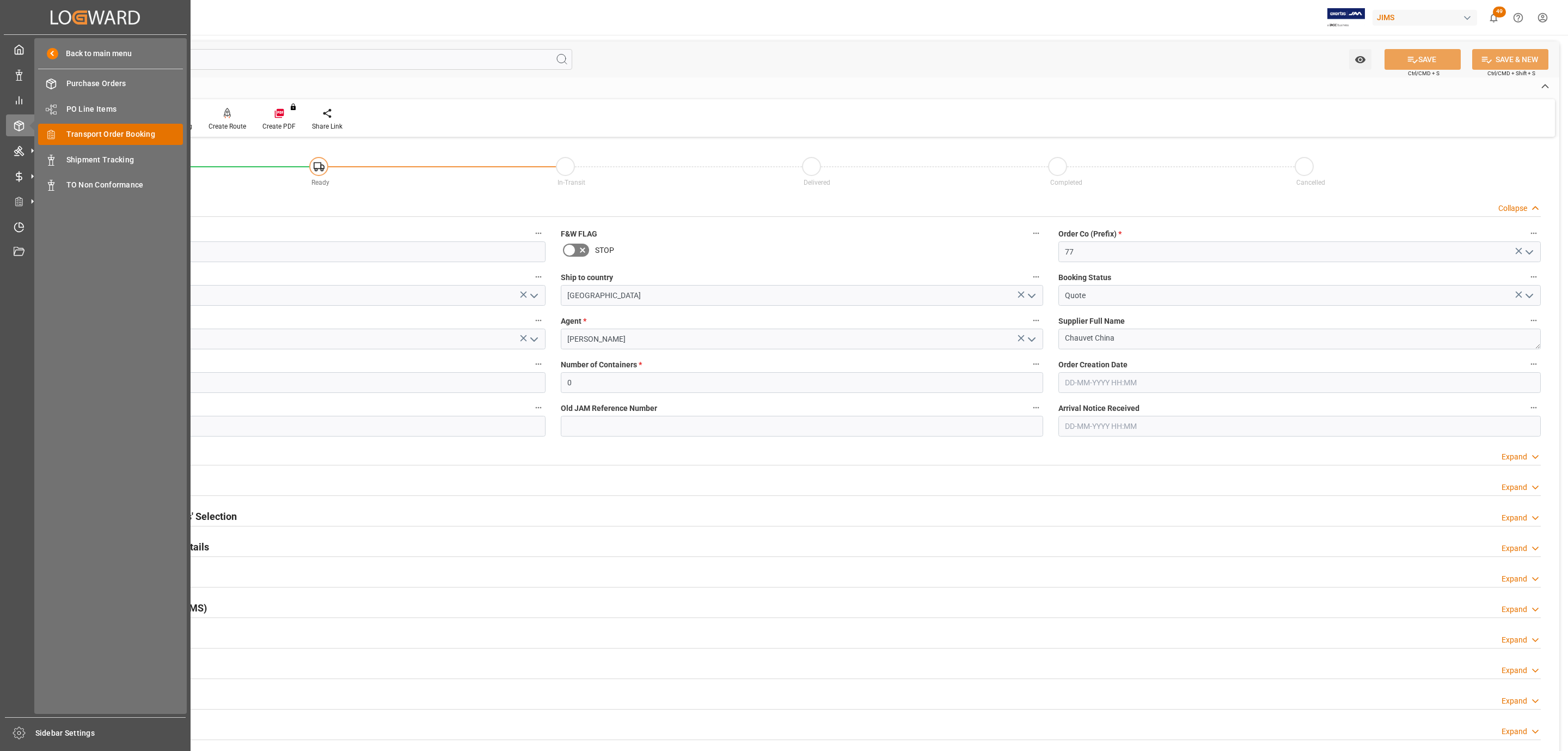
click at [131, 131] on span "Transport Order Booking" at bounding box center [125, 134] width 117 height 11
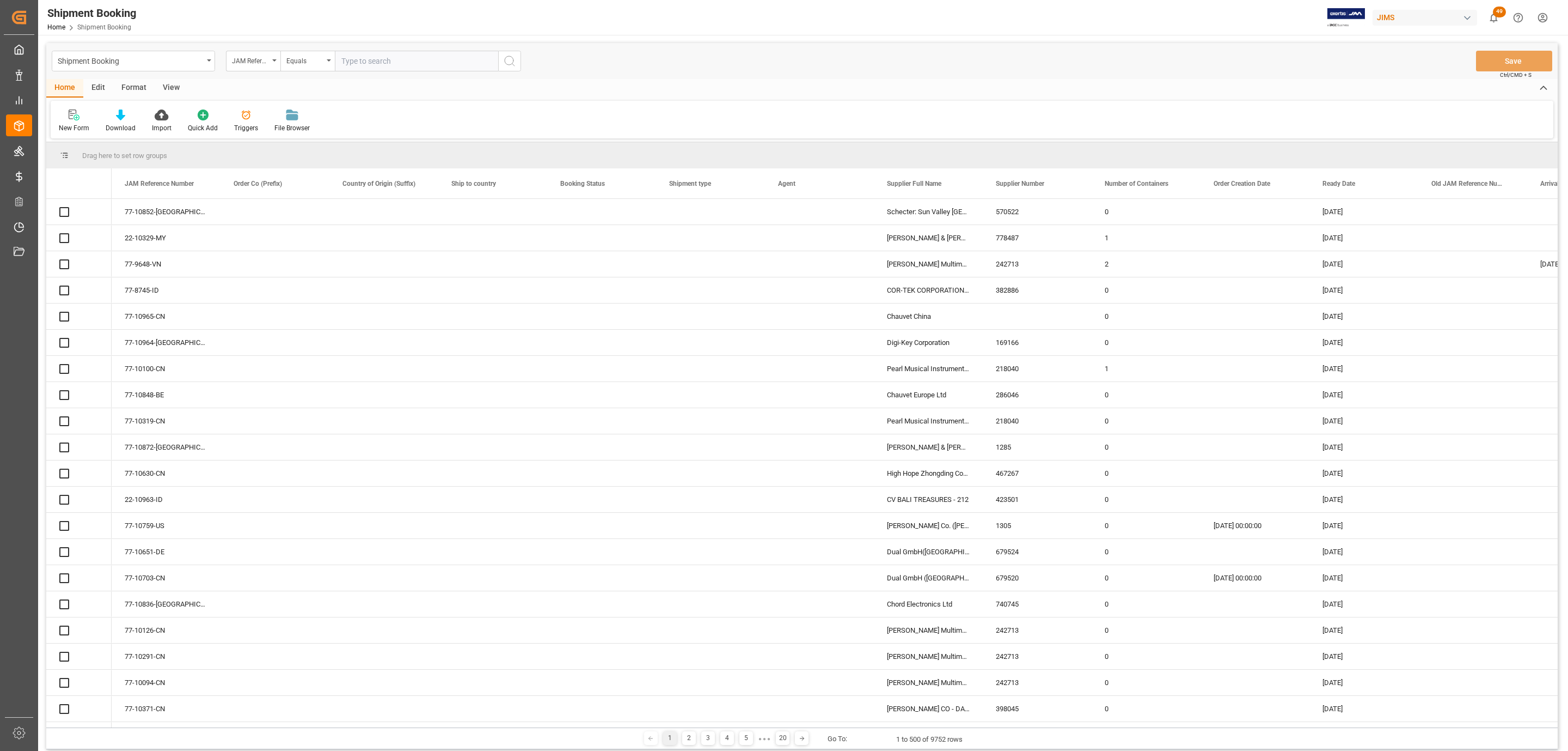
click at [67, 116] on div at bounding box center [74, 114] width 30 height 11
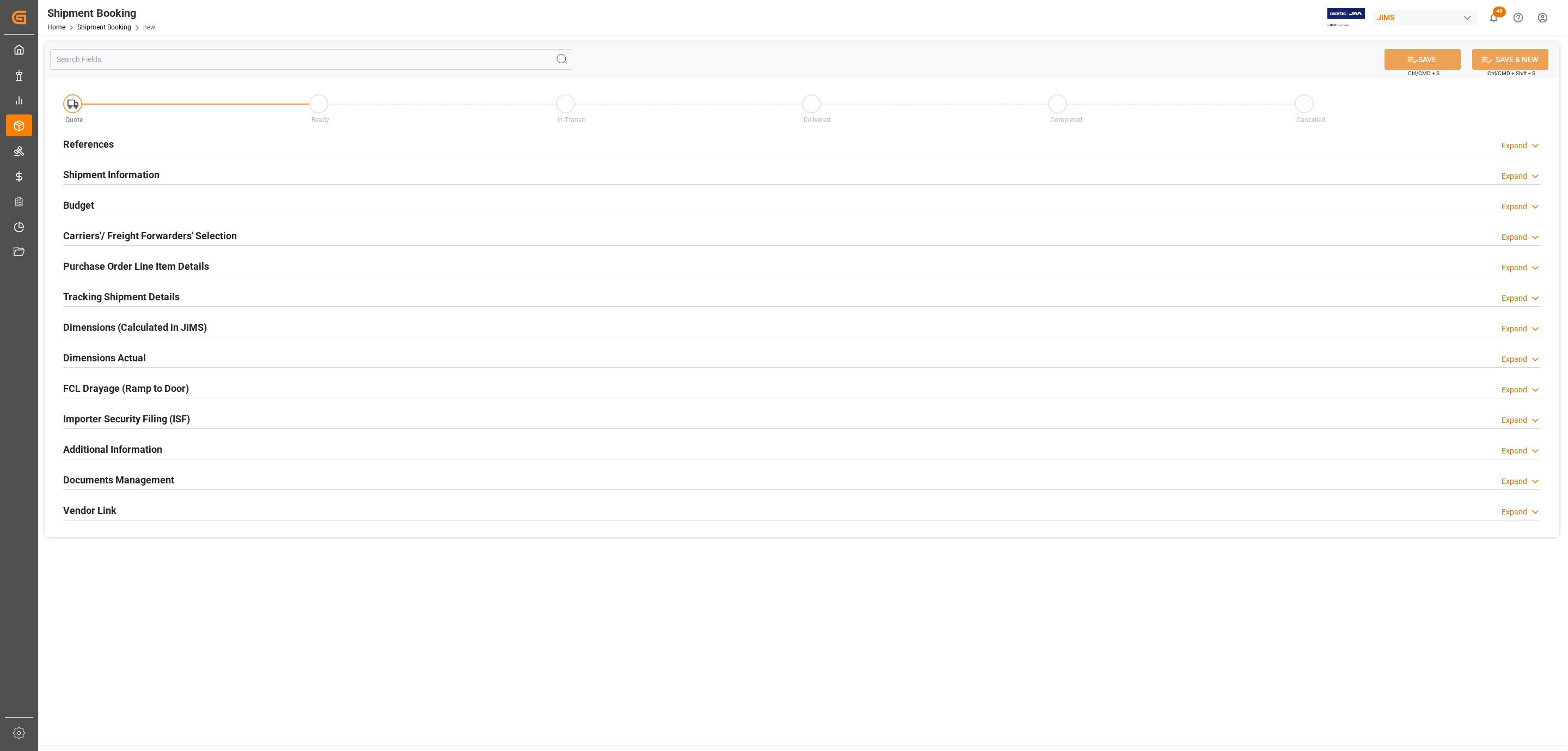
click at [156, 144] on div "References Expand" at bounding box center [802, 143] width 1477 height 21
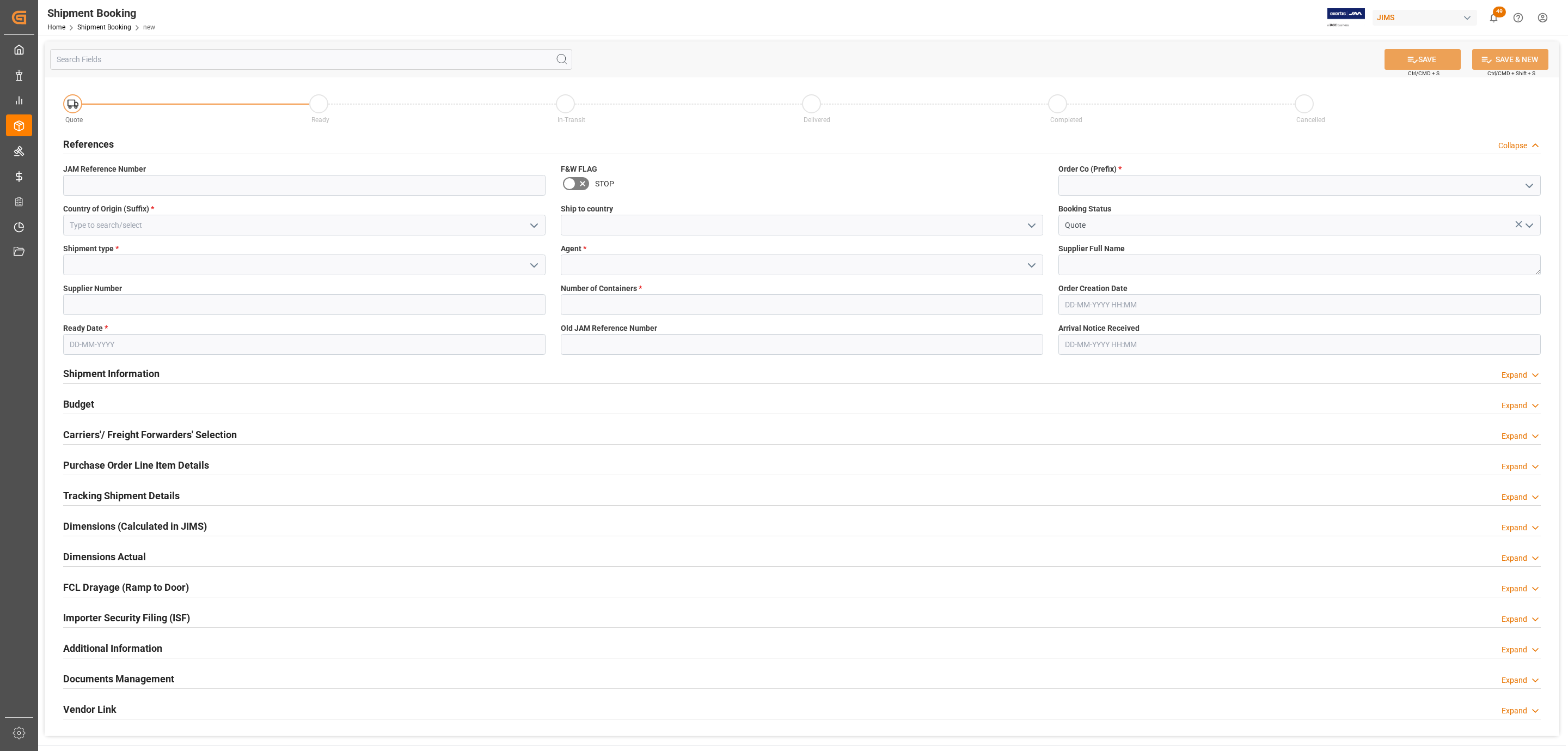
click at [533, 219] on icon "open menu" at bounding box center [535, 226] width 13 height 13
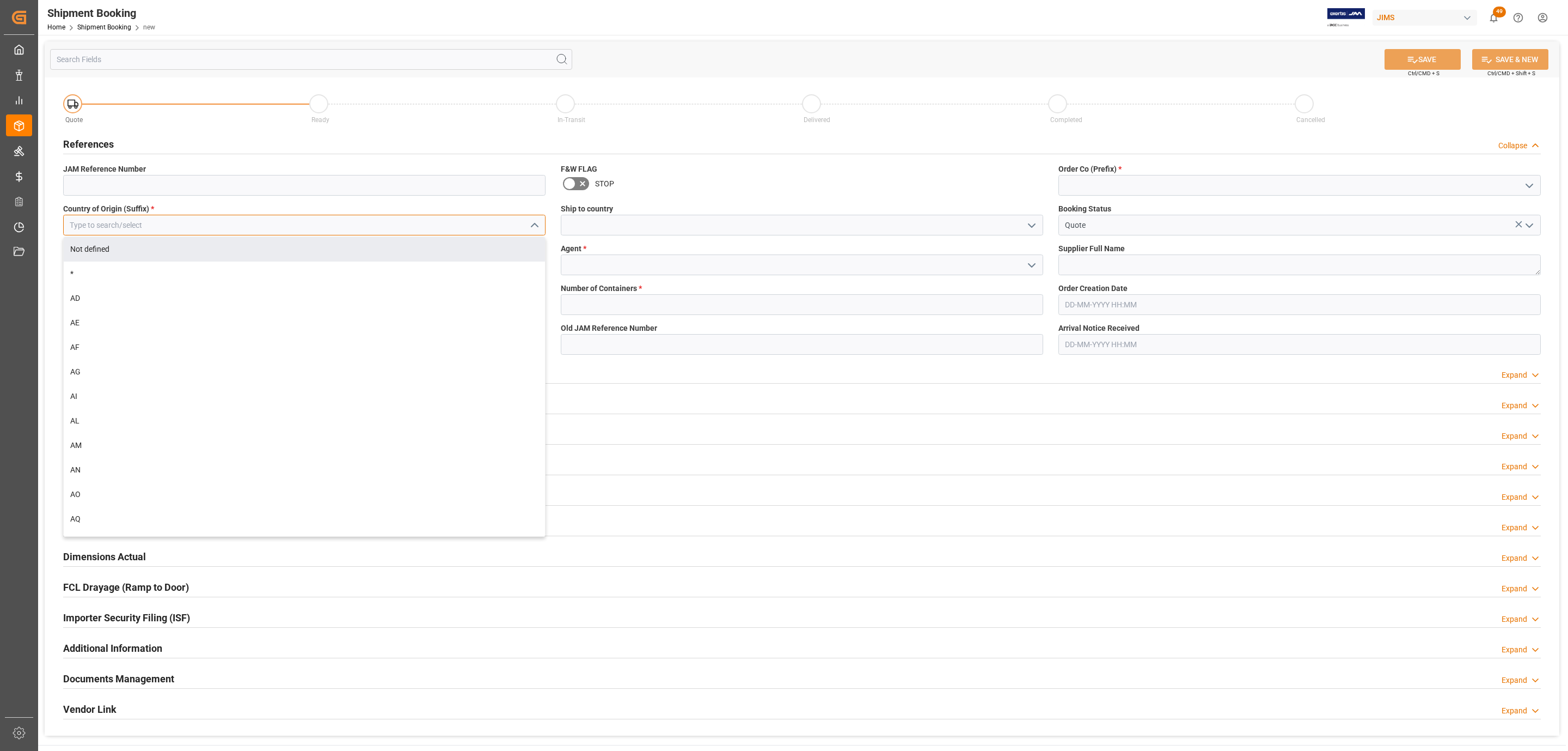
click at [242, 226] on input at bounding box center [304, 225] width 483 height 21
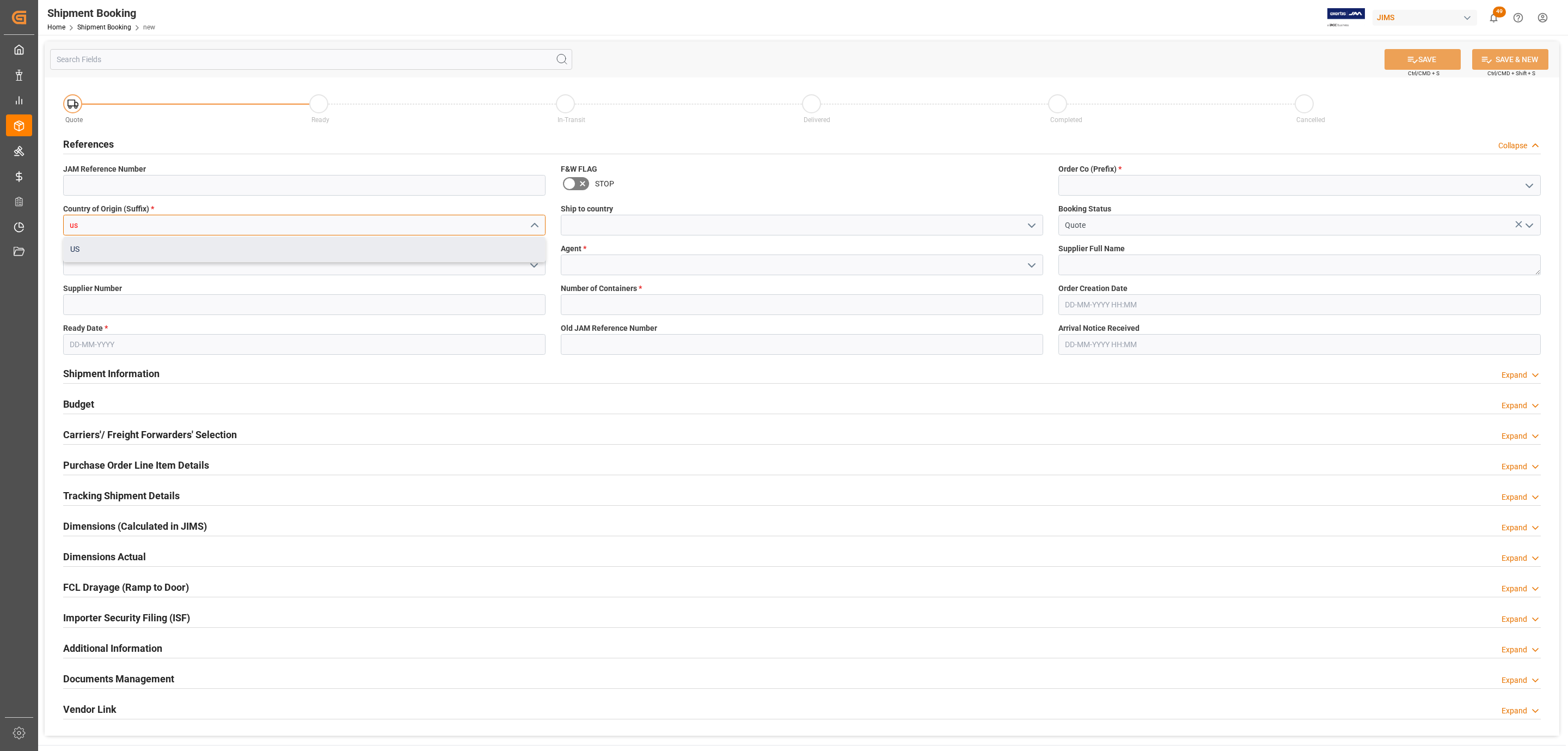
click at [220, 242] on div "US" at bounding box center [304, 249] width 481 height 25
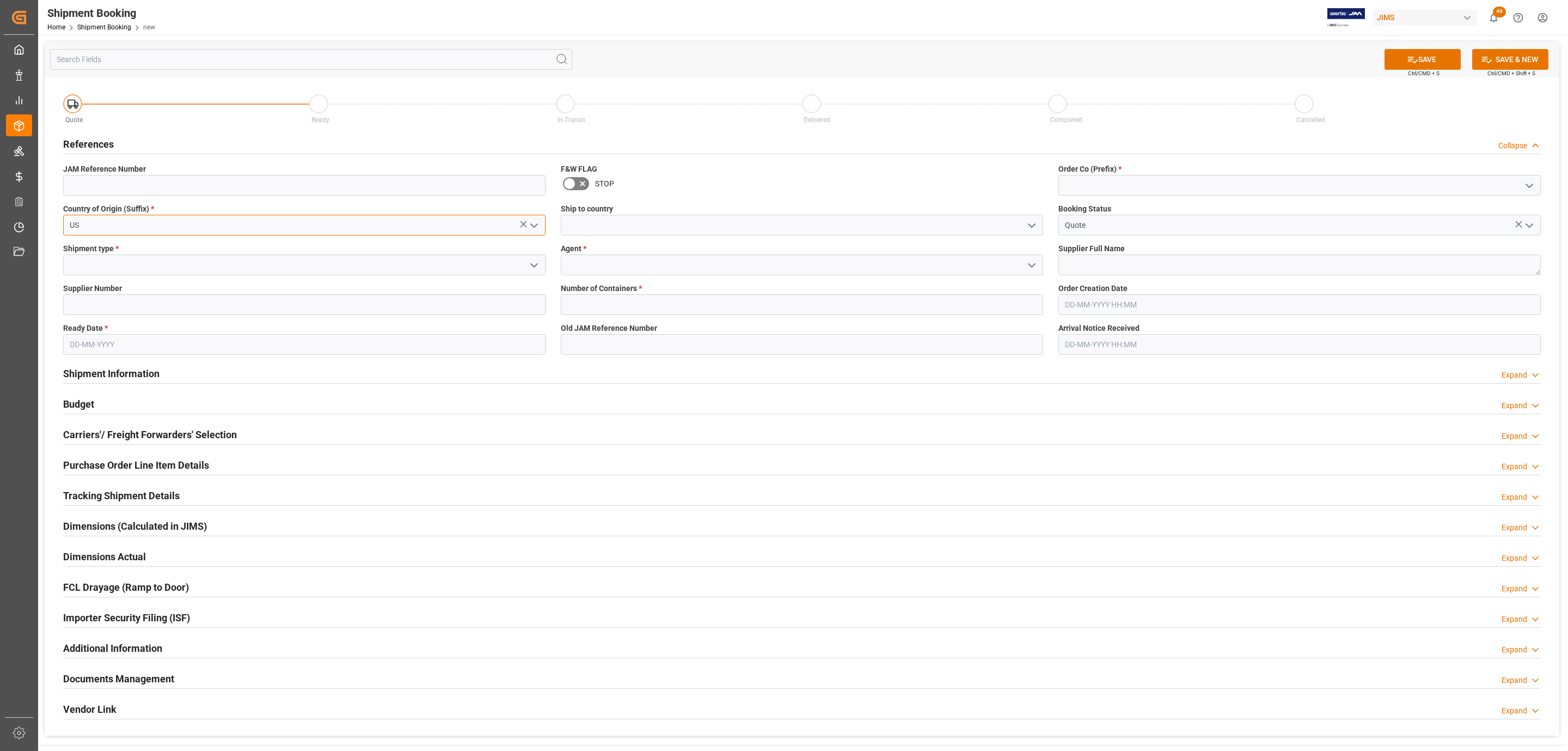
type input "US"
click at [529, 264] on icon "open menu" at bounding box center [535, 265] width 13 height 13
click at [177, 329] on div "LTL" at bounding box center [304, 338] width 481 height 25
type input "LTL"
click at [163, 308] on input at bounding box center [304, 305] width 483 height 21
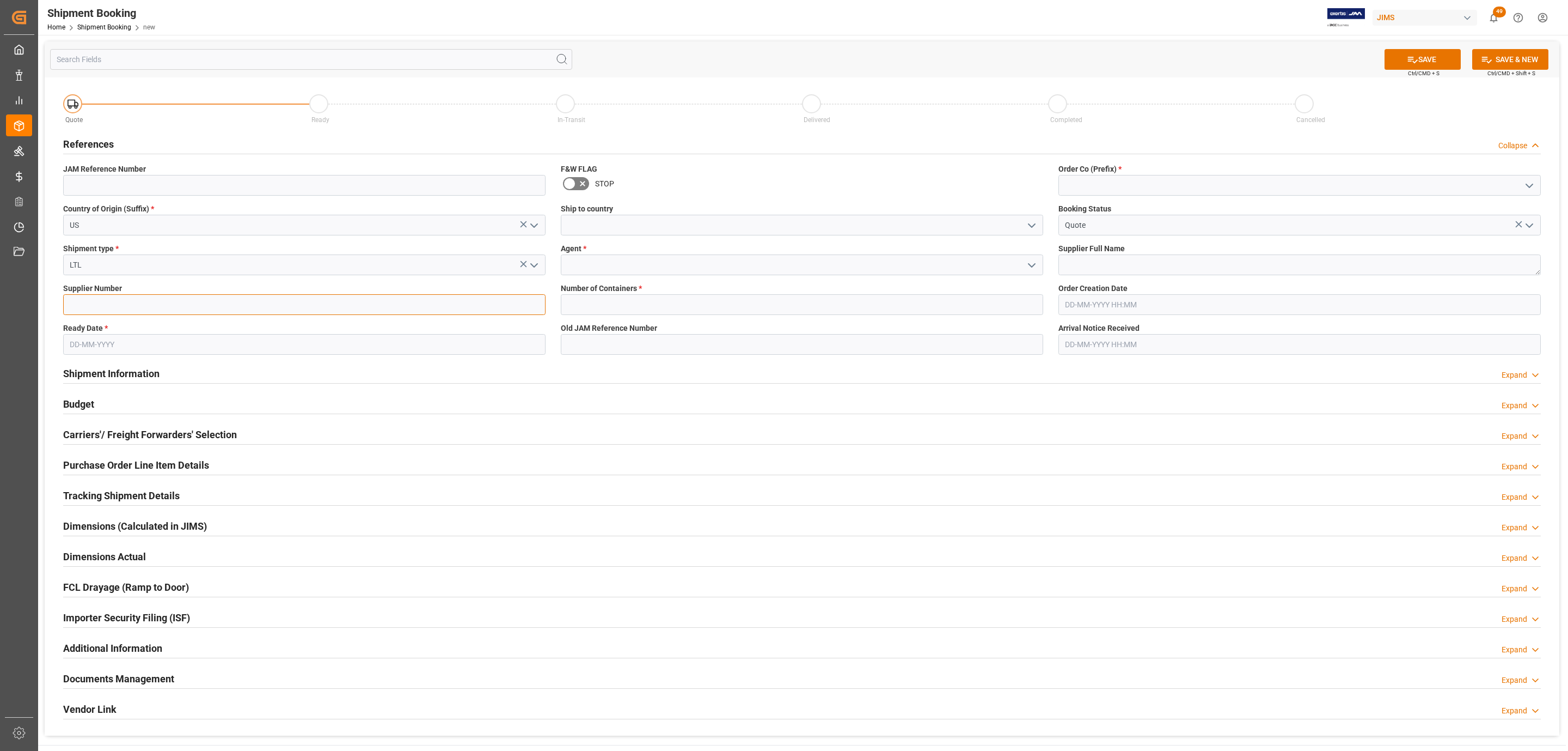
paste input "679989"
type input "679989"
click at [97, 348] on input "text" at bounding box center [304, 345] width 483 height 21
click at [97, 369] on div "September 2025" at bounding box center [141, 371] width 154 height 11
click at [76, 429] on span "8" at bounding box center [77, 432] width 4 height 7
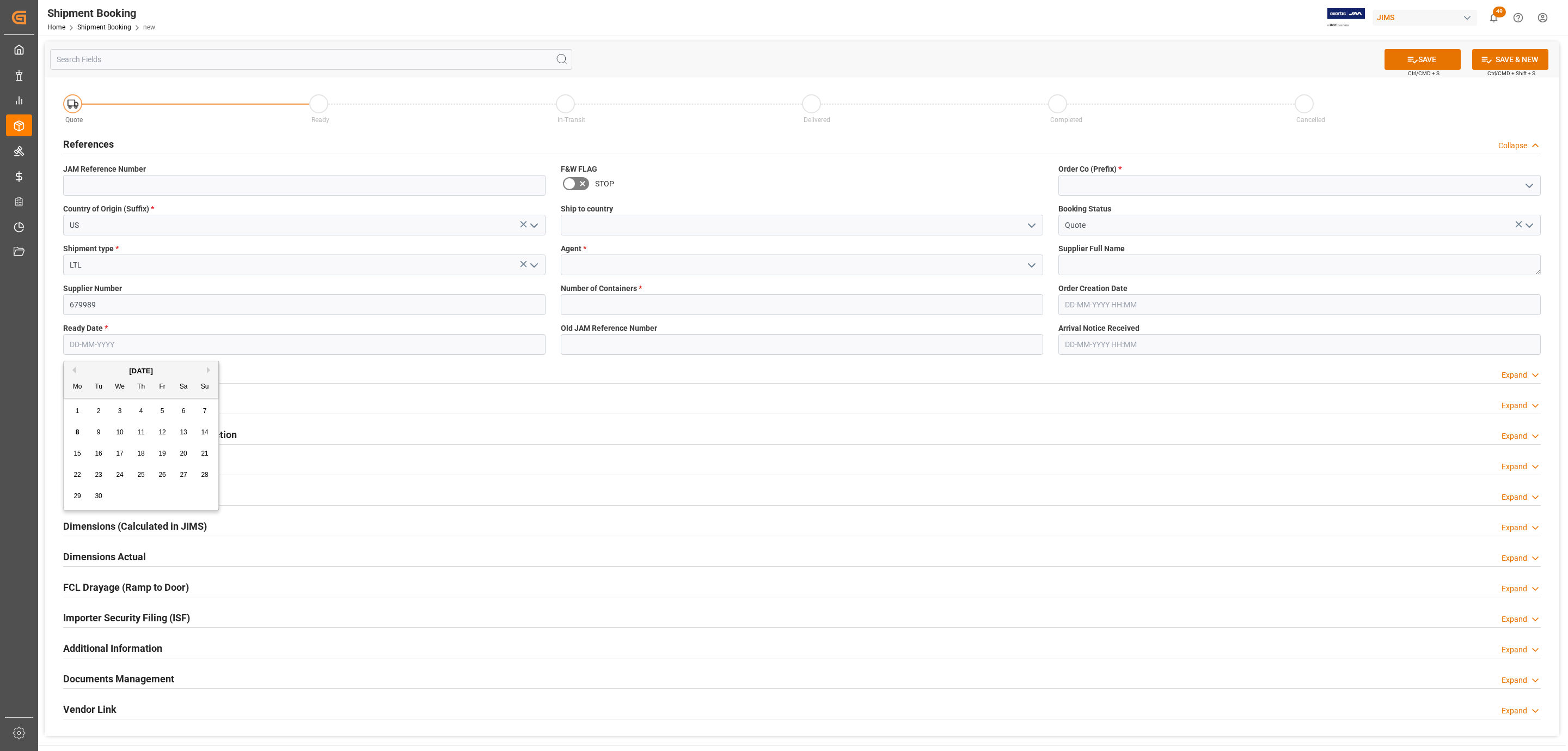
type input "[DATE]"
click at [1036, 221] on icon "open menu" at bounding box center [1032, 226] width 13 height 13
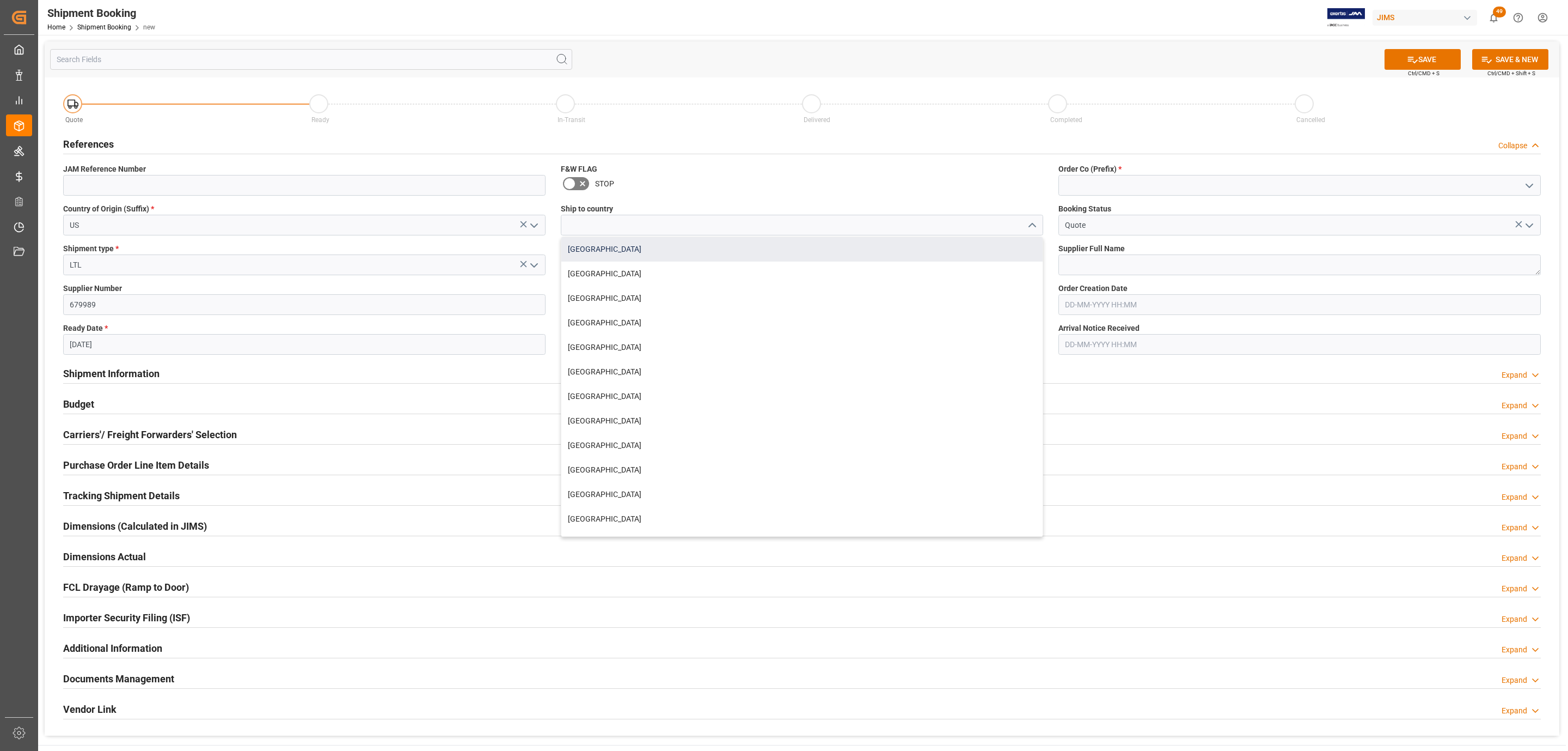
click at [706, 250] on div "Canada" at bounding box center [802, 249] width 481 height 25
type input "Canada"
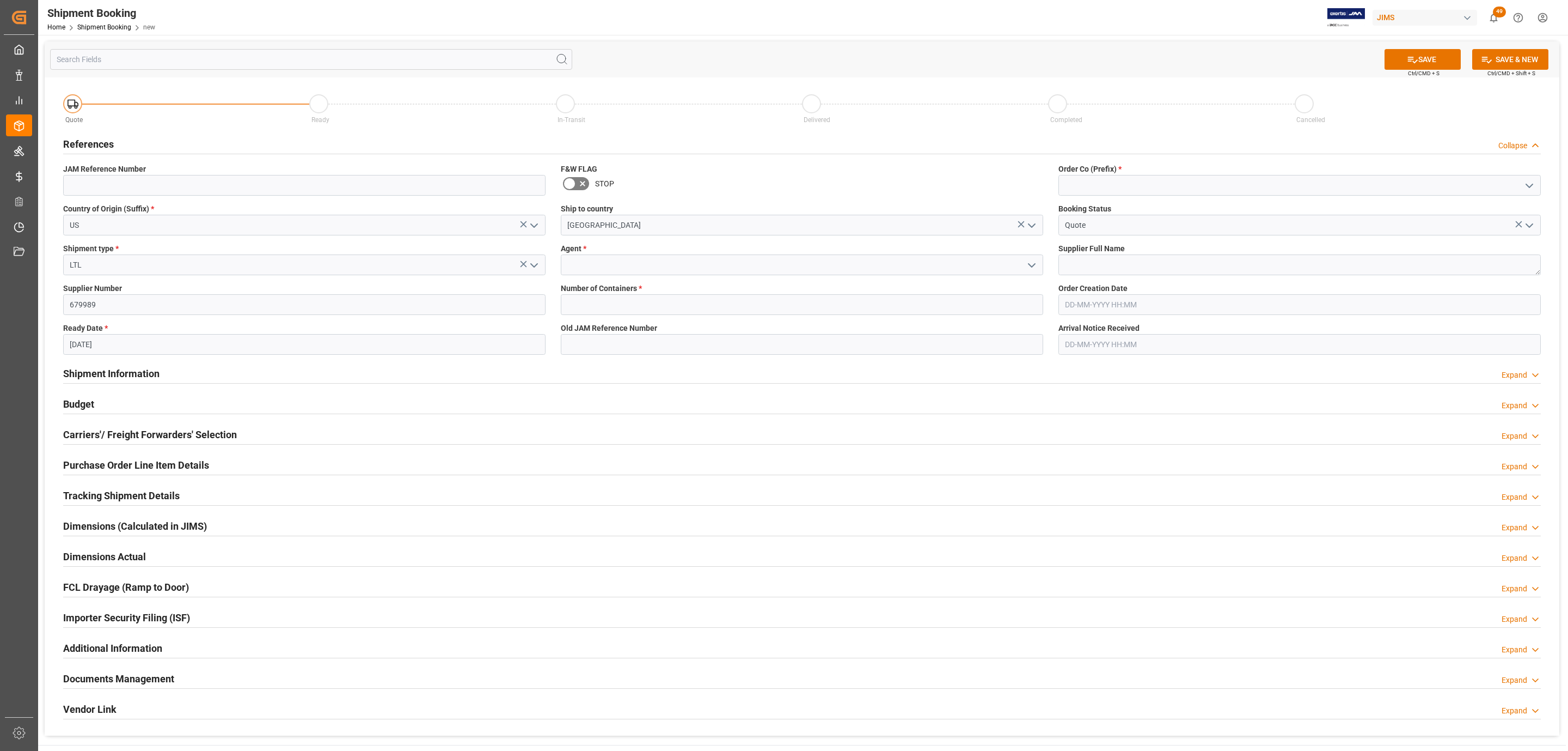
click at [1033, 270] on icon "open menu" at bounding box center [1032, 265] width 13 height 13
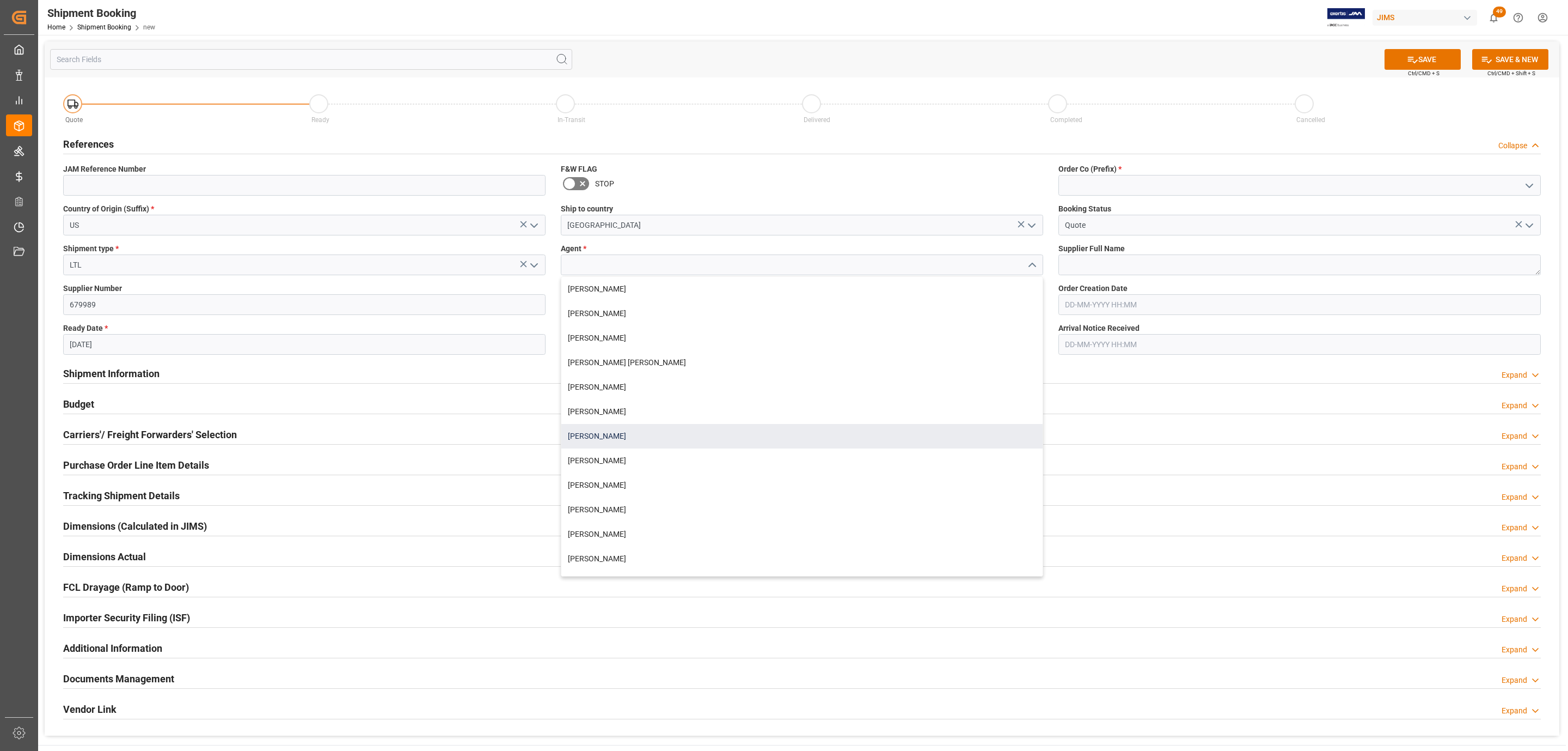
click at [614, 433] on div "[PERSON_NAME]" at bounding box center [802, 436] width 481 height 25
type input "[PERSON_NAME]"
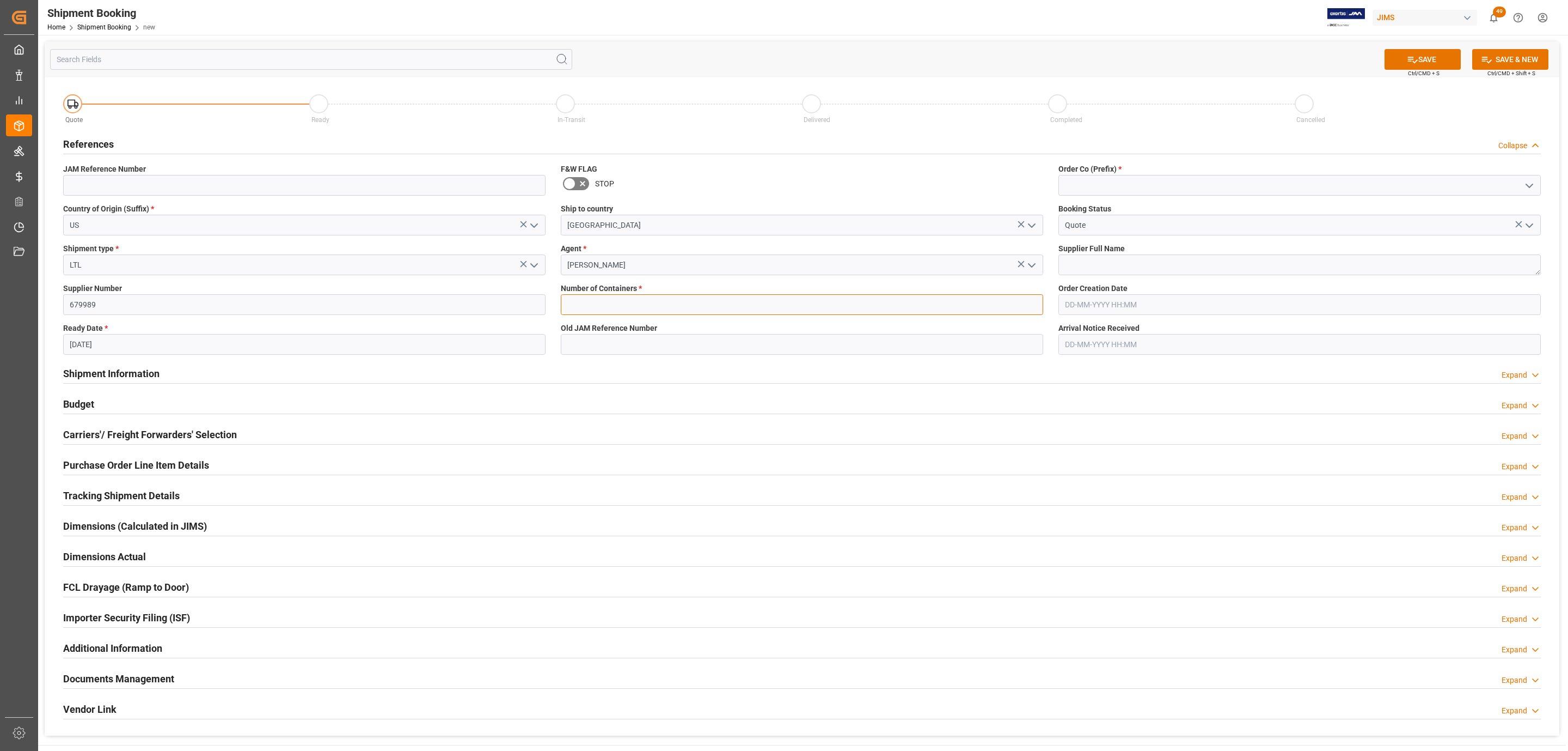
click at [601, 296] on input "text" at bounding box center [802, 305] width 483 height 21
type input "0"
click at [1529, 180] on icon "open menu" at bounding box center [1529, 186] width 13 height 13
click at [1157, 244] on div "77" at bounding box center [1299, 233] width 481 height 25
type input "77"
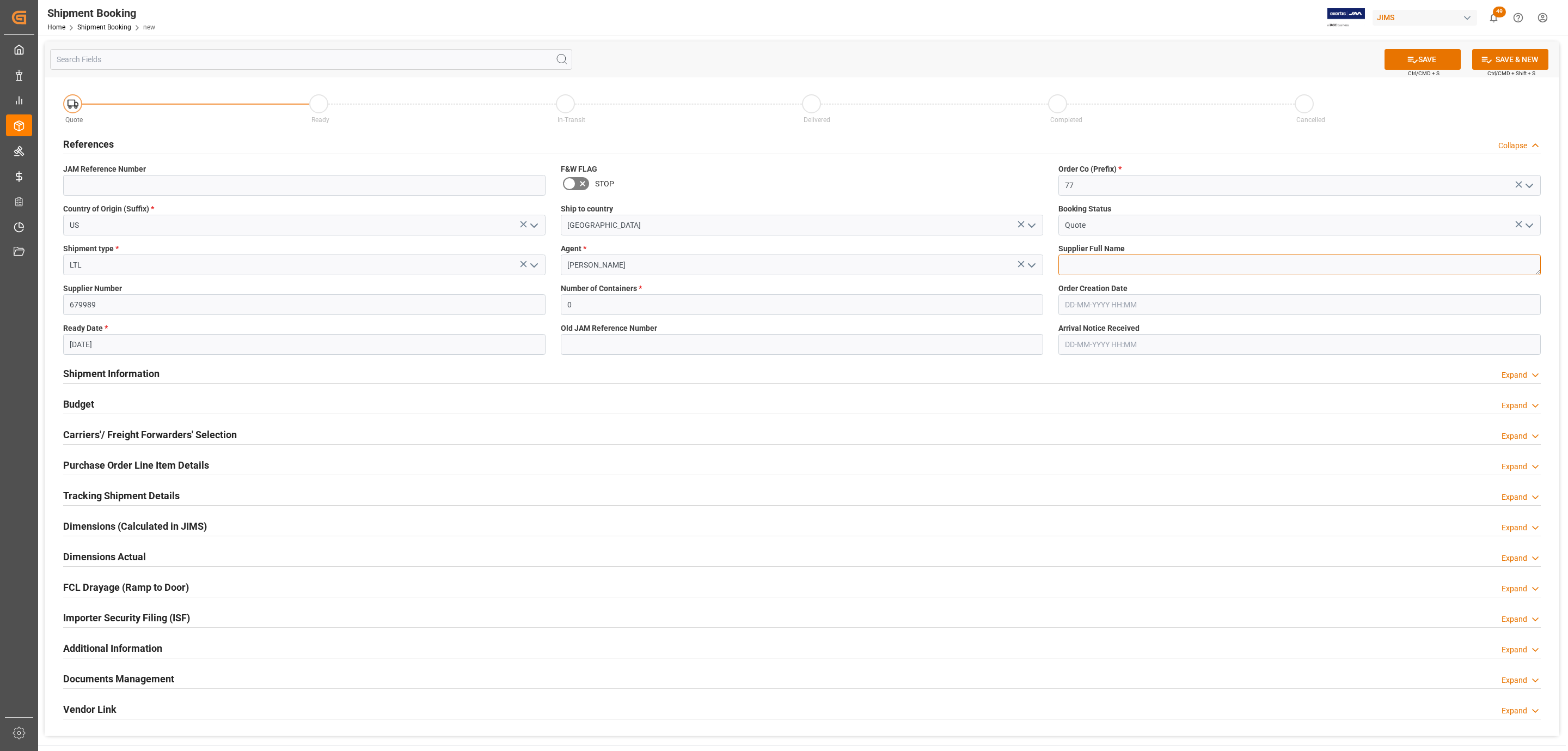
click at [1091, 264] on textarea at bounding box center [1300, 264] width 483 height 21
paste textarea "Key Digital"
type textarea "Key Digital"
click at [1452, 48] on div "SAVE Ctrl/CMD + S SAVE & NEW Ctrl/CMD + Shift + S" at bounding box center [802, 59] width 1515 height 36
click at [1451, 54] on button "SAVE" at bounding box center [1422, 59] width 76 height 21
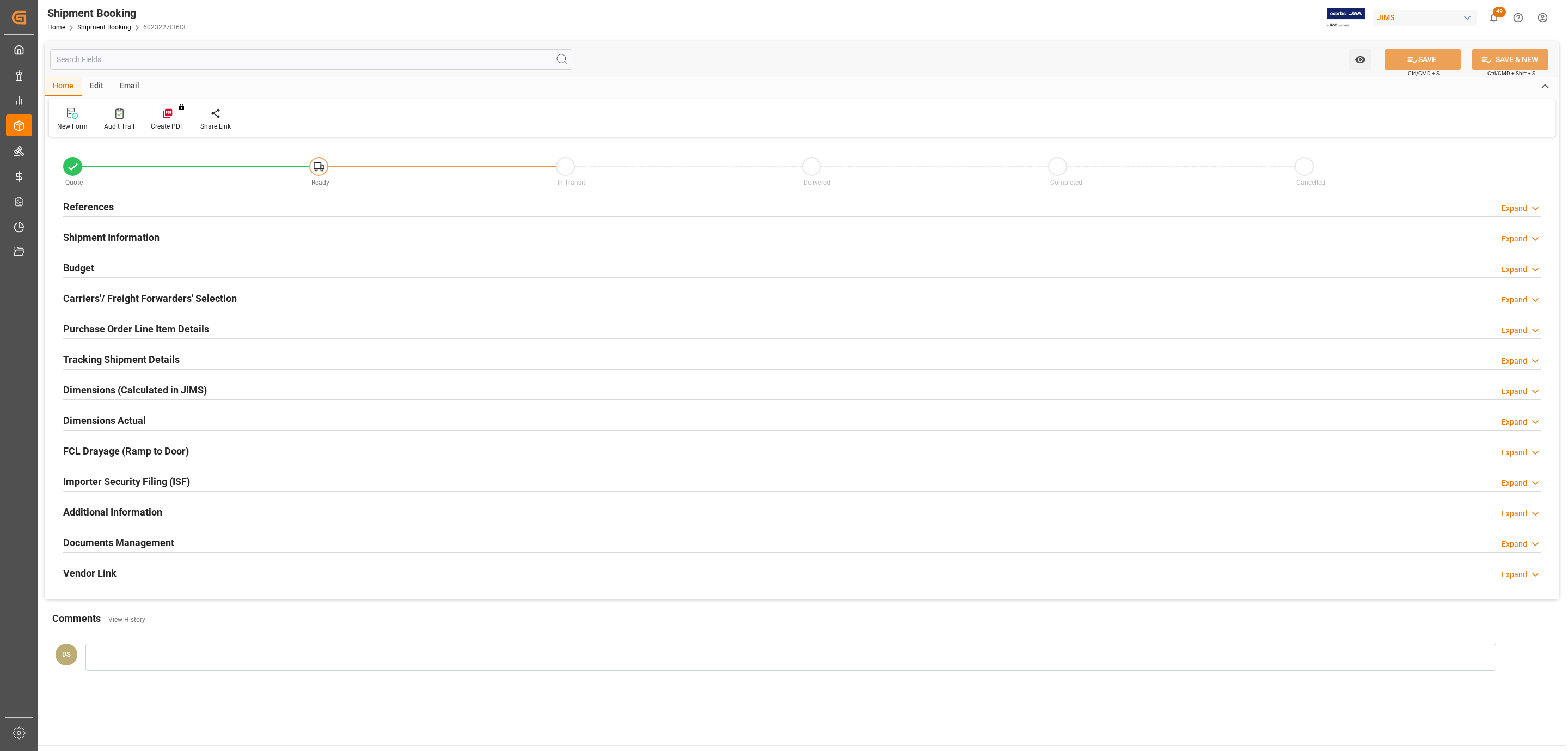
type input "0"
type input "[DATE]"
click at [114, 193] on div "References Expand" at bounding box center [802, 207] width 1493 height 30
click at [114, 195] on div "References Expand" at bounding box center [802, 207] width 1493 height 30
drag, startPoint x: 114, startPoint y: 200, endPoint x: 117, endPoint y: 220, distance: 20.2
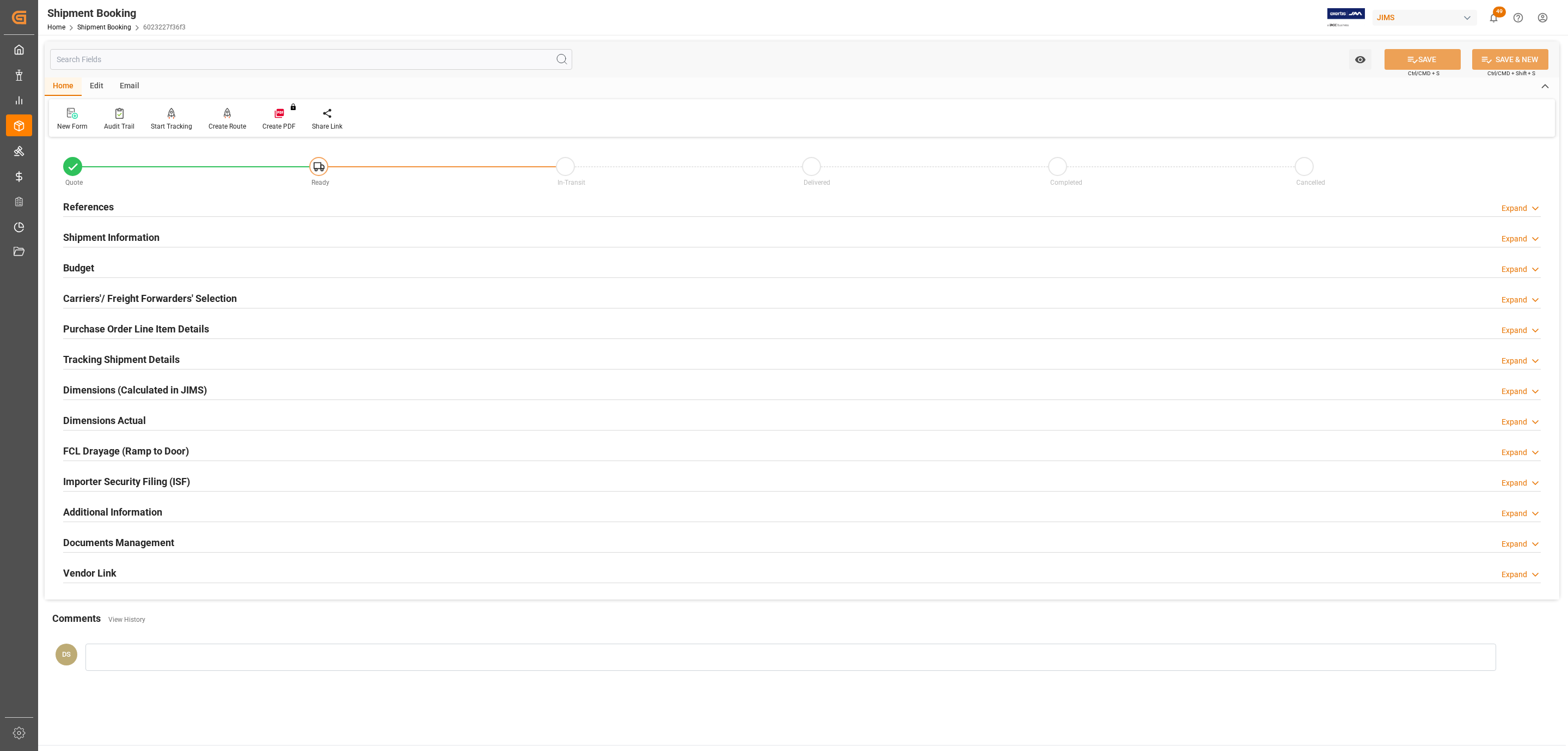
click at [114, 201] on div "References Expand" at bounding box center [802, 206] width 1477 height 21
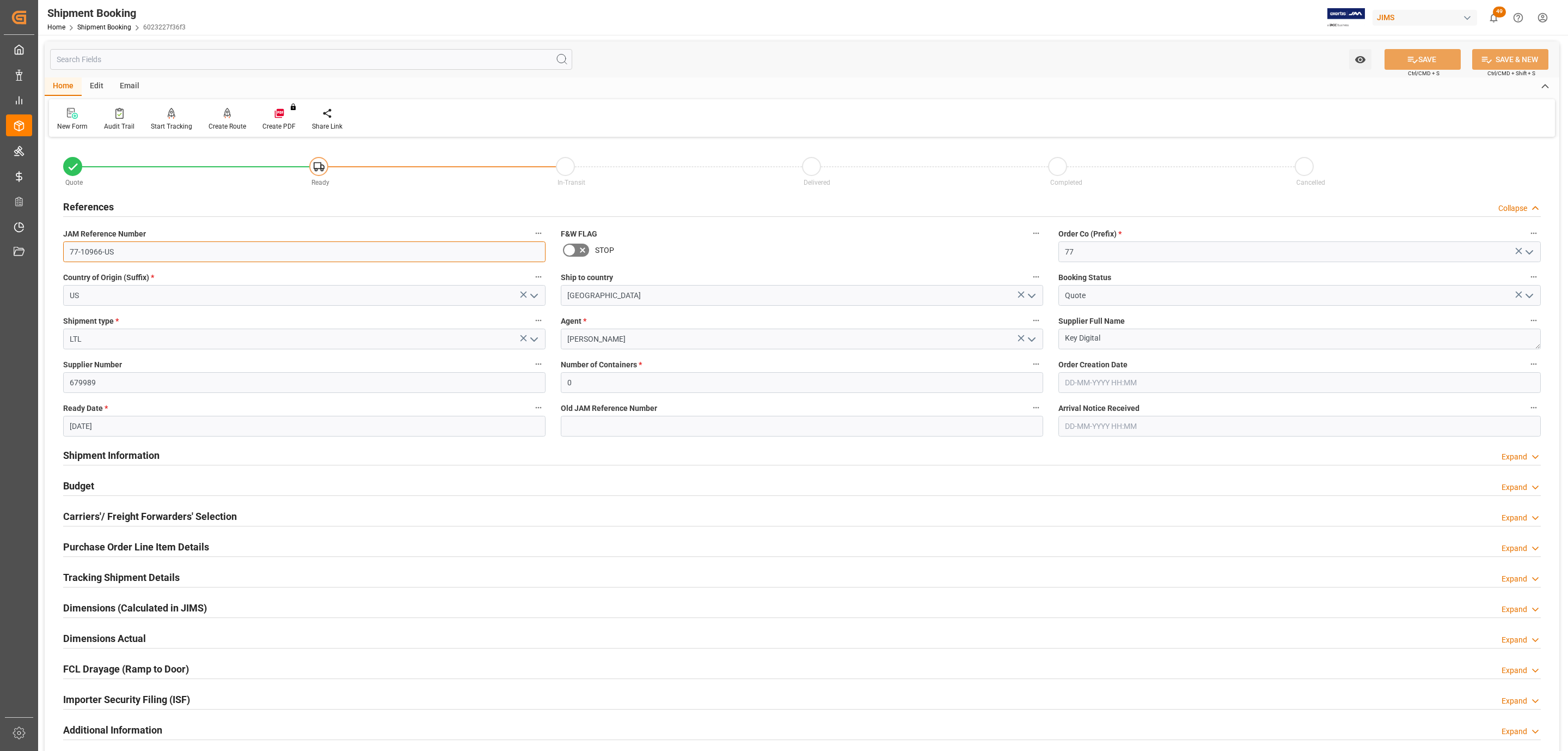
click at [117, 252] on input "77-10966-US" at bounding box center [304, 252] width 483 height 21
click at [139, 510] on h2 "Carriers'/ Freight Forwarders' Selection" at bounding box center [150, 516] width 174 height 15
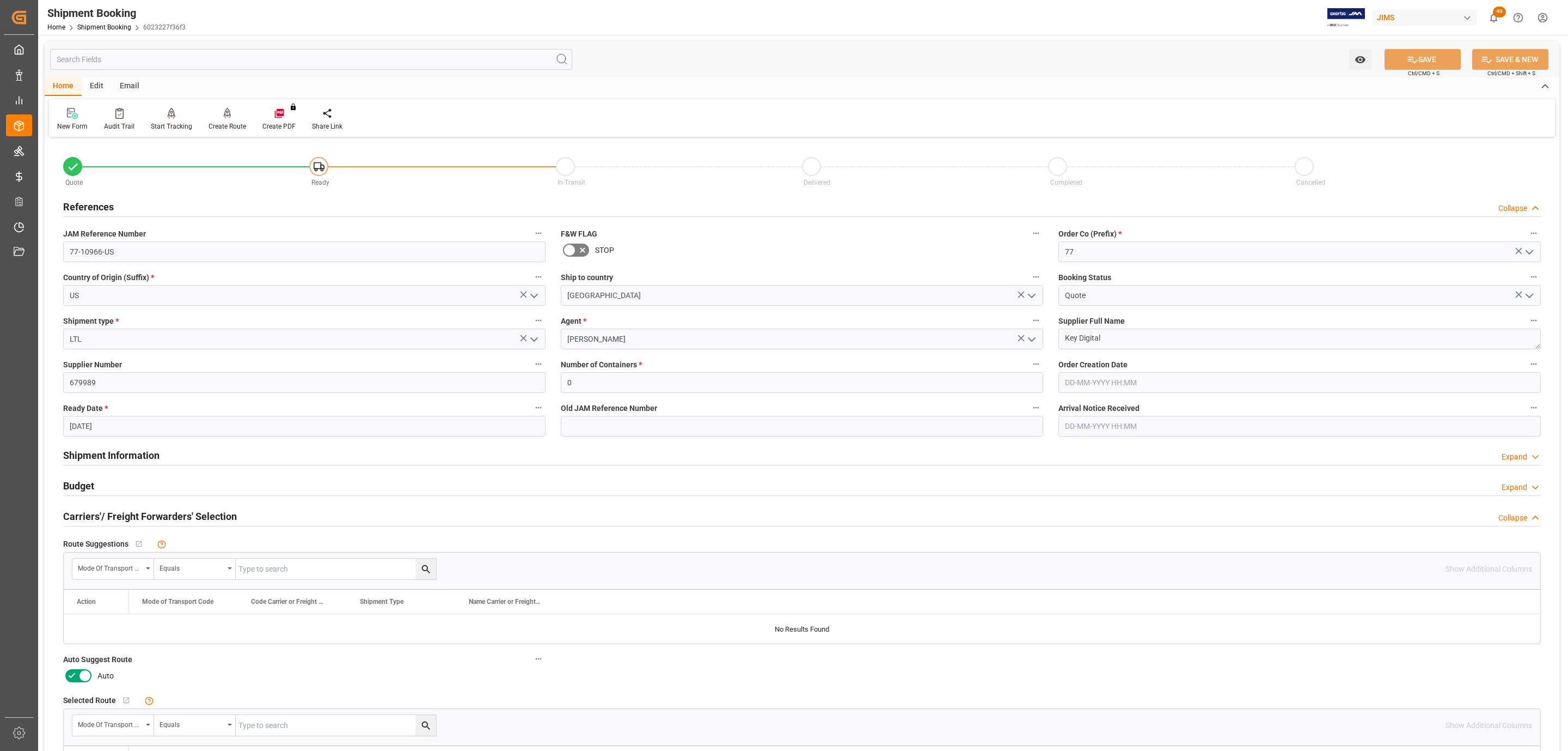
click at [76, 675] on icon at bounding box center [72, 676] width 13 height 13
click at [0, 0] on input "checkbox" at bounding box center [0, 0] width 0 height 0
click at [1402, 59] on button "SAVE" at bounding box center [1422, 59] width 76 height 21
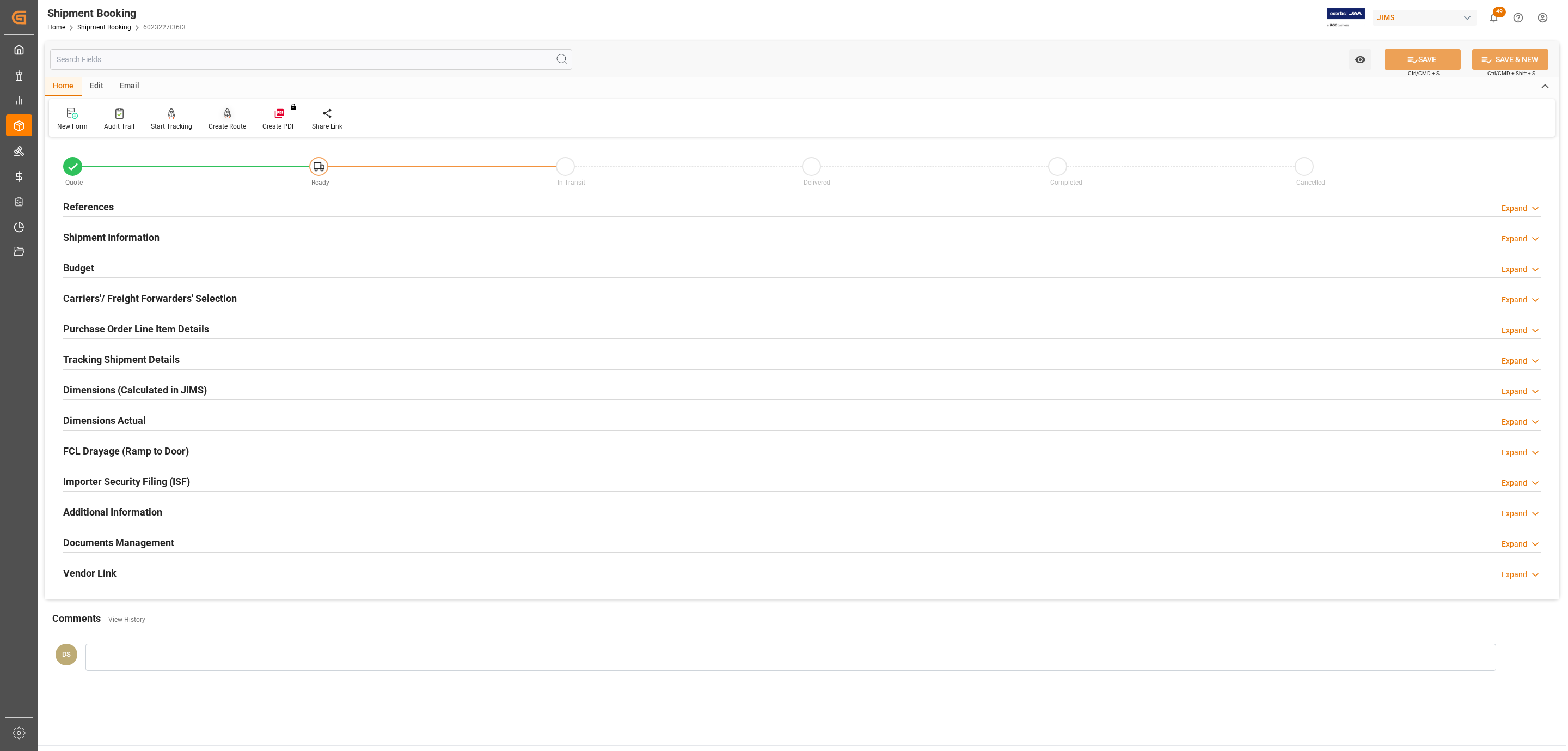
click at [223, 116] on icon at bounding box center [227, 113] width 7 height 11
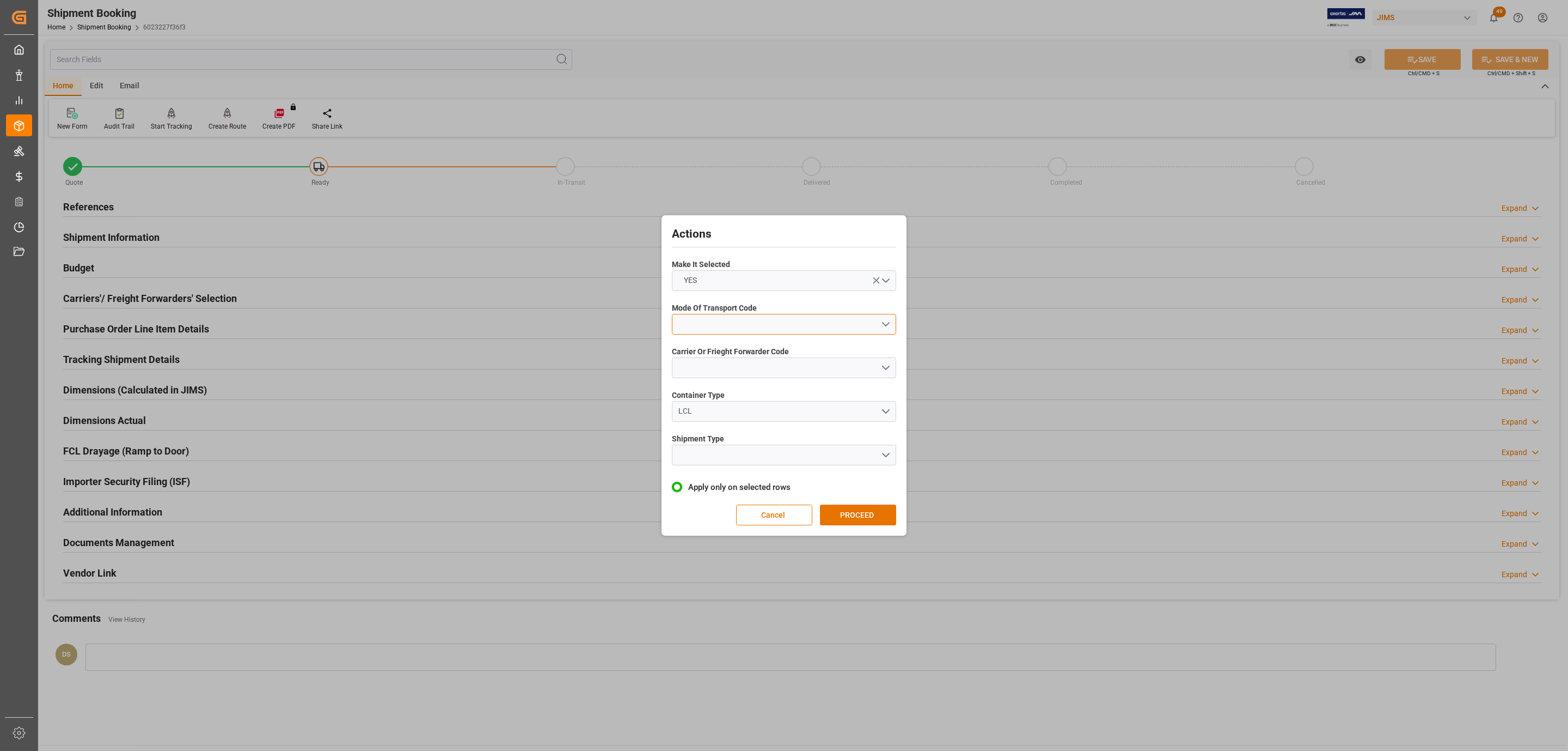
click at [731, 327] on button "open menu" at bounding box center [784, 324] width 224 height 21
click at [745, 422] on div "5- COURIER GROUND" at bounding box center [784, 418] width 223 height 23
click at [734, 352] on span "Carrier Or Frieght Forwarder Code" at bounding box center [731, 351] width 117 height 11
click at [732, 361] on button "open menu" at bounding box center [784, 368] width 224 height 21
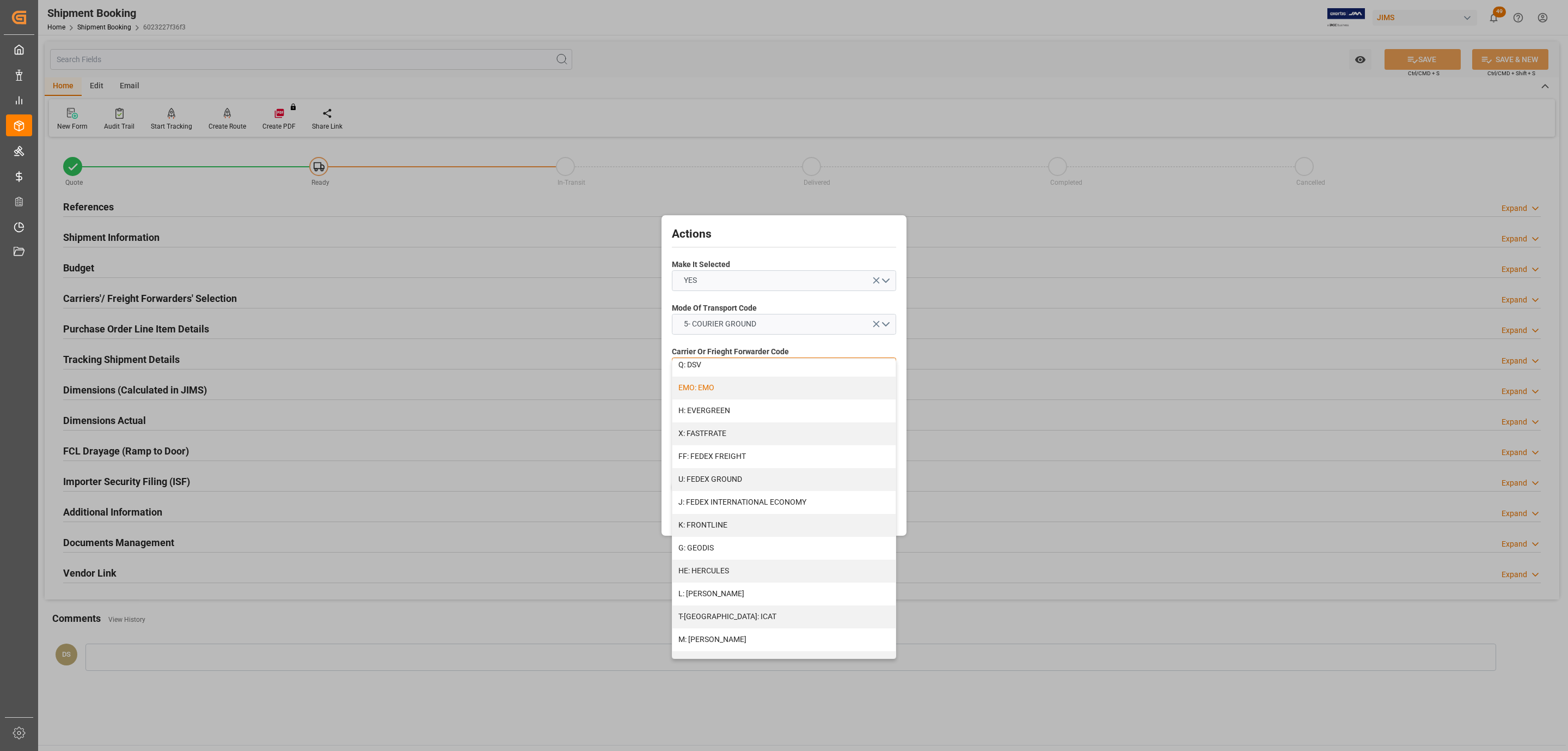
scroll to position [490, 0]
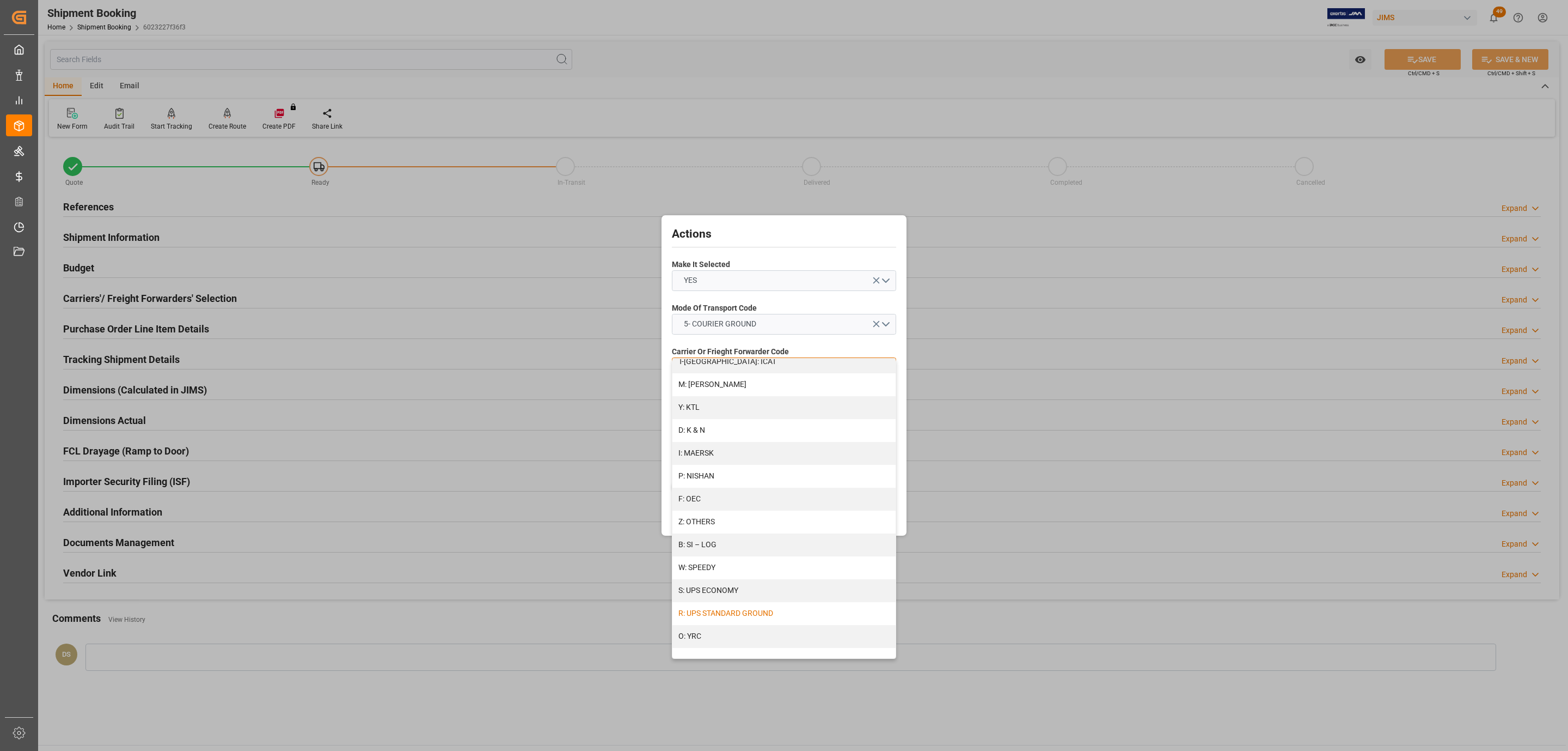
click at [752, 615] on div "R: UPS STANDARD GROUND" at bounding box center [784, 613] width 223 height 23
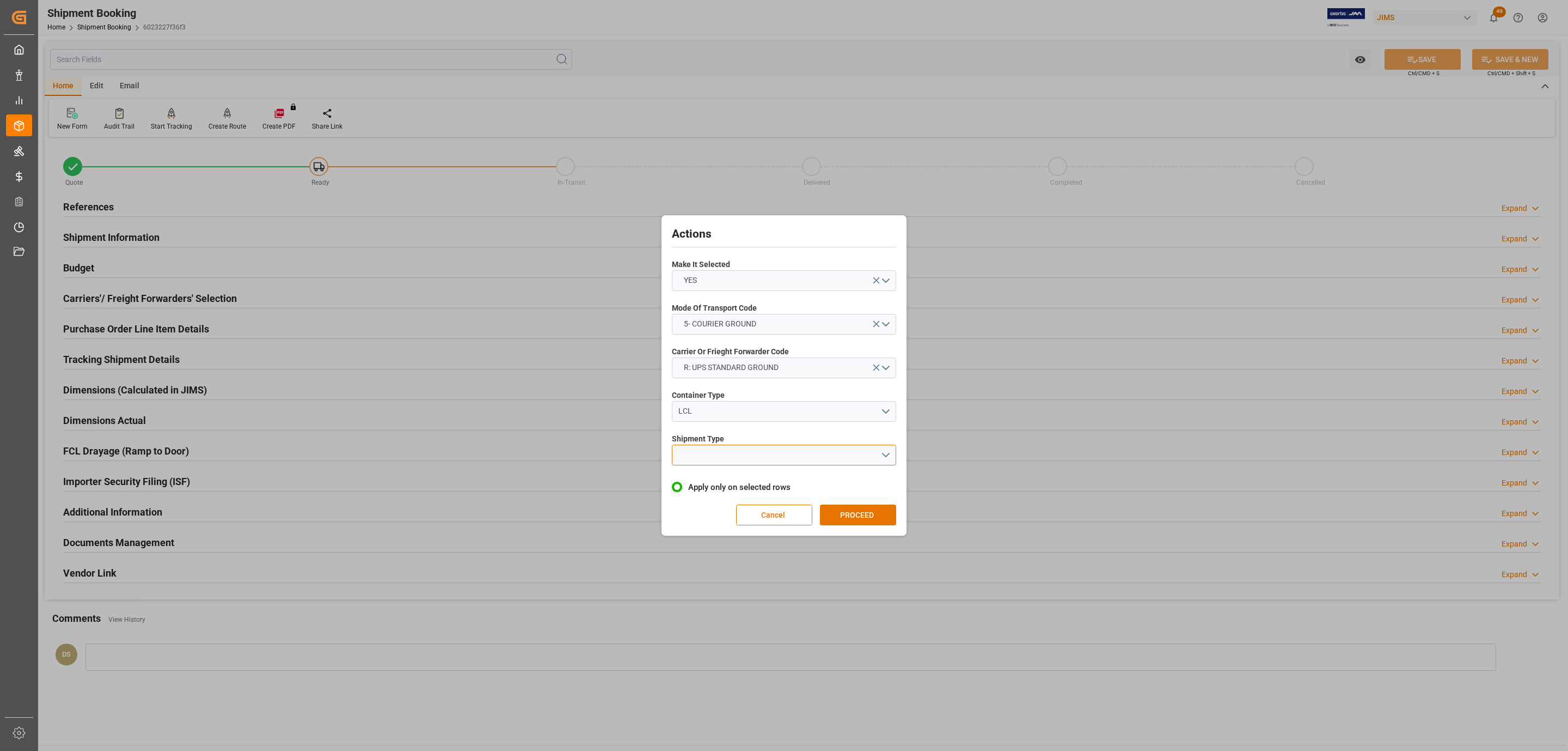
click at [730, 461] on button "open menu" at bounding box center [784, 455] width 224 height 21
click at [729, 461] on div "LTL" at bounding box center [784, 458] width 223 height 23
click at [866, 520] on button "PROCEED" at bounding box center [858, 515] width 76 height 21
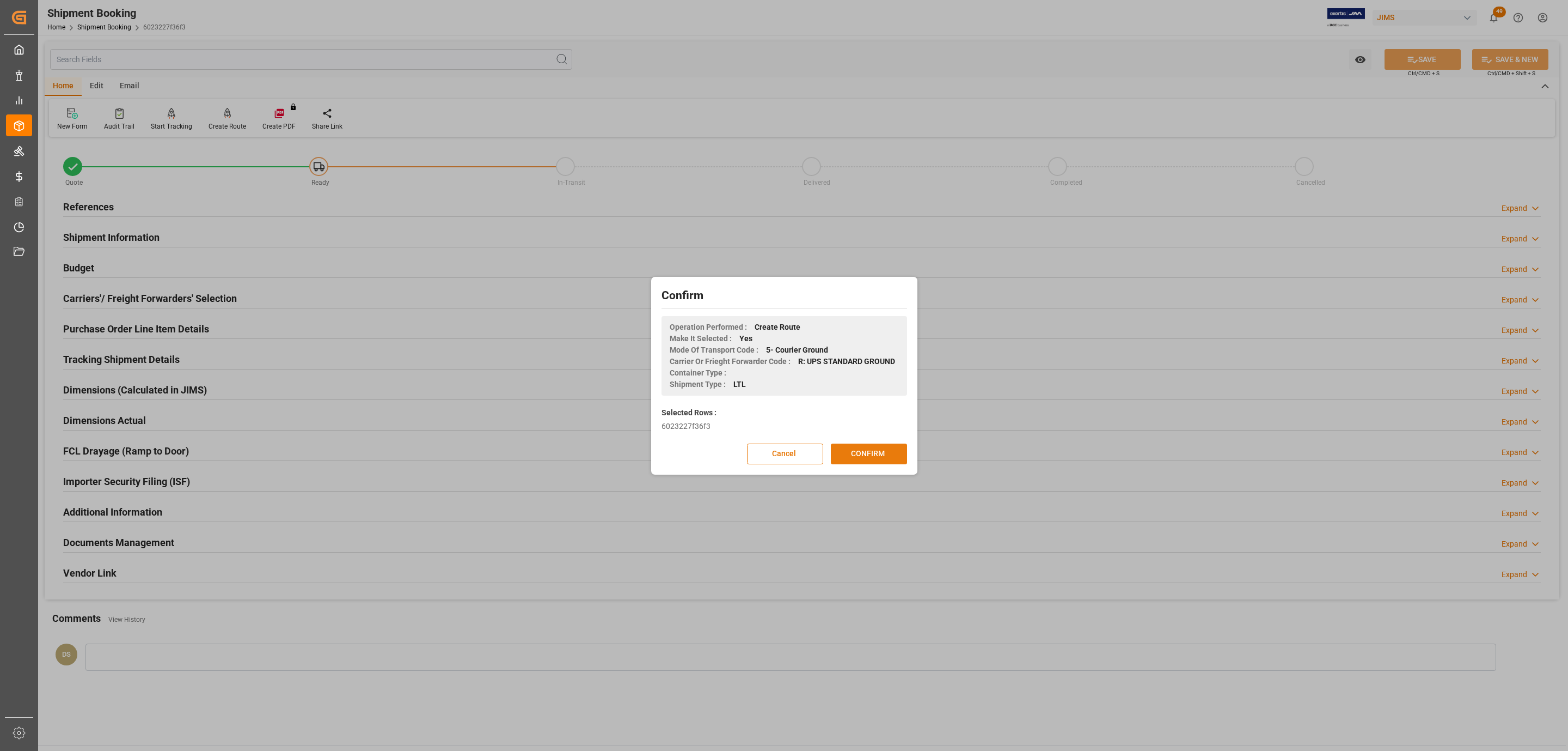
click at [873, 455] on button "CONFIRM" at bounding box center [869, 454] width 76 height 21
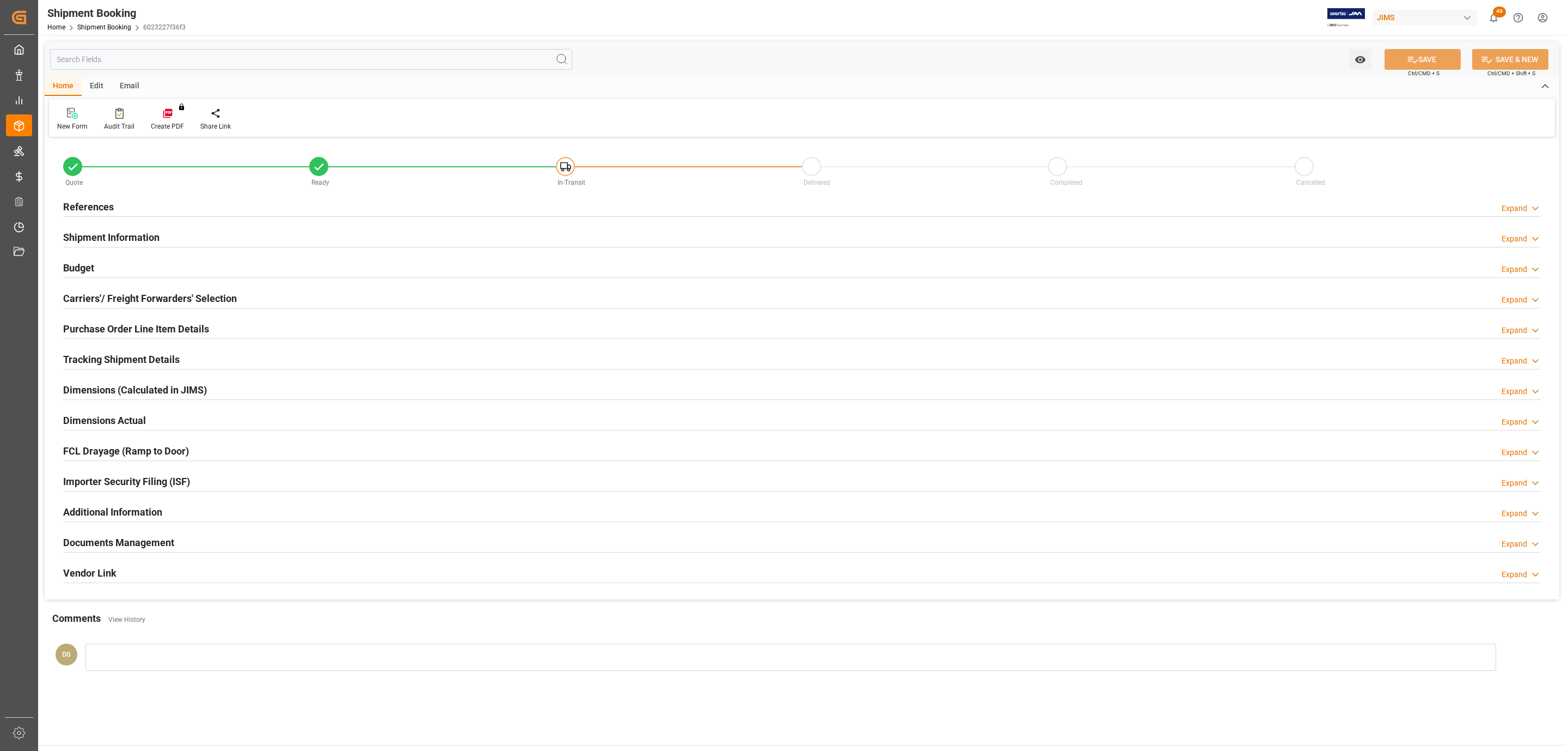
type input "0"
type input "[DATE]"
click at [215, 204] on div "References Expand" at bounding box center [802, 206] width 1477 height 21
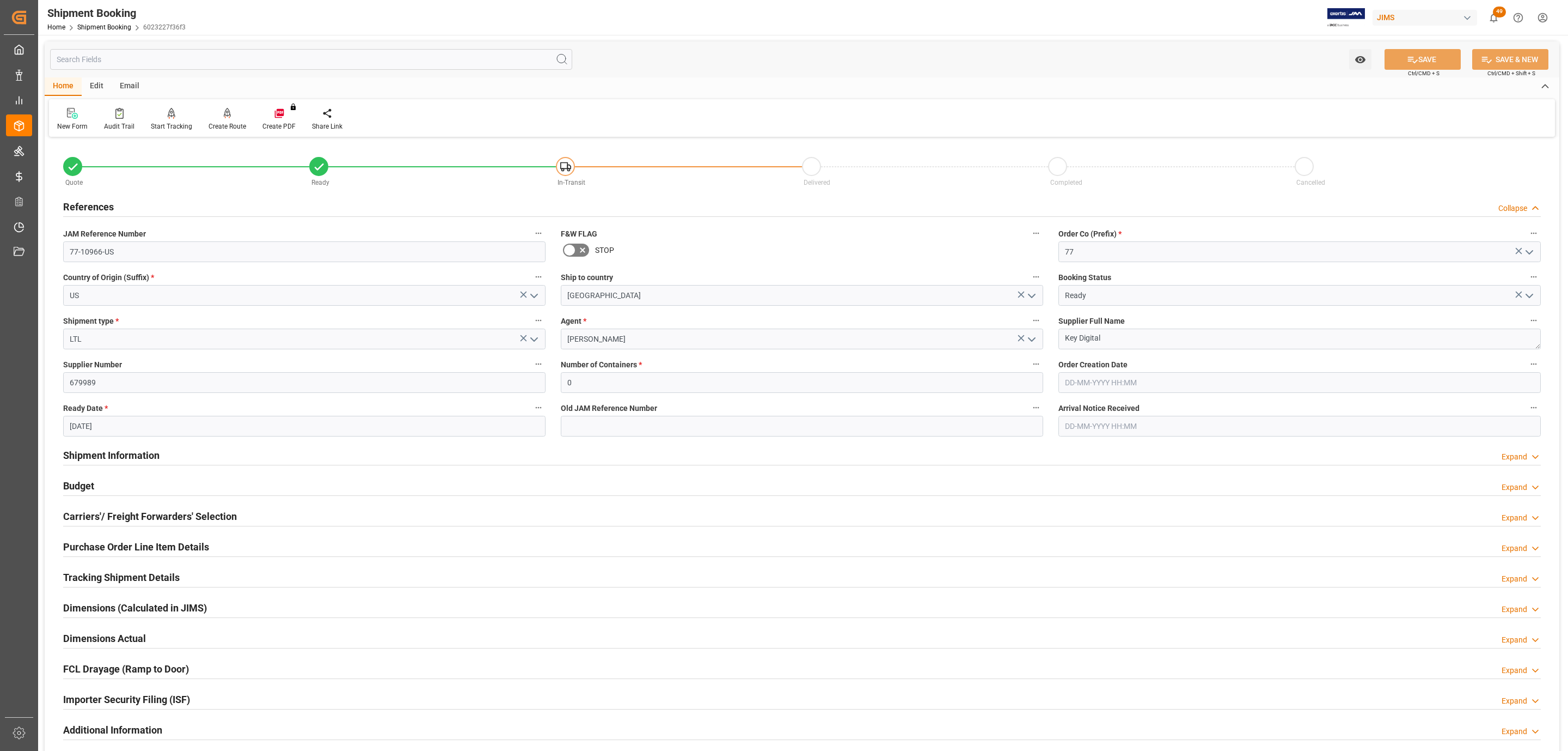
click at [97, 579] on h2 "Tracking Shipment Details" at bounding box center [121, 577] width 117 height 15
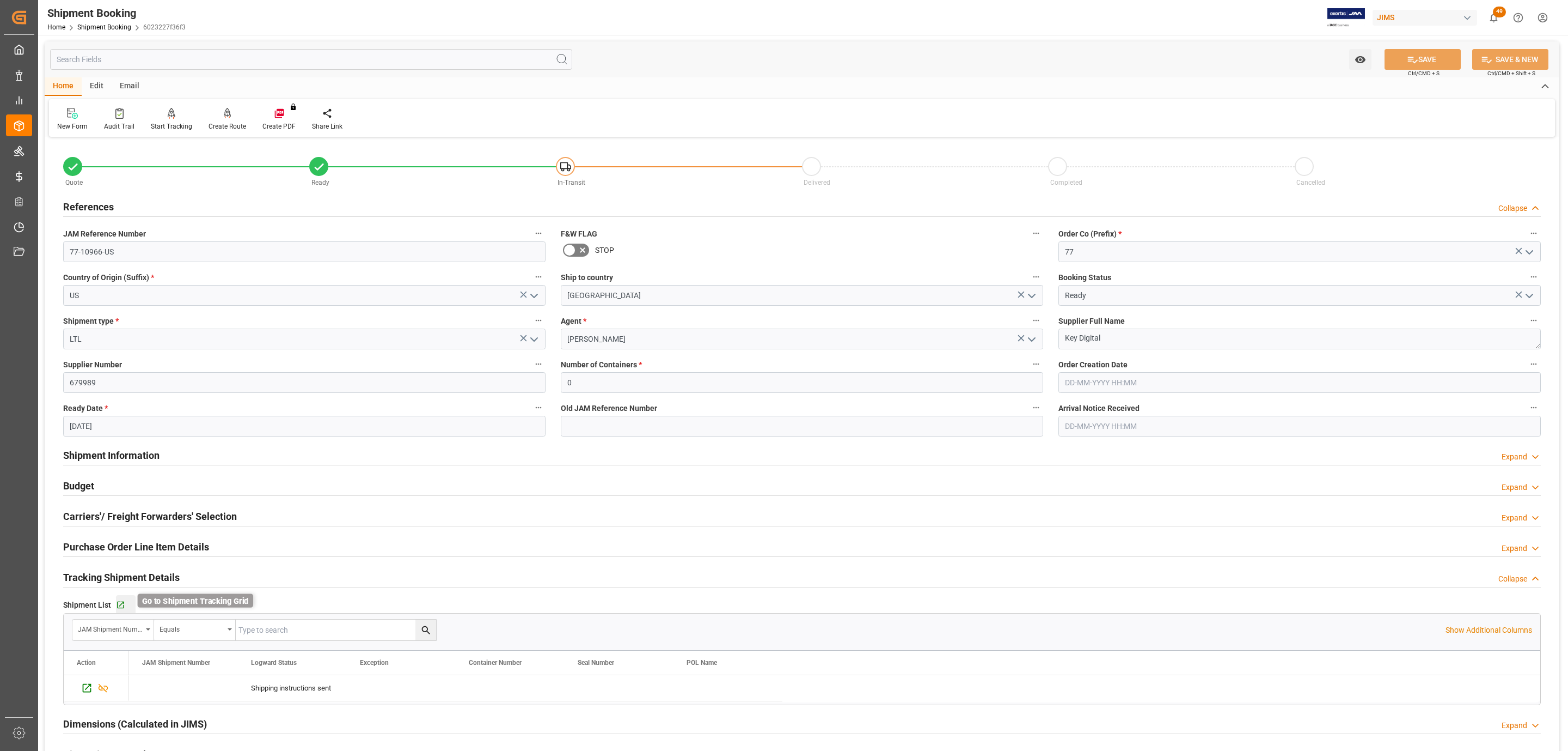
click at [118, 604] on icon "button" at bounding box center [120, 605] width 9 height 9
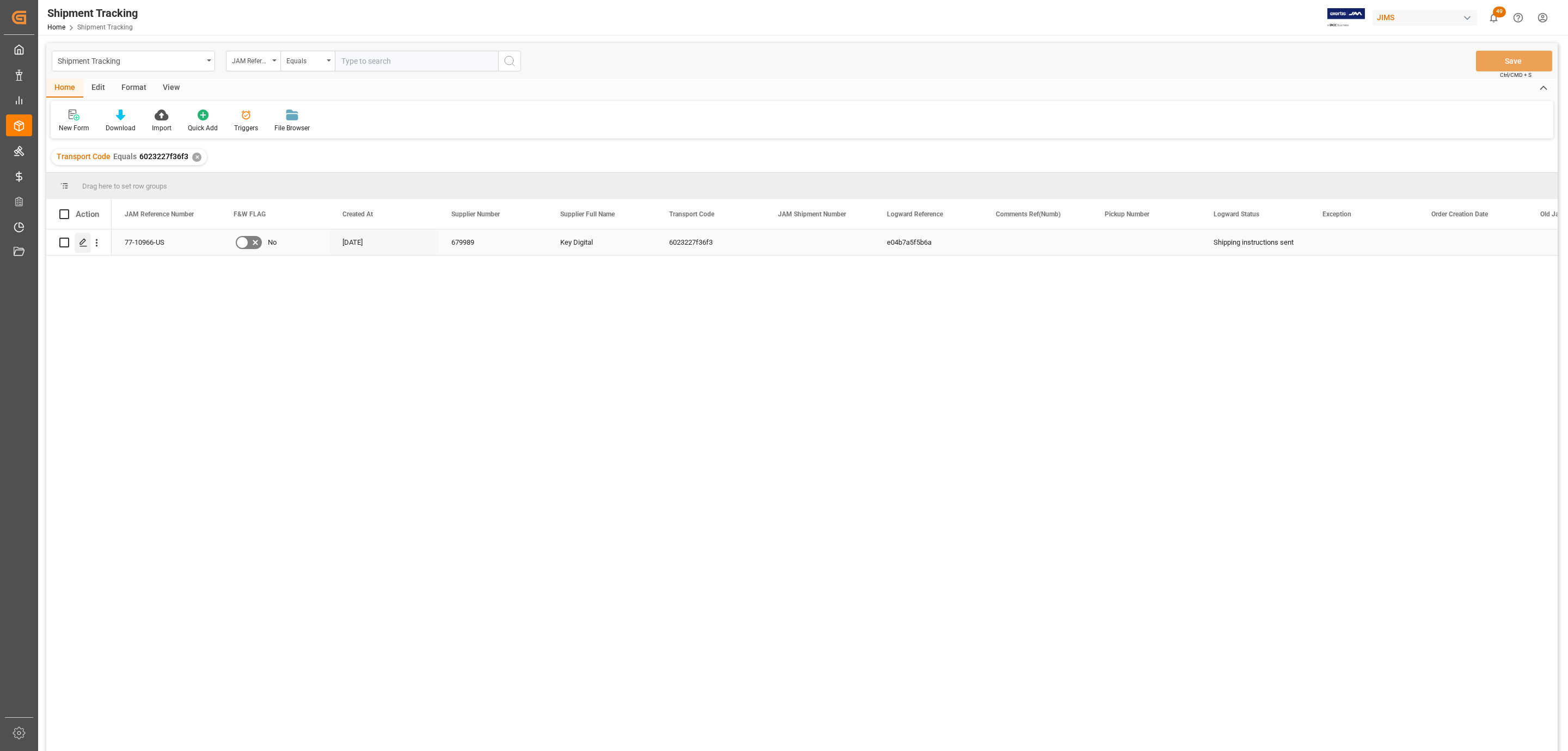
click at [81, 245] on icon "Press SPACE to select this row." at bounding box center [83, 242] width 9 height 9
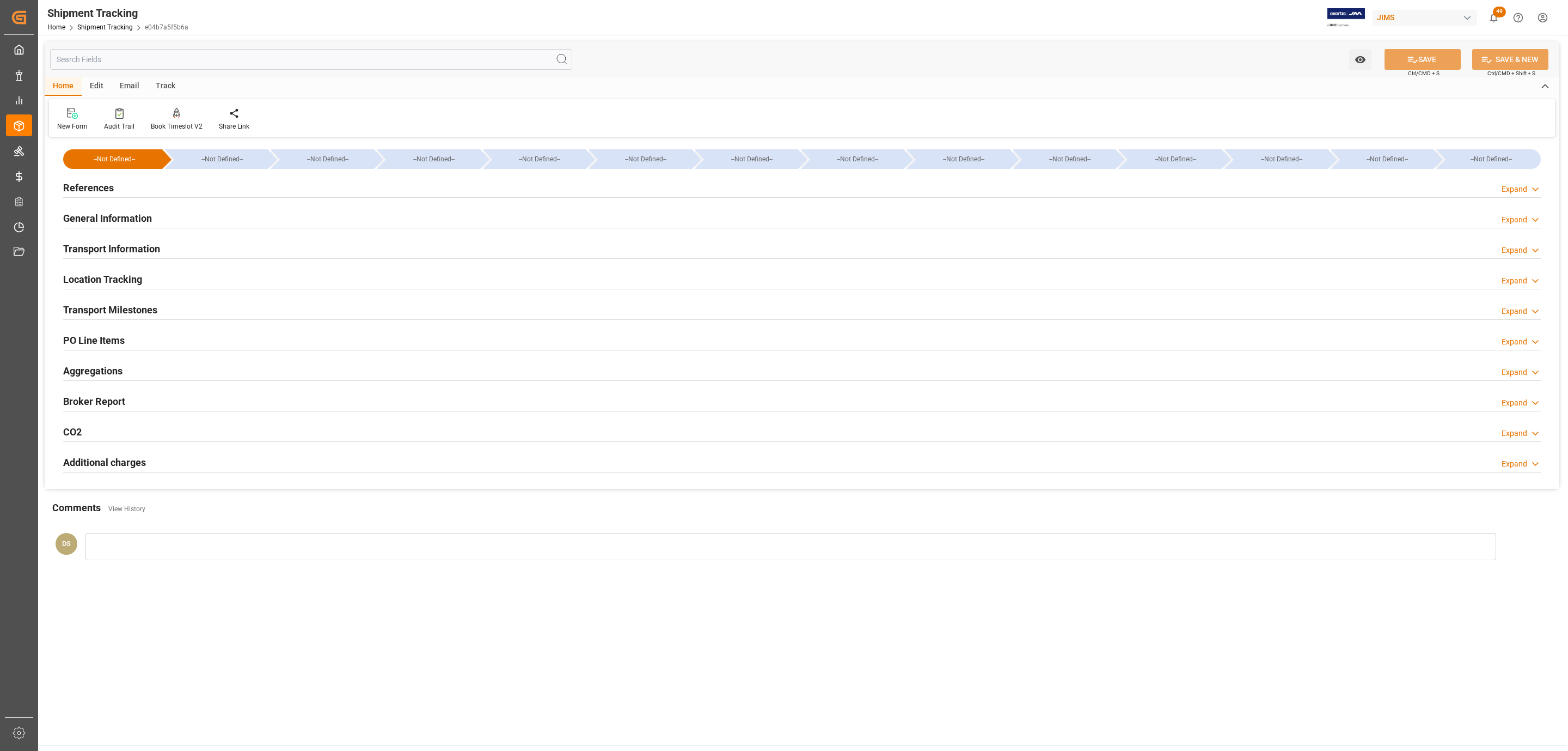
click at [116, 186] on div "References Expand" at bounding box center [802, 187] width 1477 height 21
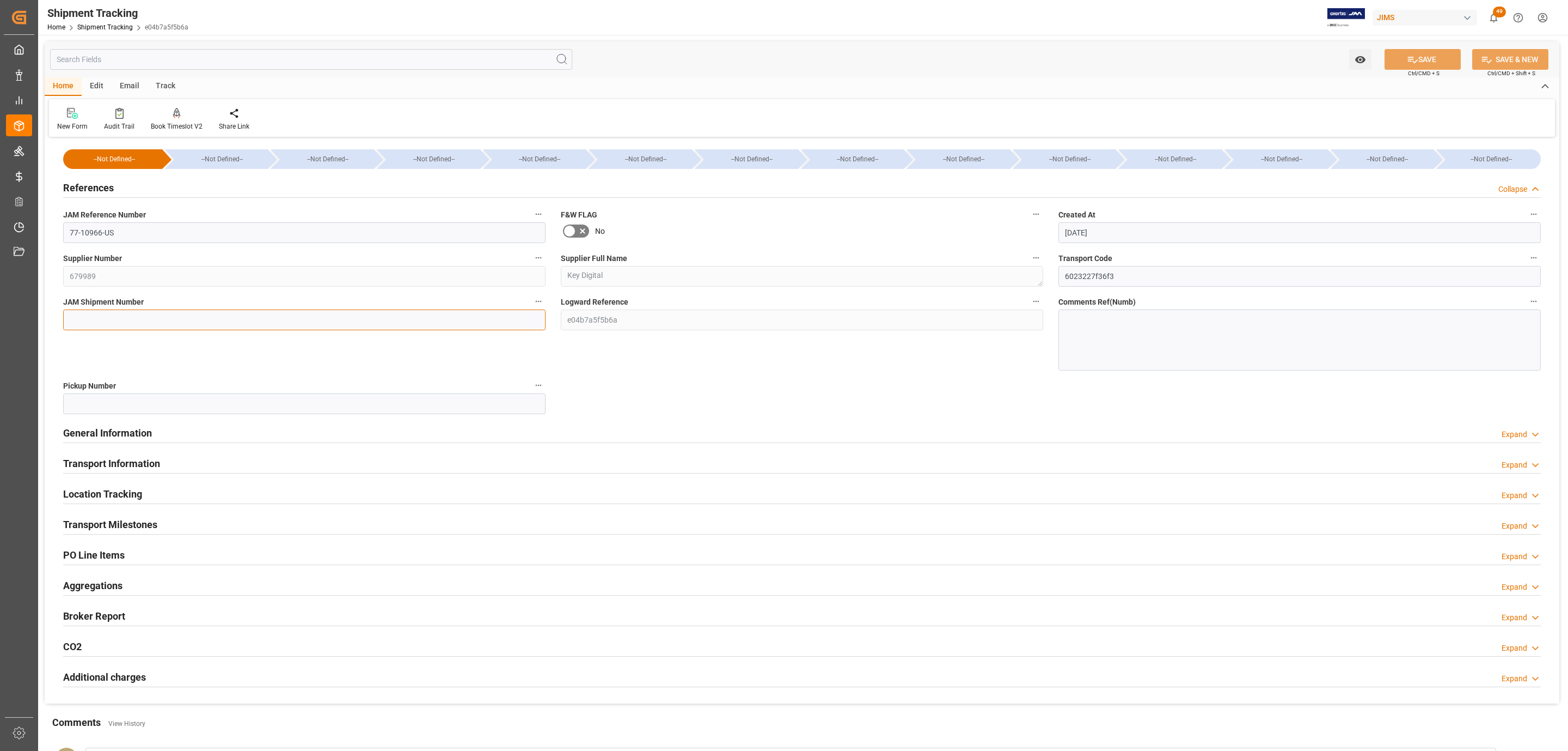
click at [115, 314] on input at bounding box center [304, 320] width 483 height 21
paste input "72930"
type input "72930"
click at [1423, 56] on button "SAVE" at bounding box center [1422, 59] width 76 height 21
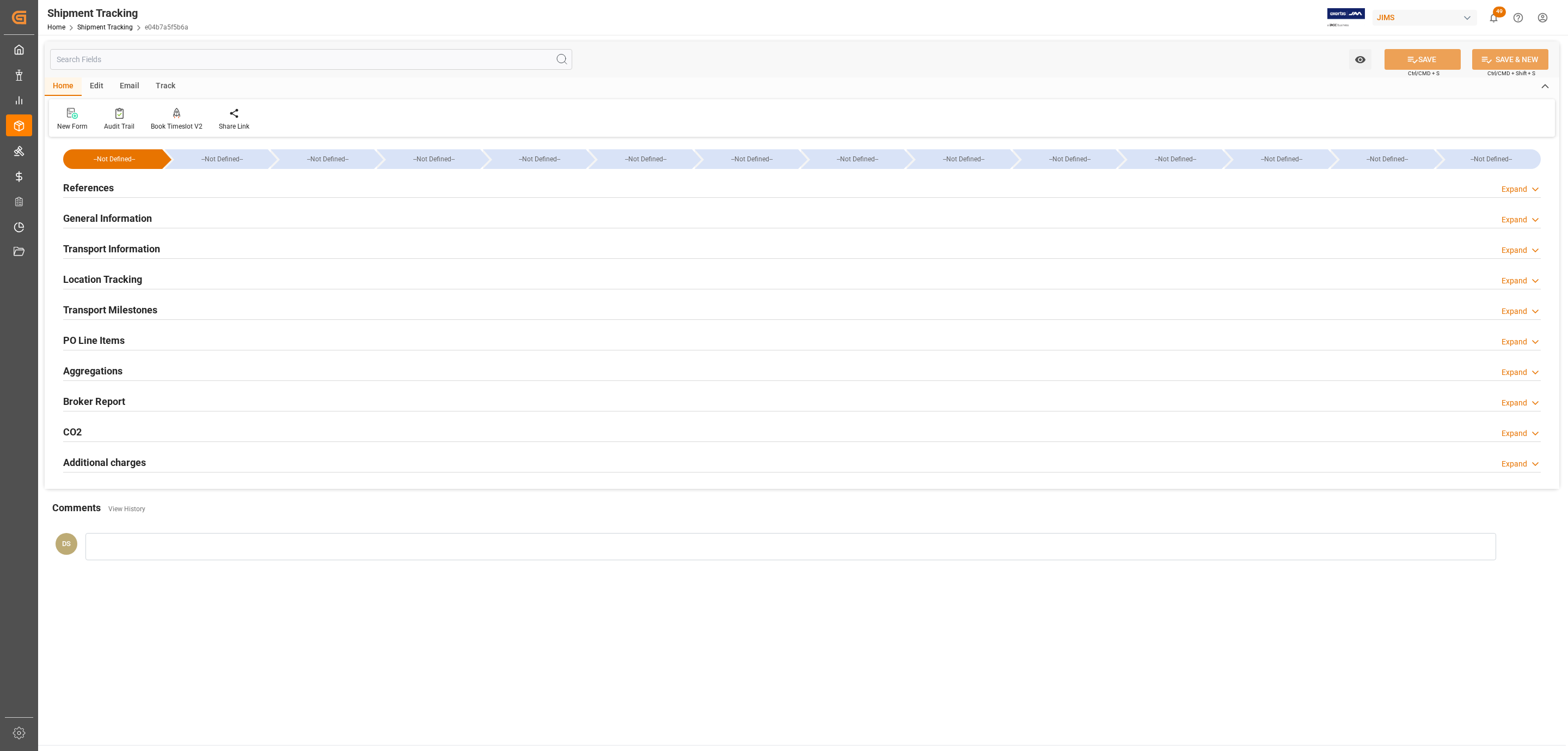
click at [113, 308] on h2 "Transport Milestones" at bounding box center [110, 310] width 94 height 15
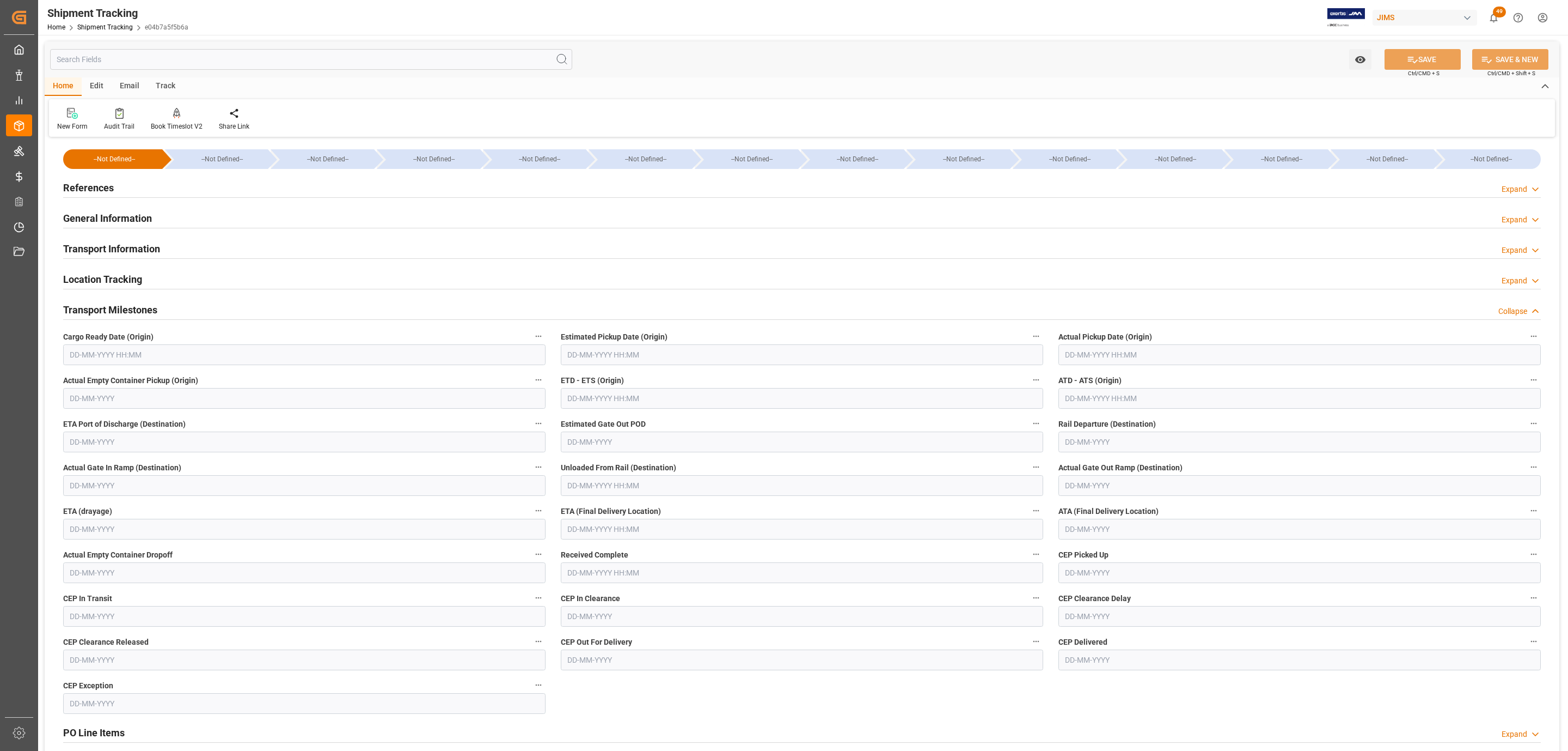
click at [107, 346] on input "text" at bounding box center [304, 354] width 483 height 21
click at [71, 449] on div "8" at bounding box center [77, 443] width 13 height 13
type input "08-09-2025 00:00"
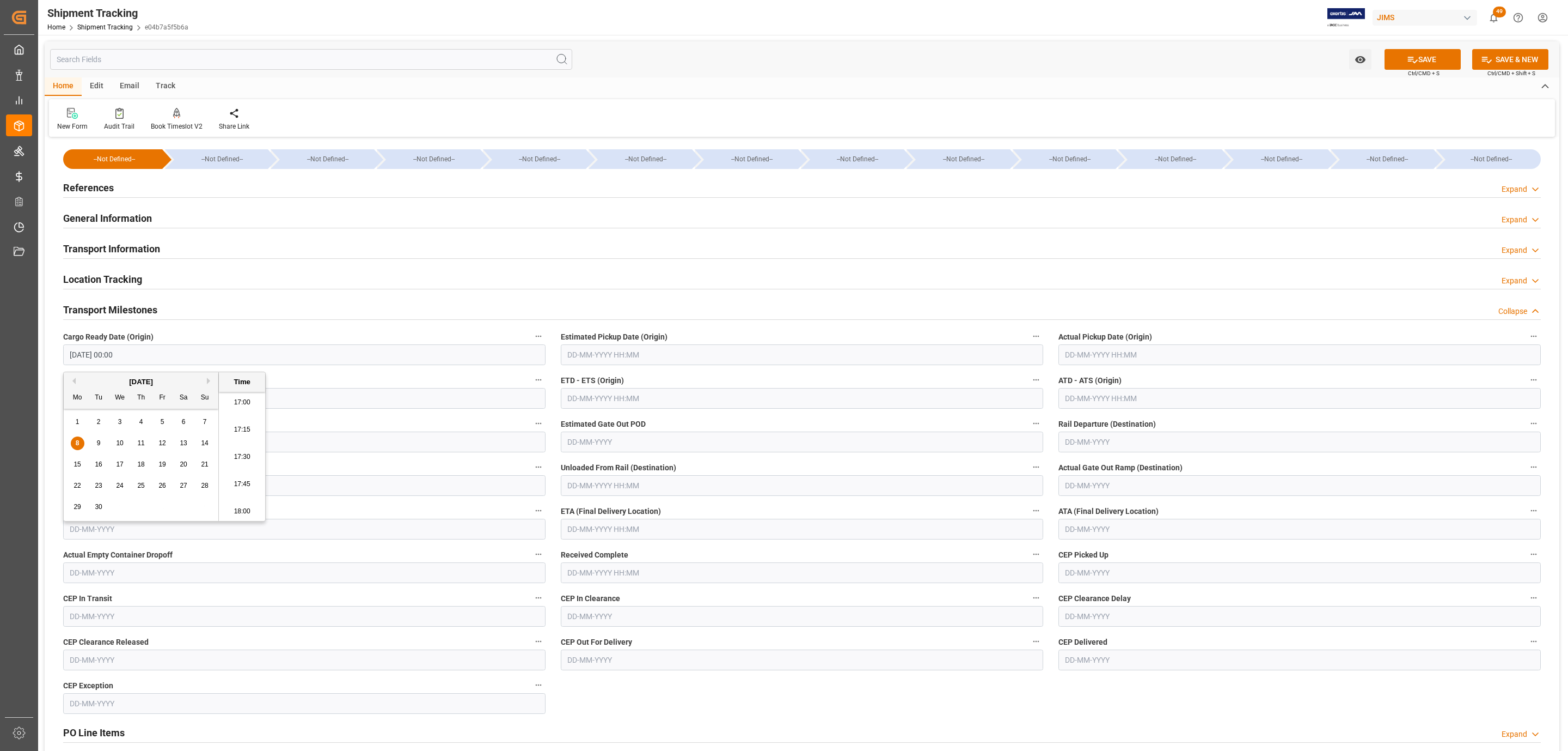
drag, startPoint x: 650, startPoint y: 373, endPoint x: 650, endPoint y: 353, distance: 20.0
click at [650, 370] on div "ETD - ETS (Origin)" at bounding box center [802, 390] width 497 height 44
click at [650, 353] on input "text" at bounding box center [802, 354] width 483 height 21
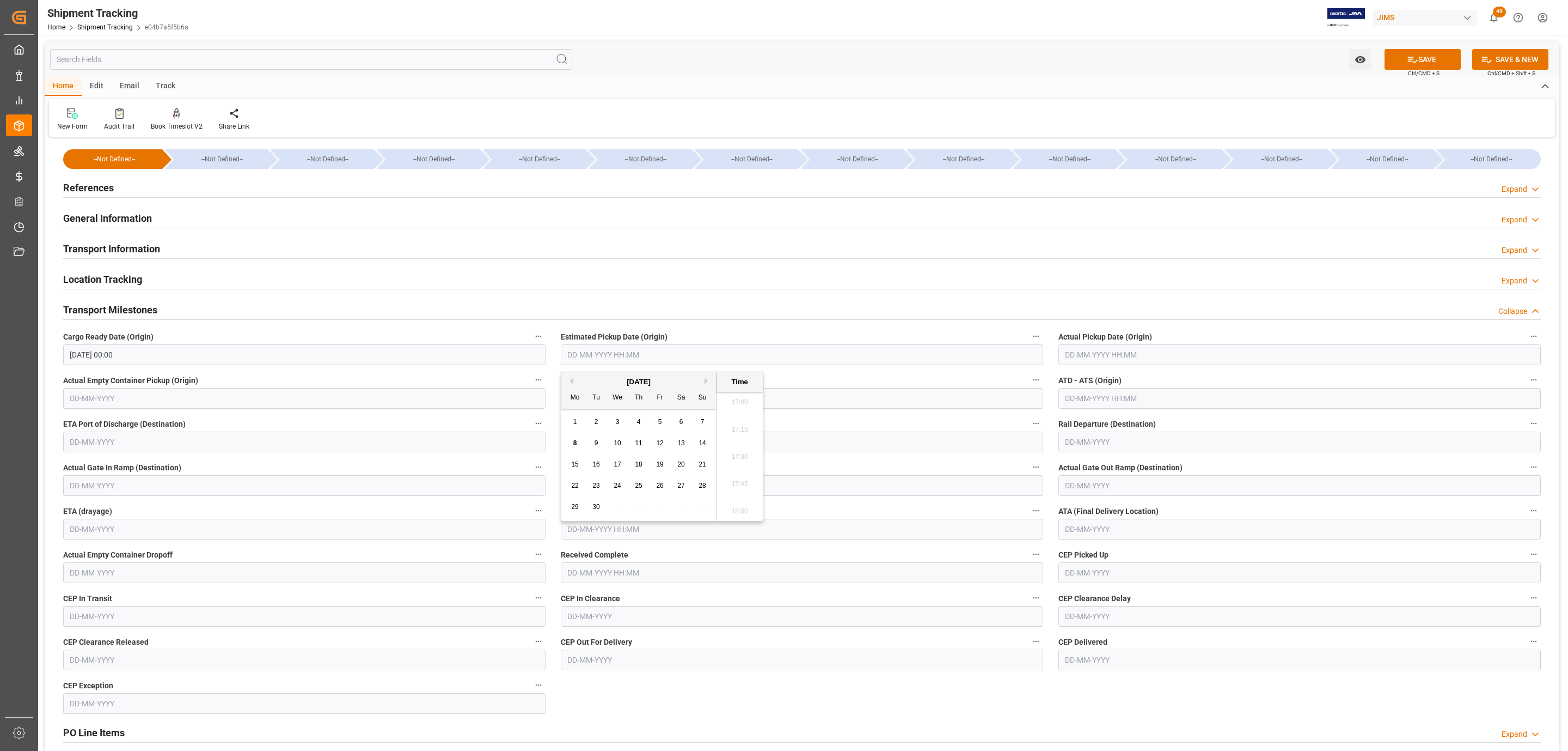
drag, startPoint x: 571, startPoint y: 445, endPoint x: 592, endPoint y: 443, distance: 21.1
click at [571, 445] on div "8" at bounding box center [575, 443] width 13 height 13
type input "08-09-2025 00:00"
click at [1127, 359] on input "text" at bounding box center [1300, 354] width 483 height 21
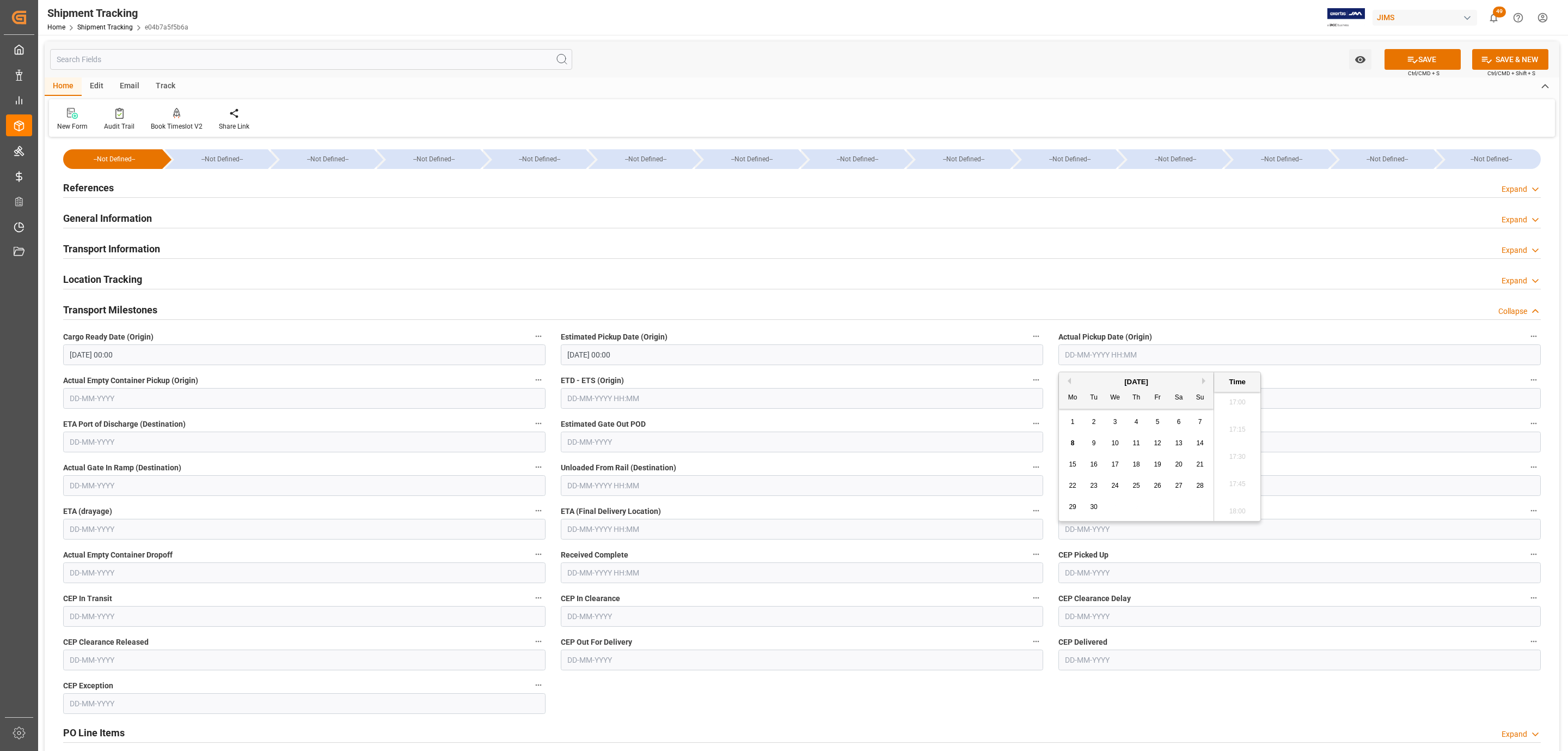
click at [1077, 440] on div "8" at bounding box center [1073, 443] width 13 height 13
type input "08-09-2025 00:00"
click at [615, 526] on input "text" at bounding box center [802, 529] width 483 height 21
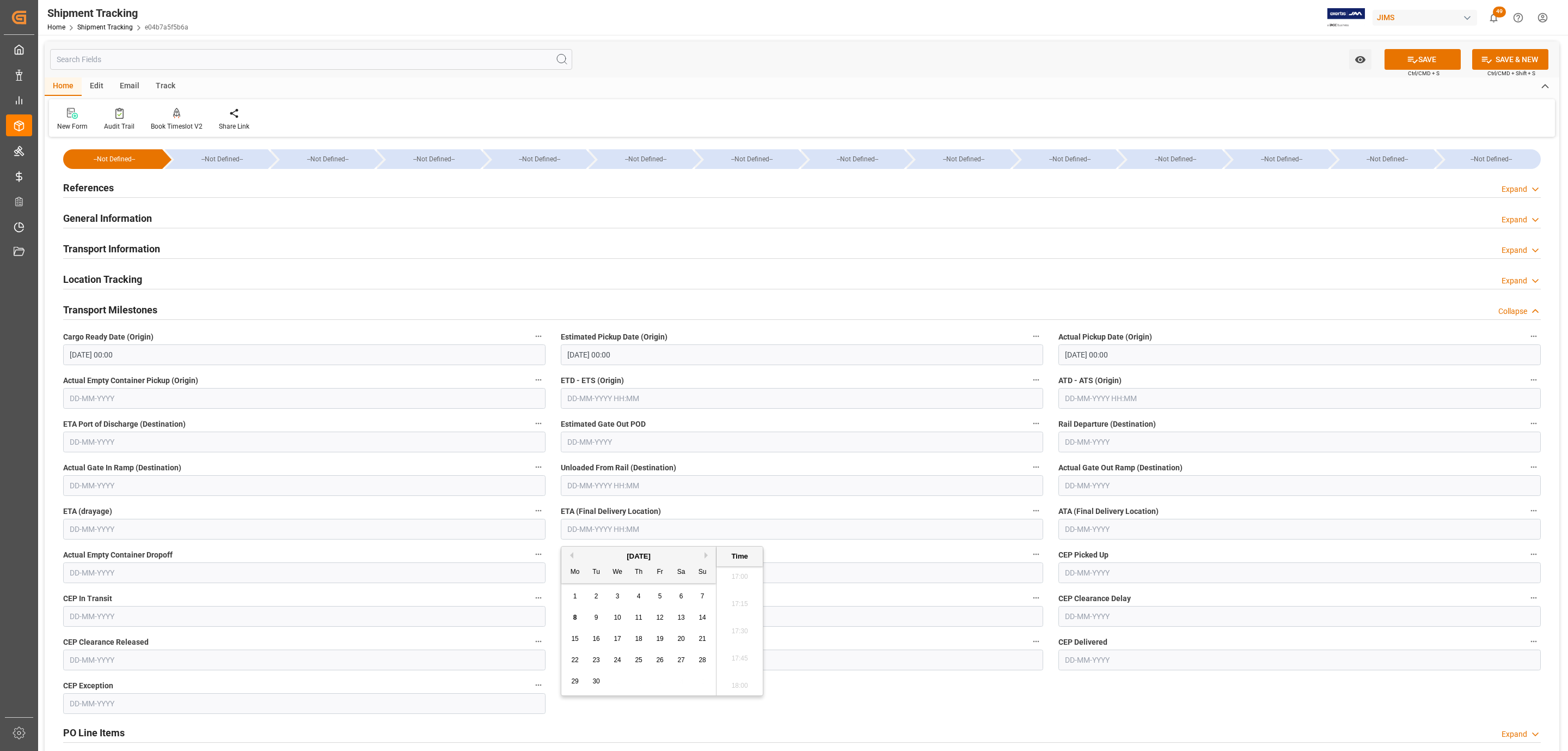
click at [573, 643] on span "15" at bounding box center [575, 638] width 7 height 7
click at [657, 621] on span "12" at bounding box center [660, 617] width 7 height 7
type input "12-09-2025 00:00"
click at [1399, 62] on button "SAVE" at bounding box center [1422, 59] width 76 height 21
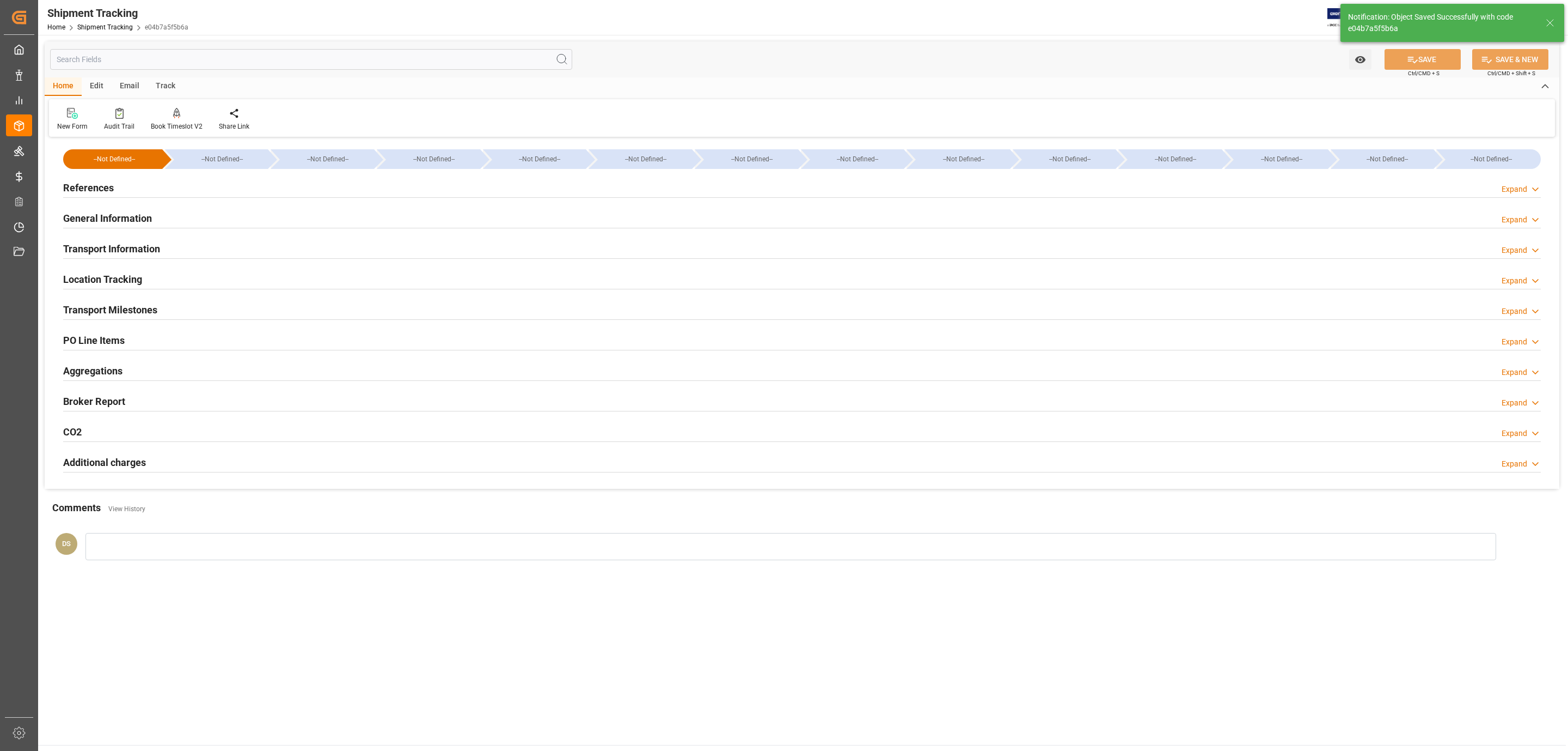
click at [207, 316] on div "Transport Milestones Expand" at bounding box center [802, 309] width 1477 height 21
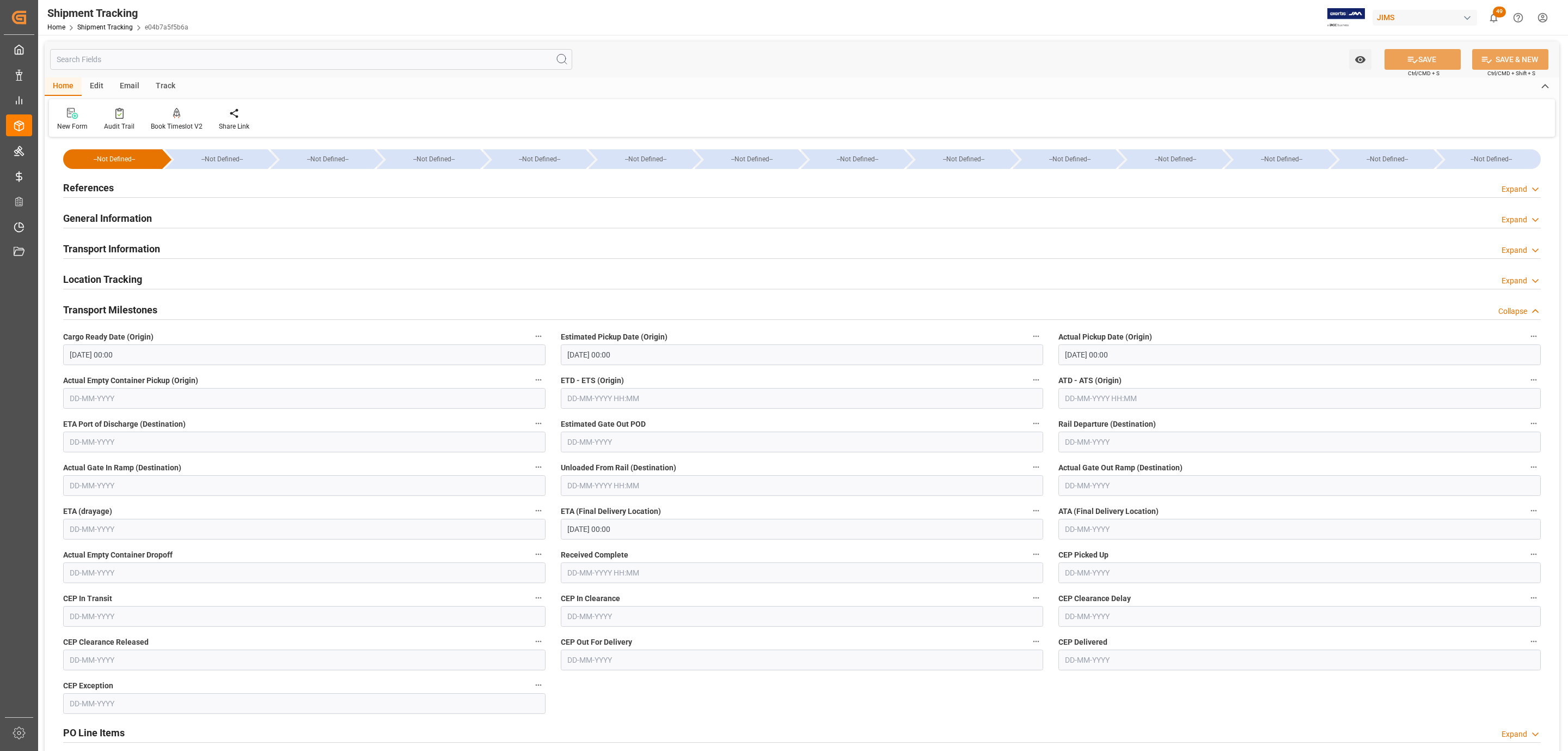
click at [143, 254] on h2 "Transport Information" at bounding box center [111, 249] width 97 height 15
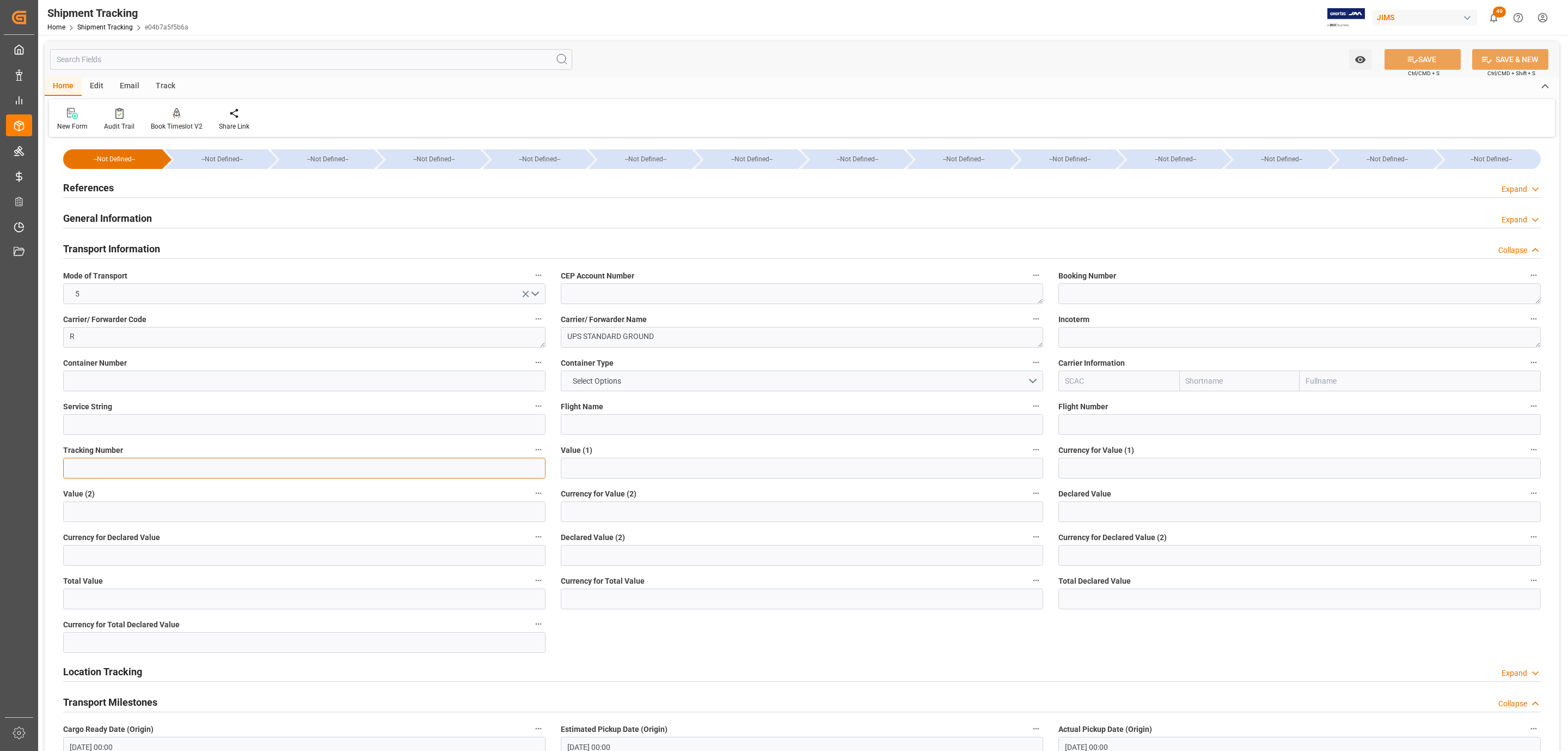
click at [305, 466] on input at bounding box center [304, 468] width 483 height 21
paste input "1Z9590YR6891374951"
type input "1Z9590YR6891374951"
click at [1083, 510] on input "text" at bounding box center [1300, 512] width 483 height 21
type input "4687"
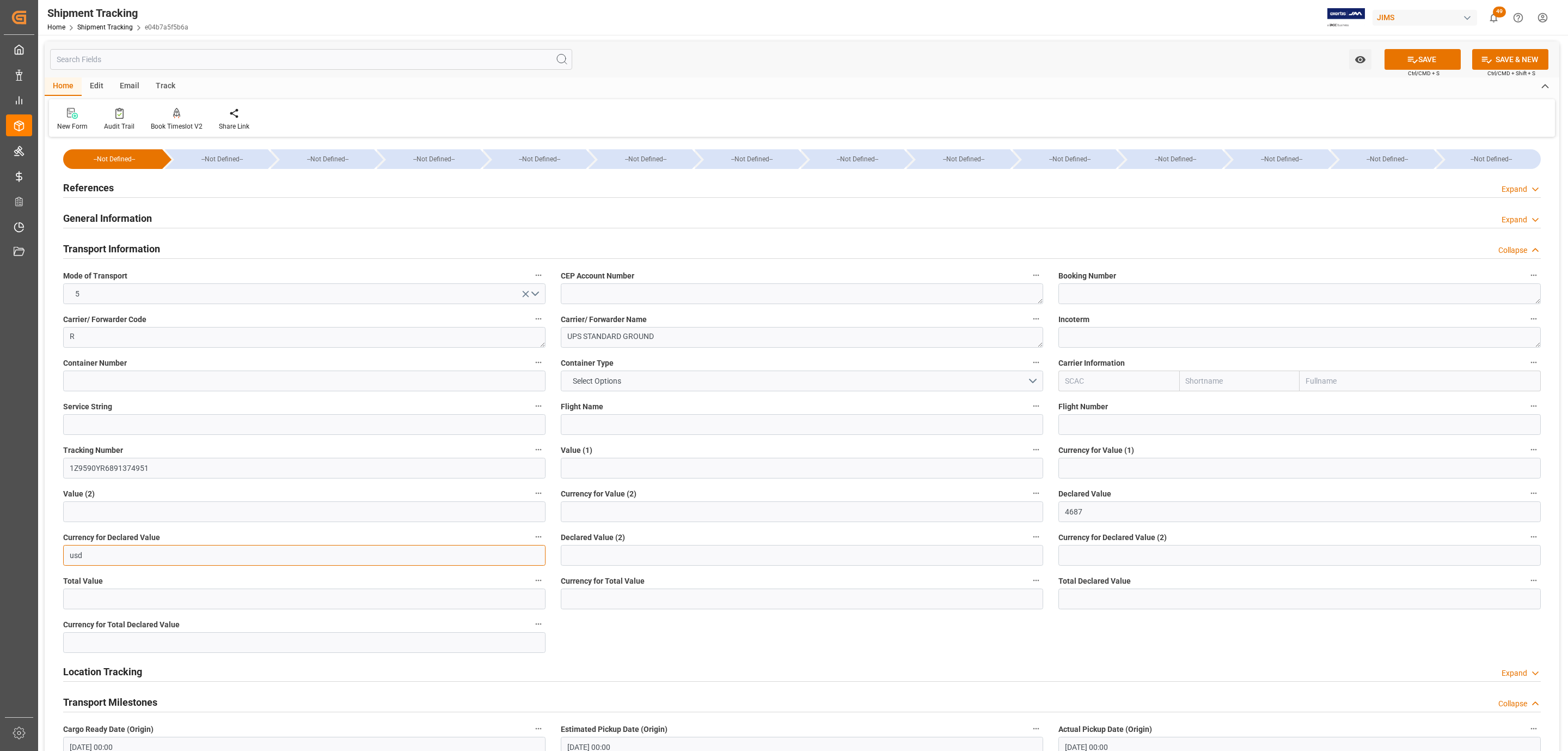
type input "usd"
click at [1112, 509] on input "4687" at bounding box center [1300, 512] width 483 height 21
type input "468"
drag, startPoint x: 1440, startPoint y: 58, endPoint x: 1109, endPoint y: 357, distance: 446.1
click at [1440, 57] on button "SAVE" at bounding box center [1422, 59] width 76 height 21
